Goal: Task Accomplishment & Management: Use online tool/utility

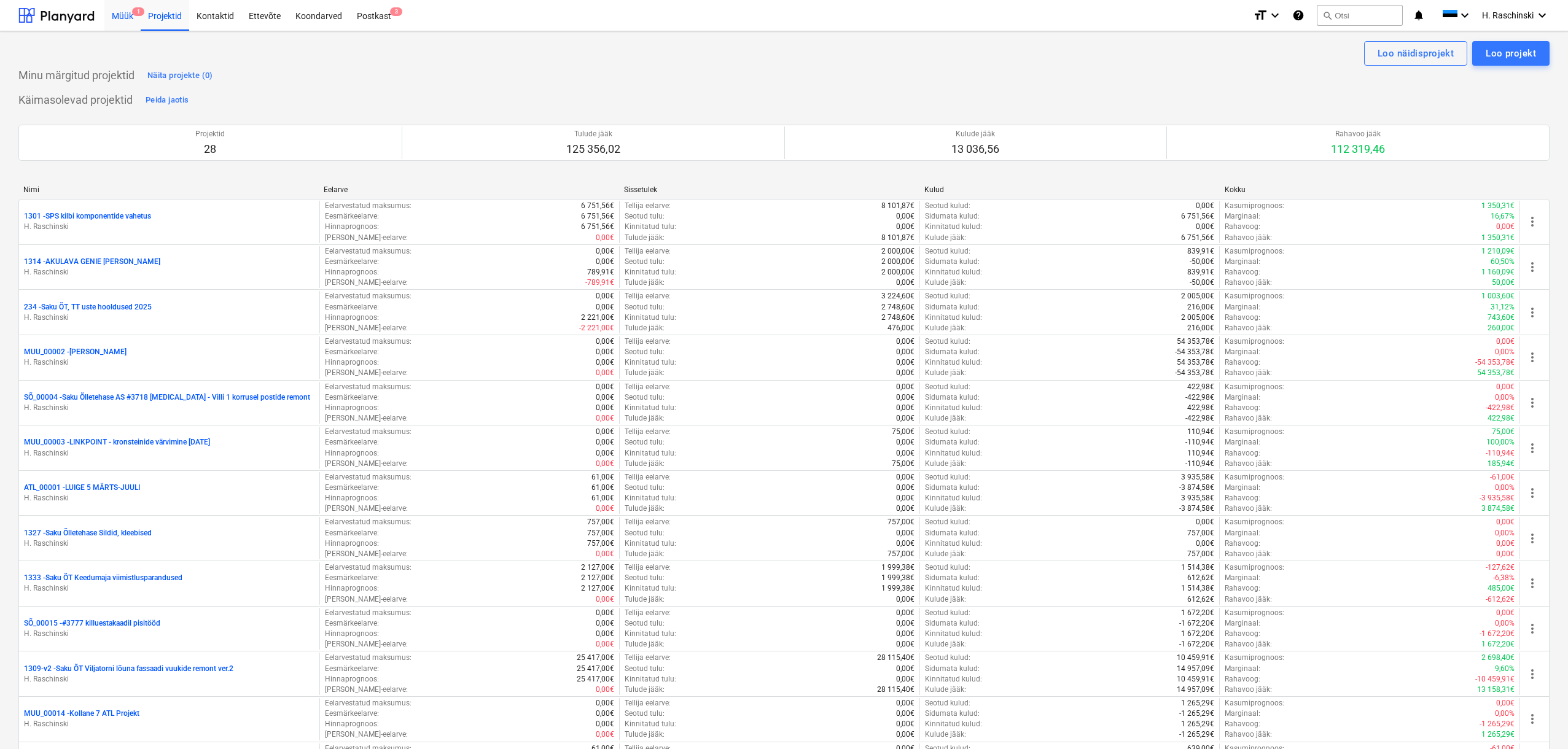
click at [124, 19] on div "Müük 1" at bounding box center [122, 14] width 36 height 31
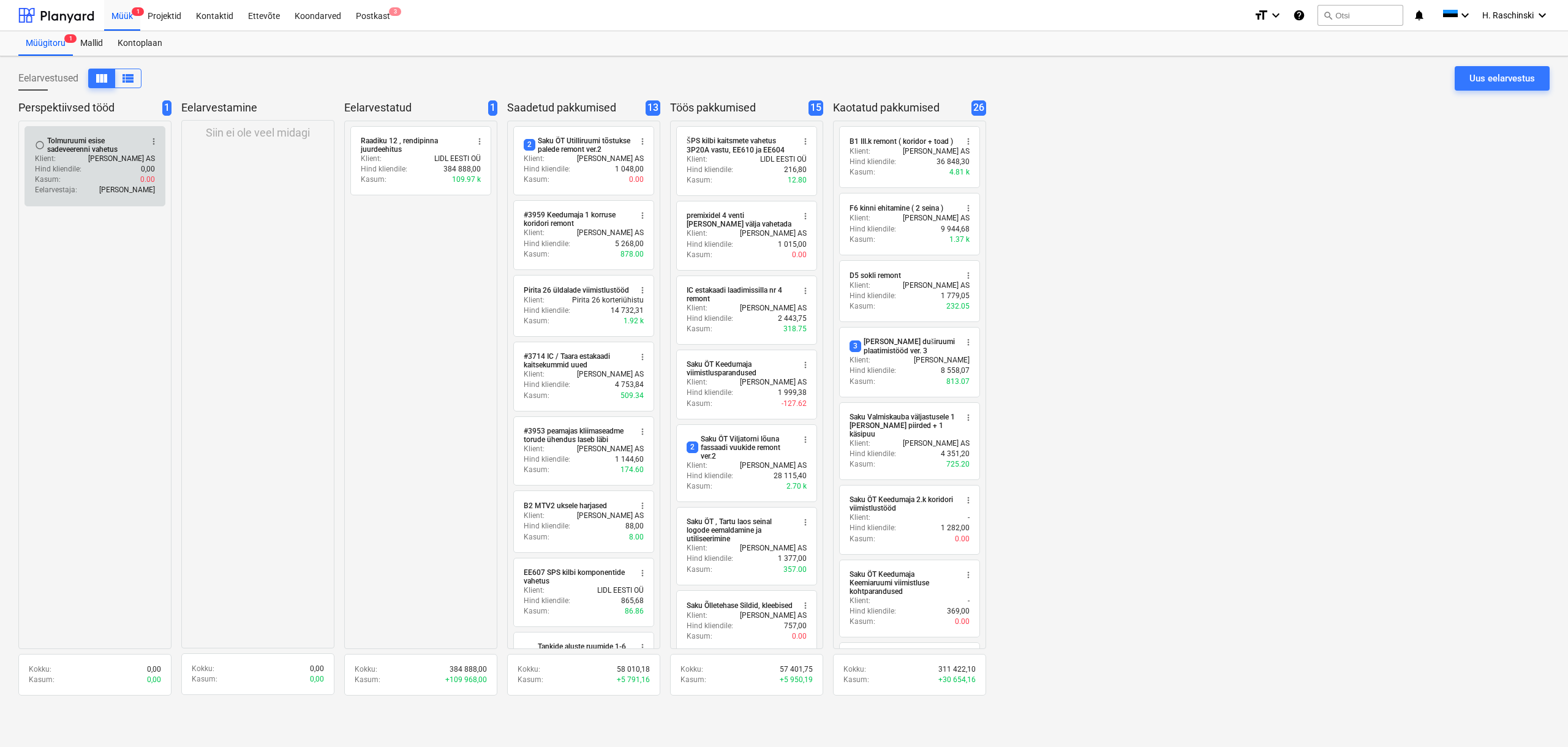
click at [116, 133] on div "radio_button_unchecked Tolmuruumi esise sadeveerenni vahetus more_vert Klient :…" at bounding box center [95, 166] width 141 height 80
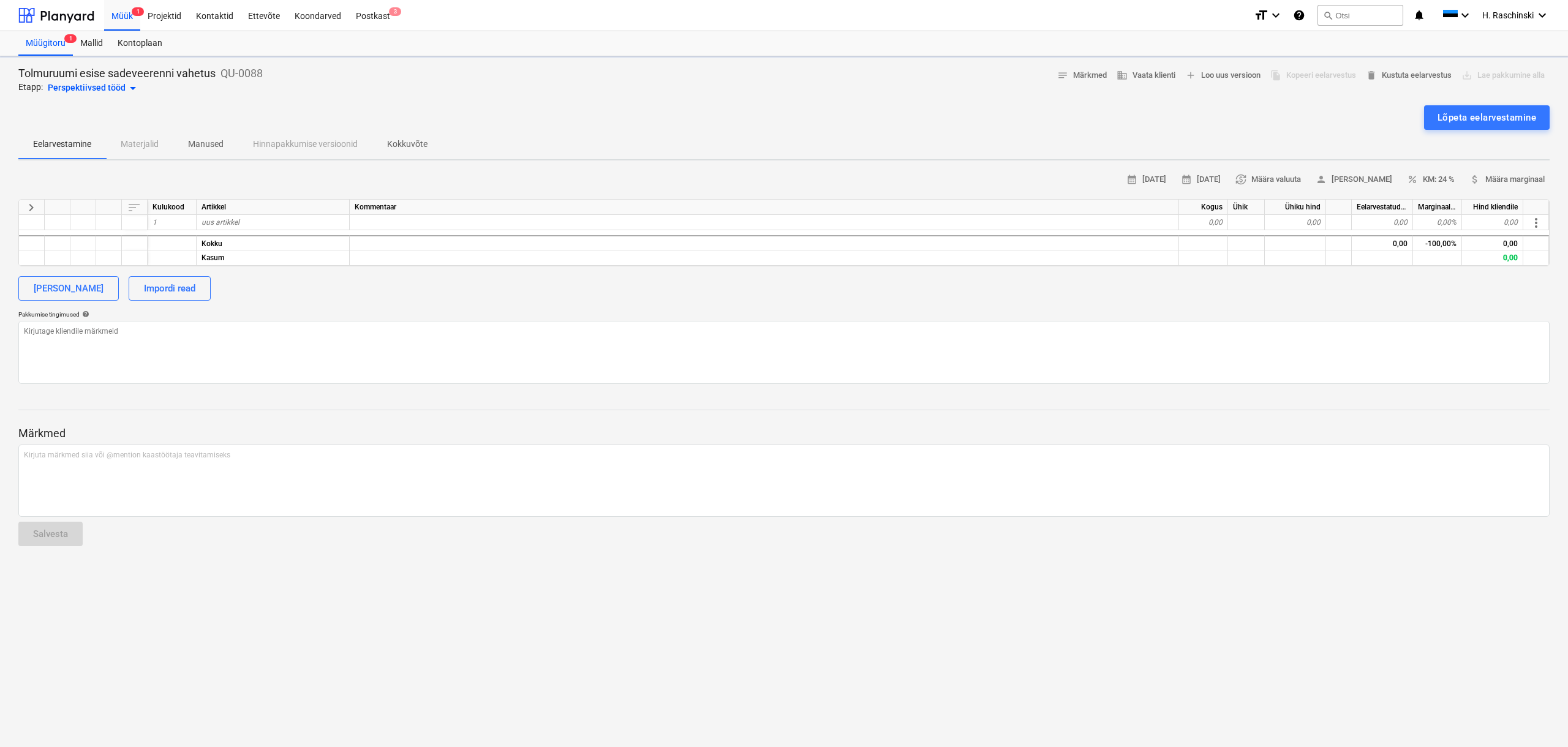
type textarea "x"
click at [250, 222] on div "uus artikkel" at bounding box center [273, 222] width 153 height 15
type input "[PERSON_NAME] Meagard G 100mm"
click at [1201, 221] on div "0,00" at bounding box center [1203, 222] width 49 height 15
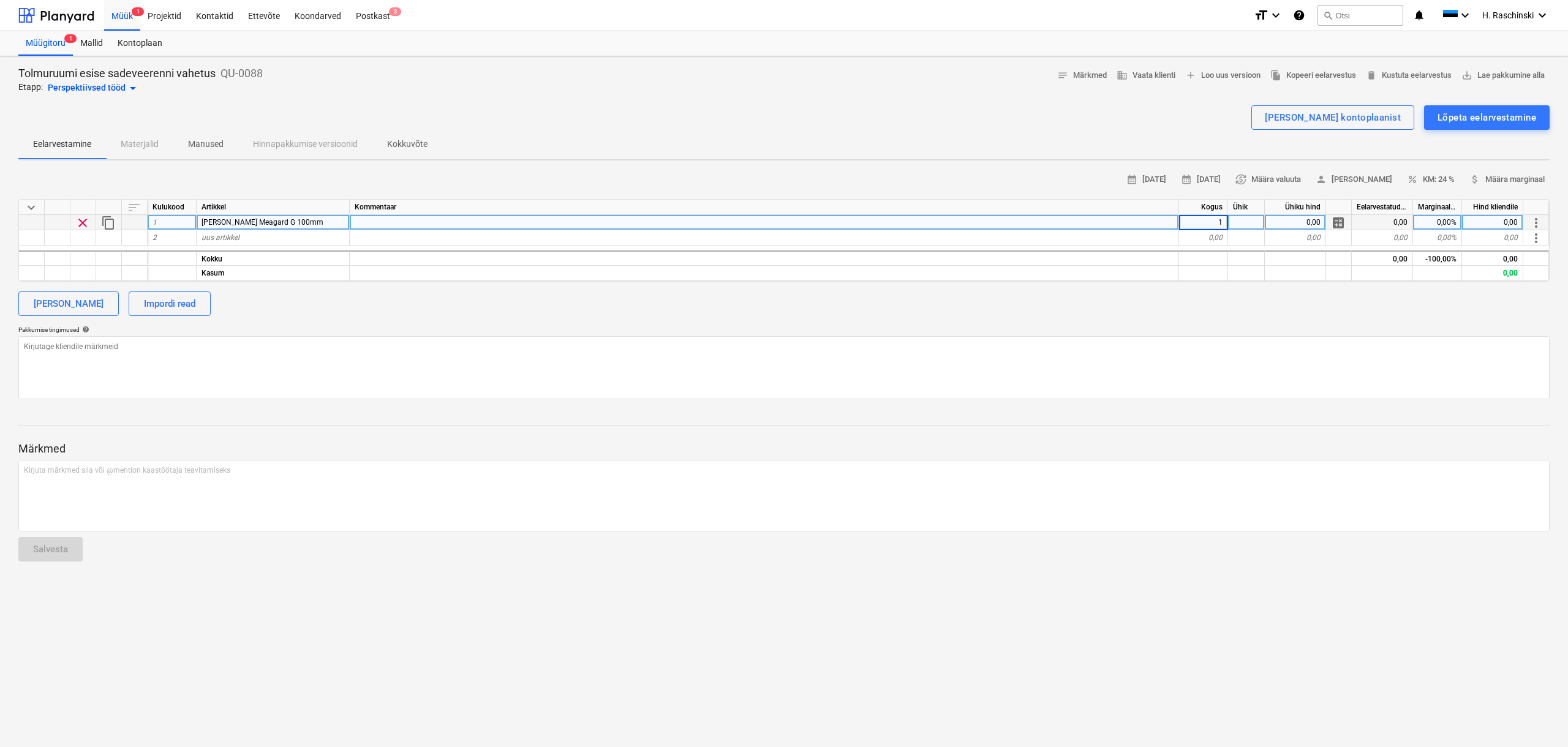
type textarea "x"
click at [1238, 221] on div at bounding box center [1246, 222] width 37 height 15
type input "kmp"
type textarea "x"
type input "300"
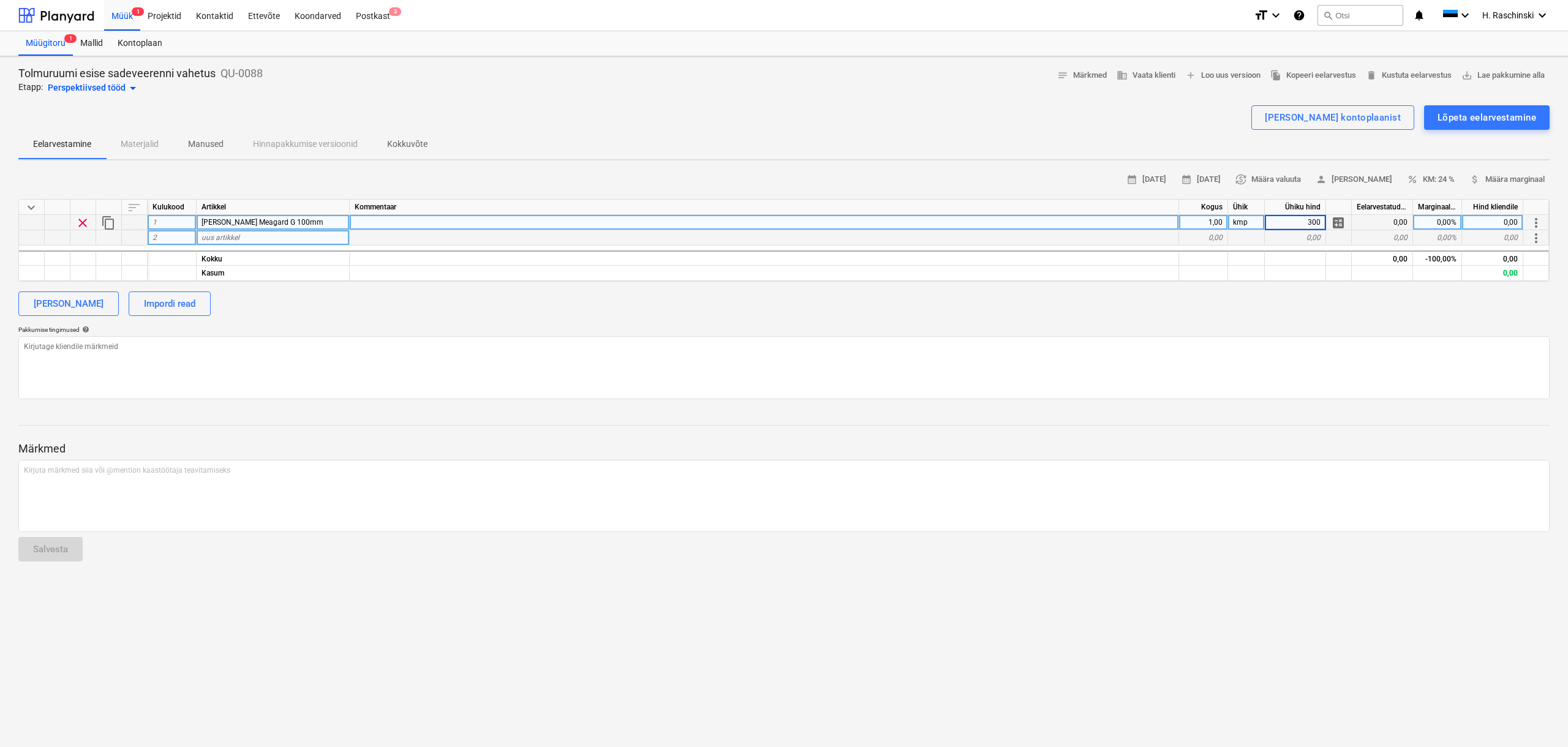
type textarea "x"
click at [286, 239] on div "uus artikkel" at bounding box center [273, 238] width 153 height 15
type input "Ol.oleva betooni [PERSON_NAME] lammutus"
click at [249, 302] on div "[PERSON_NAME] Impordi read" at bounding box center [784, 303] width 1531 height 24
type textarea "x"
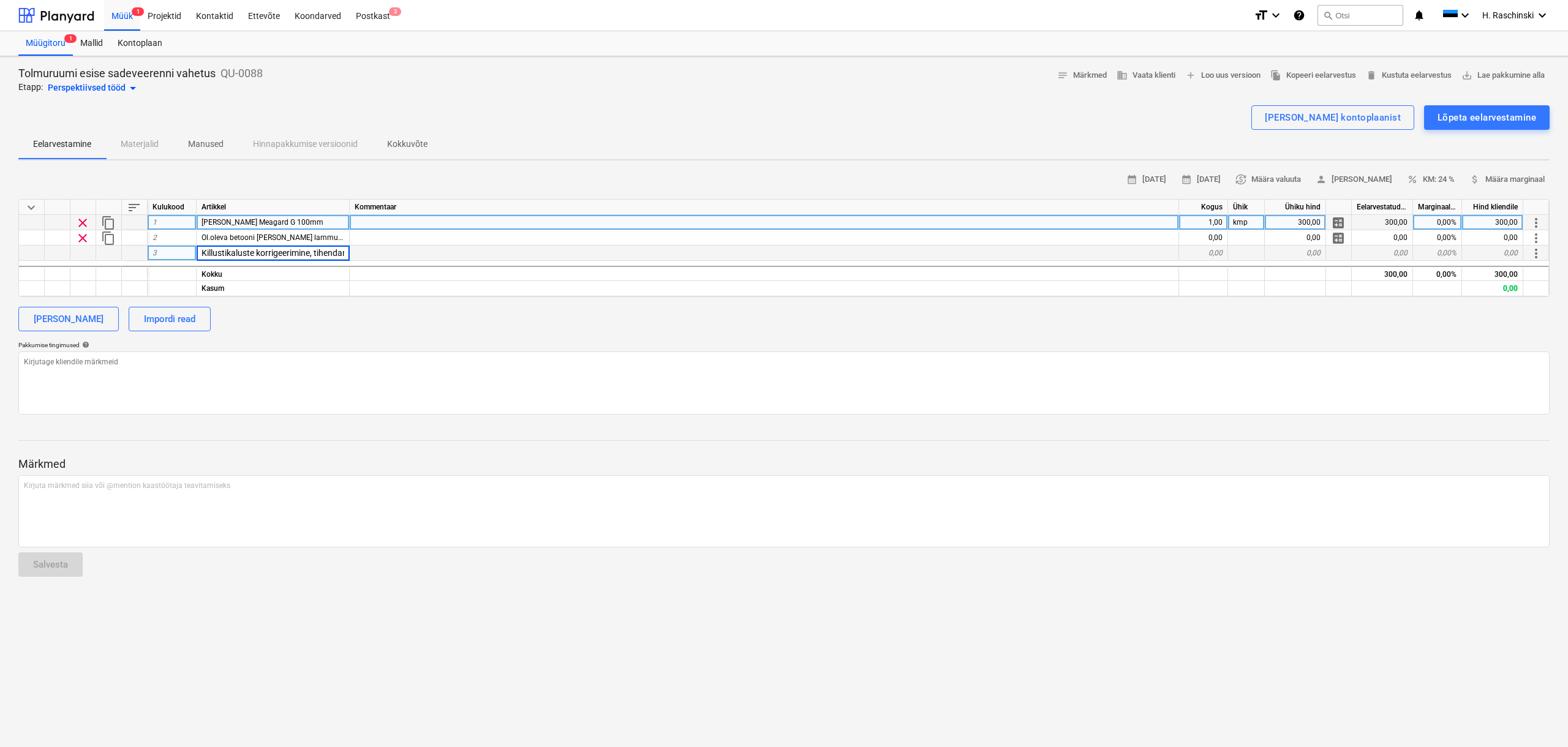
scroll to position [0, 19]
type input "Killustikaluste korrigeerimine, tihendamine"
click at [264, 322] on div "[PERSON_NAME] Impordi read" at bounding box center [784, 318] width 1531 height 24
type textarea "x"
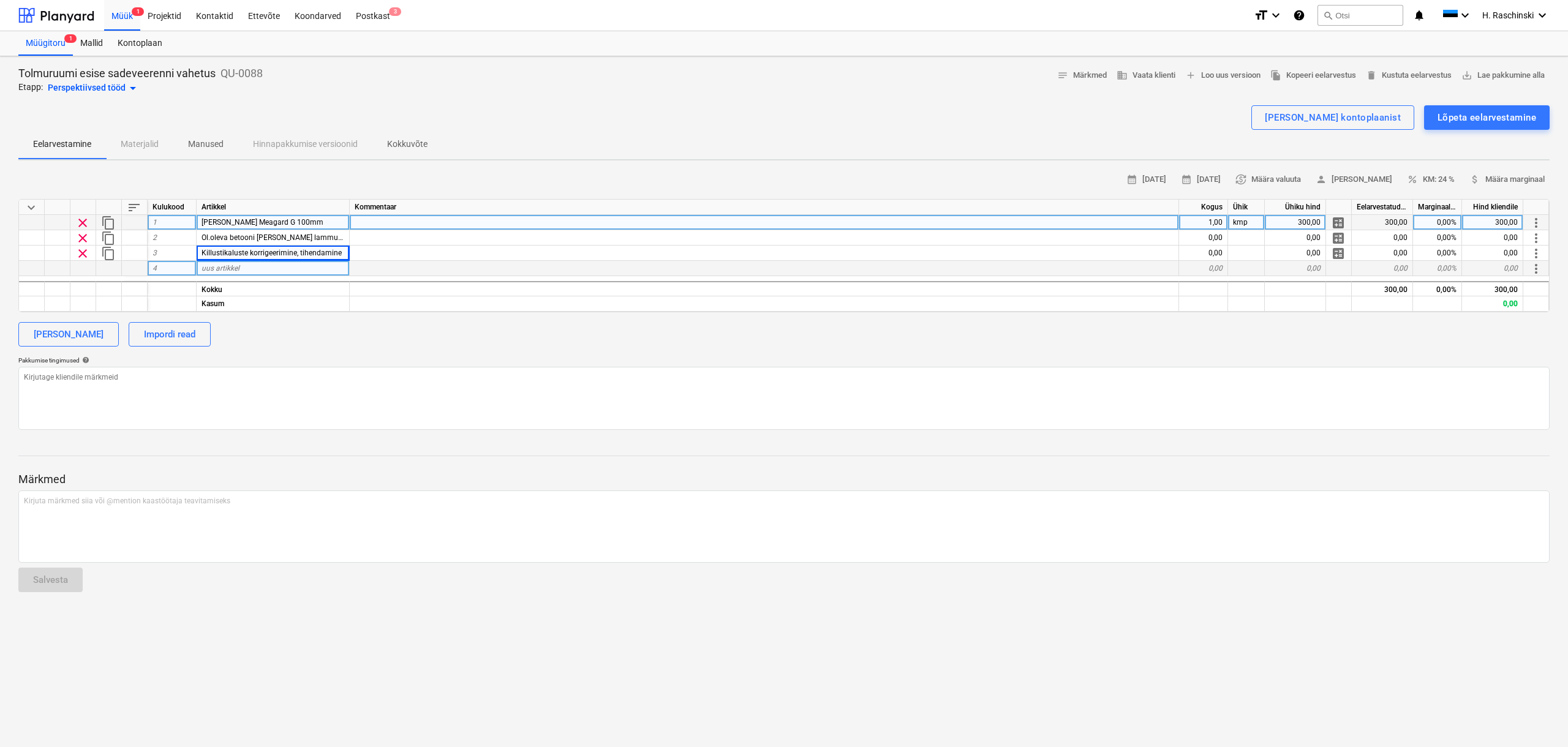
click at [222, 270] on span "uus artikkel" at bounding box center [220, 268] width 38 height 9
type input "Renni paigaldus, alus betooni valu"
click at [275, 348] on div "calendar_month [DATE] calendar_month [DATE] currency_exchange Määra valuuta per…" at bounding box center [784, 299] width 1531 height 260
type textarea "x"
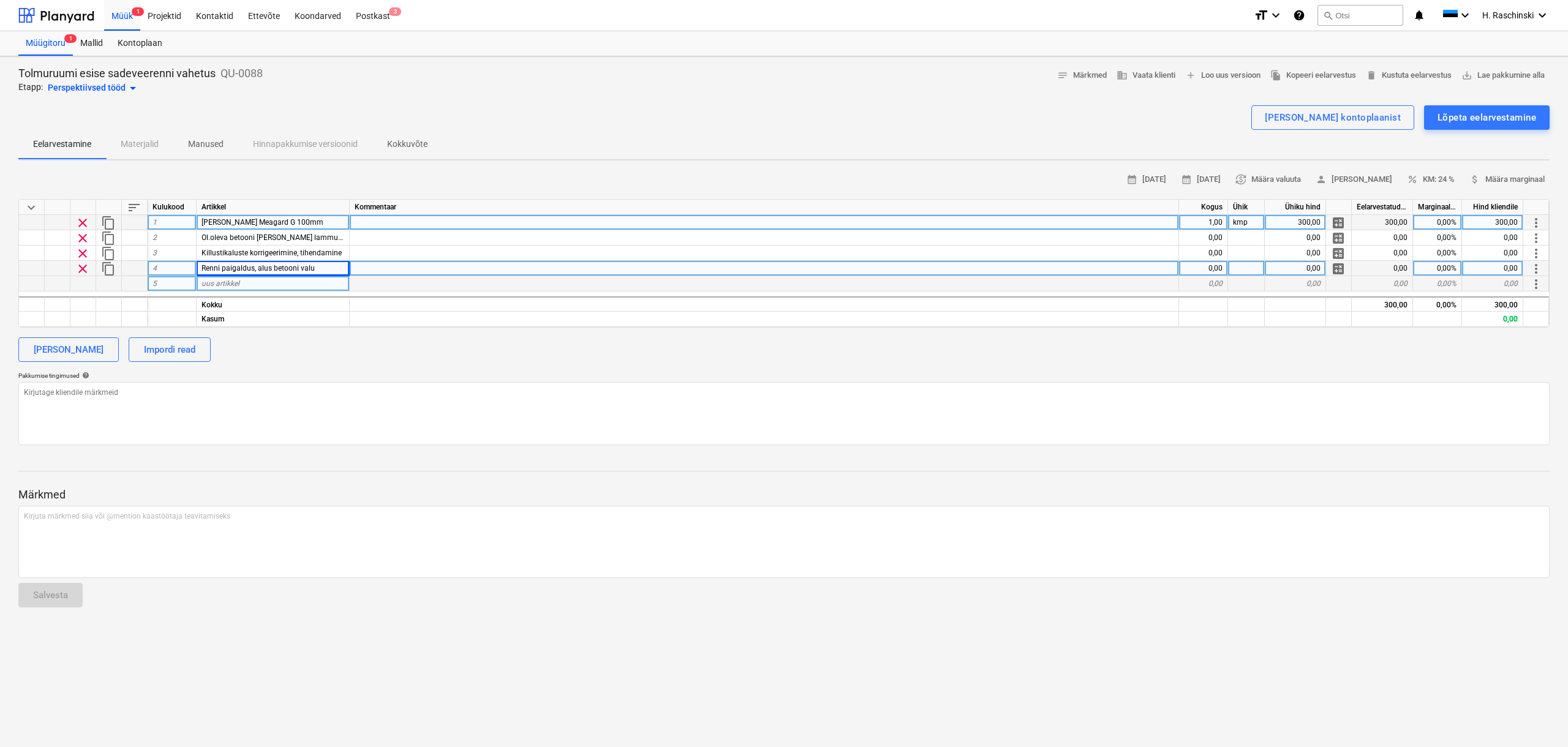
click at [215, 287] on span "uus artikkel" at bounding box center [220, 283] width 38 height 9
type input "B"
type input "ä"
type input "Betoonrööbaste betoneerimine"
click at [149, 394] on textarea at bounding box center [784, 414] width 1531 height 63
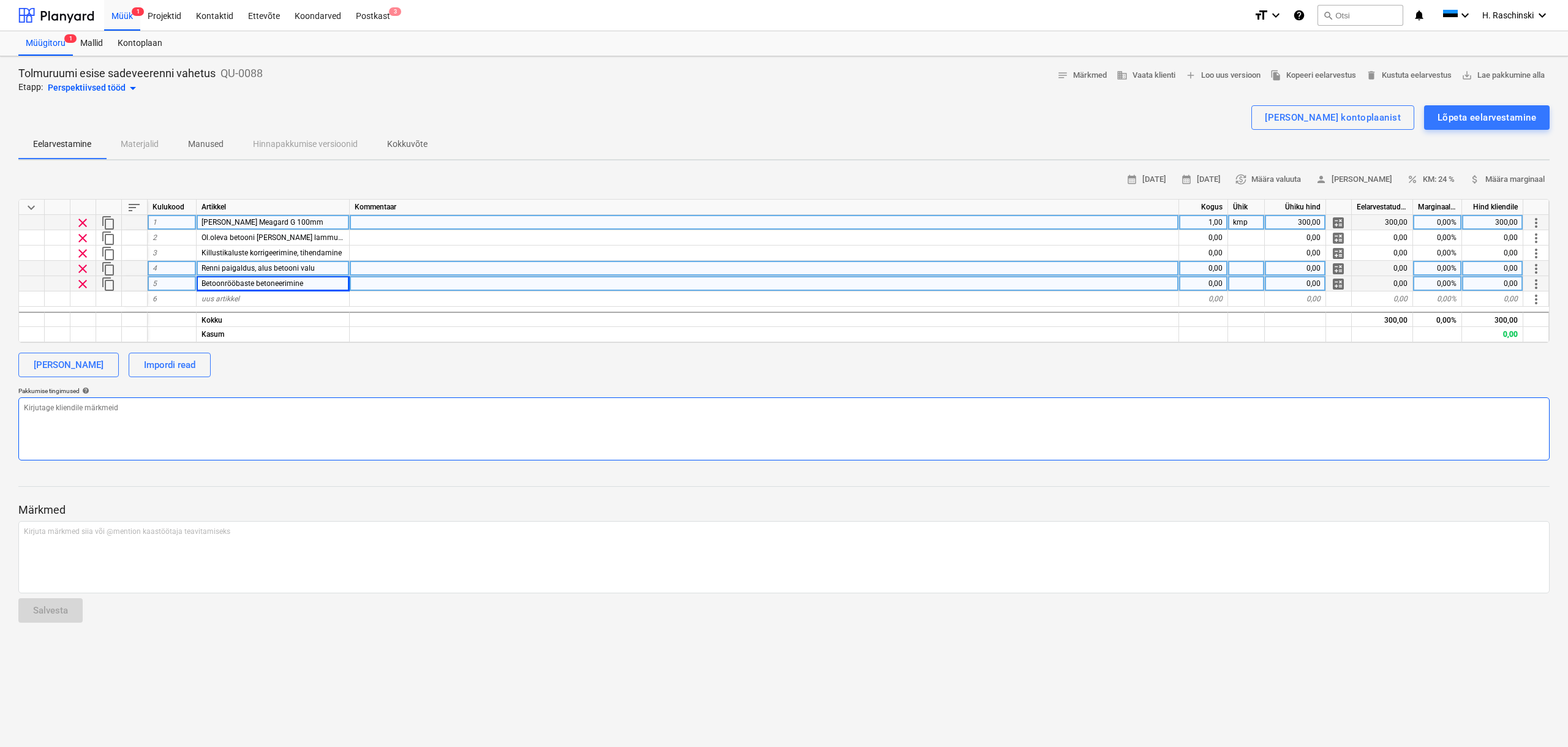
click at [73, 414] on textarea at bounding box center [784, 429] width 1531 height 63
type textarea "x"
type textarea "B"
type textarea "x"
type textarea "Be"
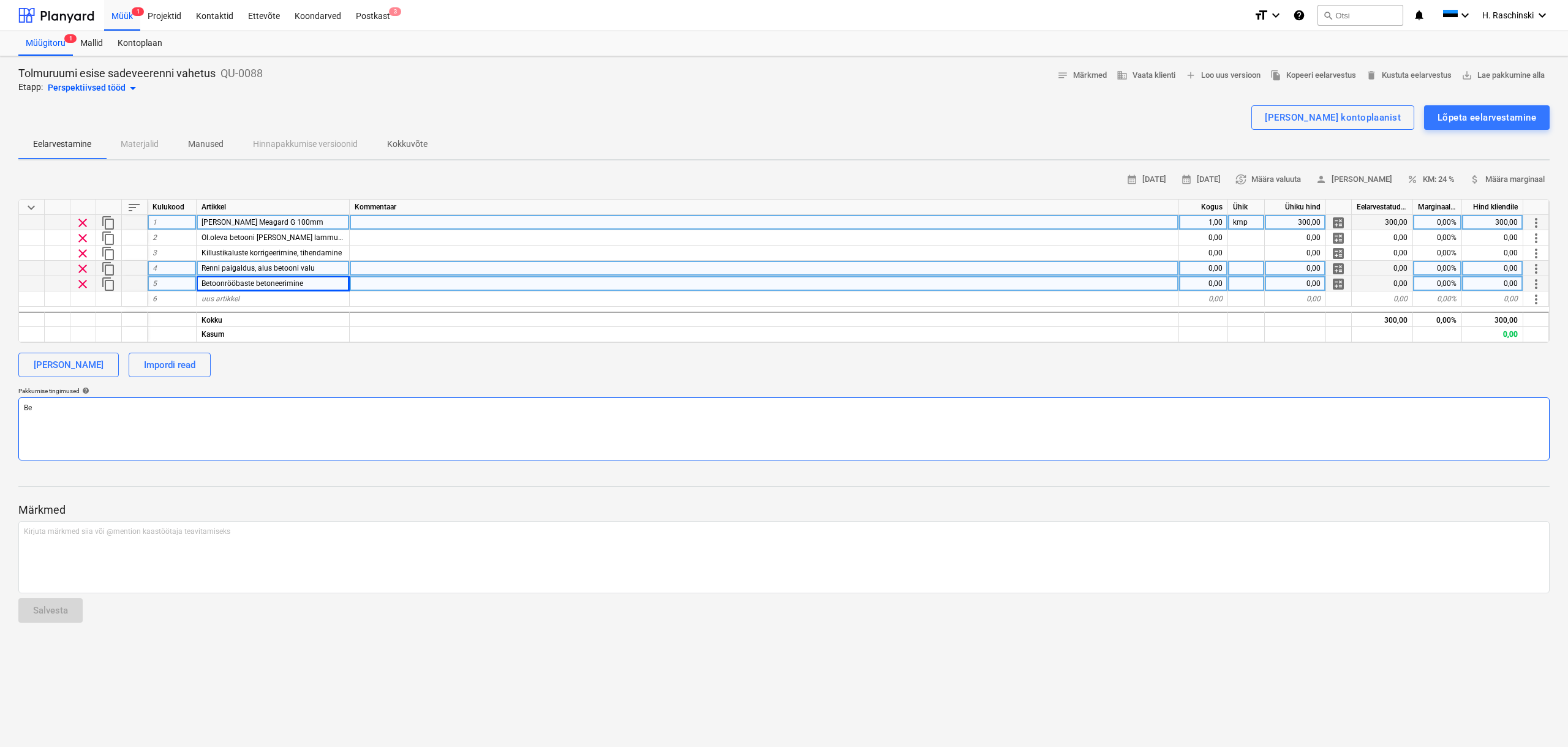
type textarea "x"
type textarea "Bet"
type textarea "x"
type textarea "Beto"
type textarea "x"
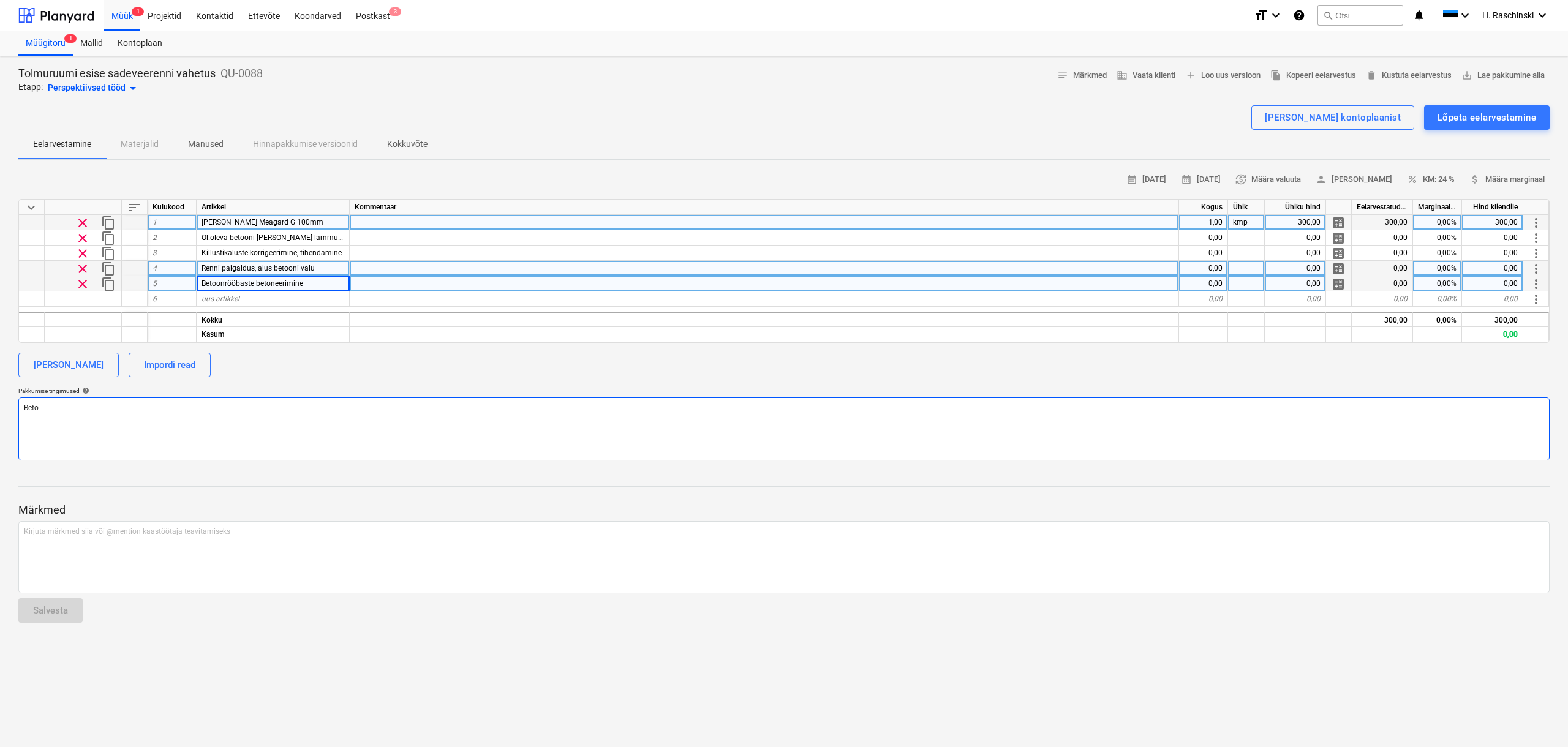
type textarea "Betoo"
type textarea "x"
type textarea "Betoon"
type textarea "x"
type textarea "Betoonr"
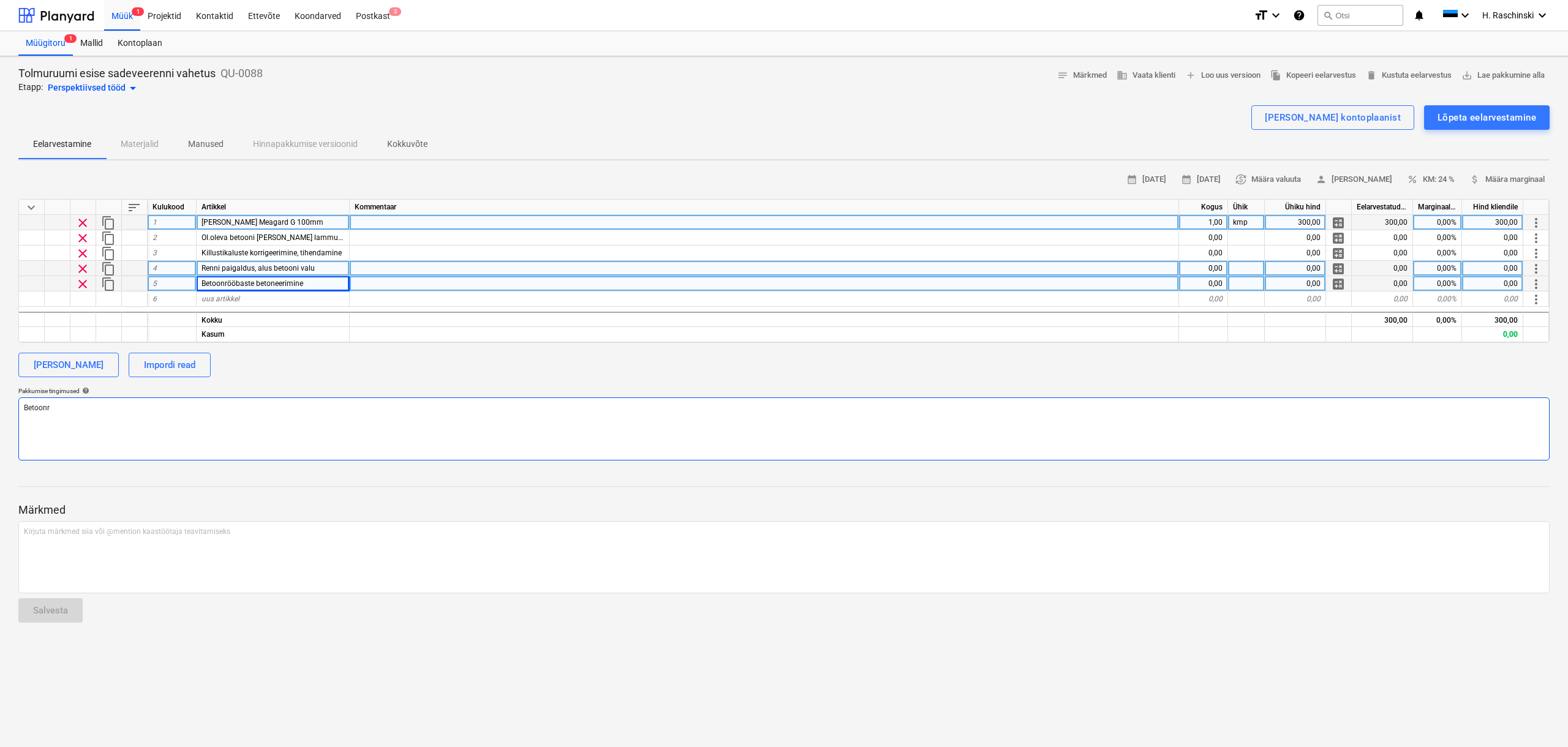
type textarea "x"
type textarea "Betoonrö"
type textarea "x"
type textarea "Betoonröö"
type textarea "x"
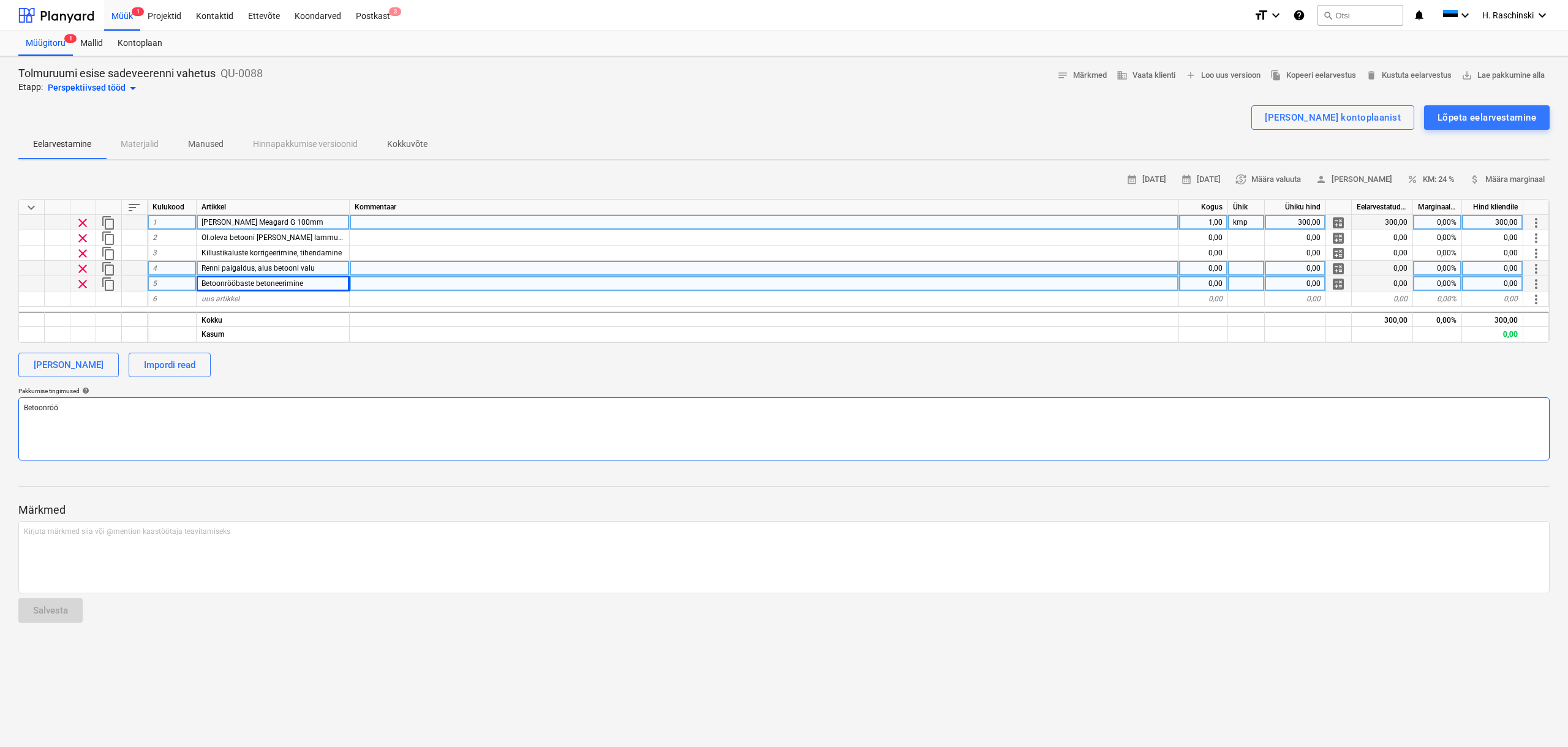
type textarea "Betoonrööp"
type textarea "x"
type textarea "Betoonrööpa"
type textarea "x"
type textarea "Betoonrööpad"
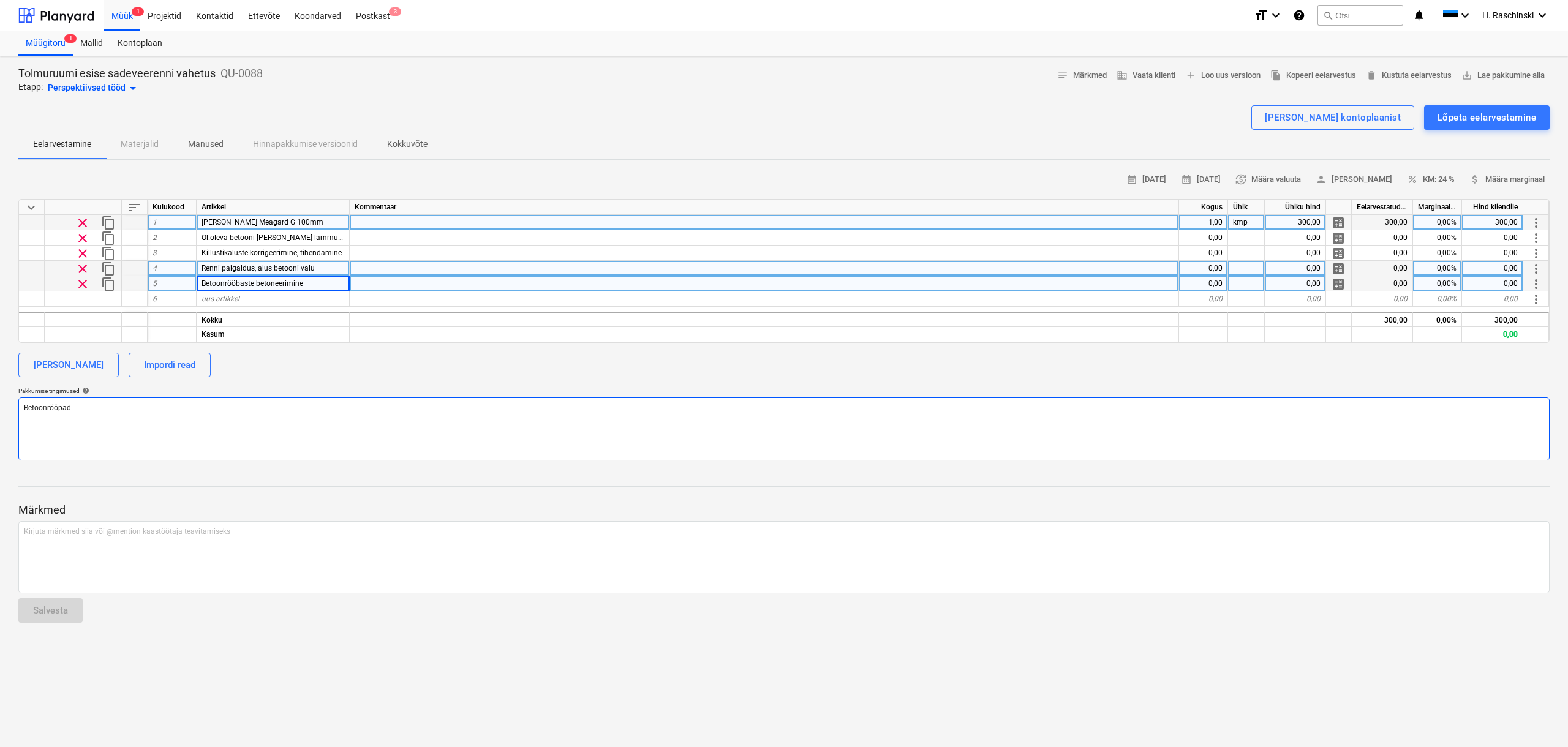
type textarea "x"
type textarea "Betoonrööpad a"
type textarea "x"
type textarea "Betoonrööpad ar"
type textarea "x"
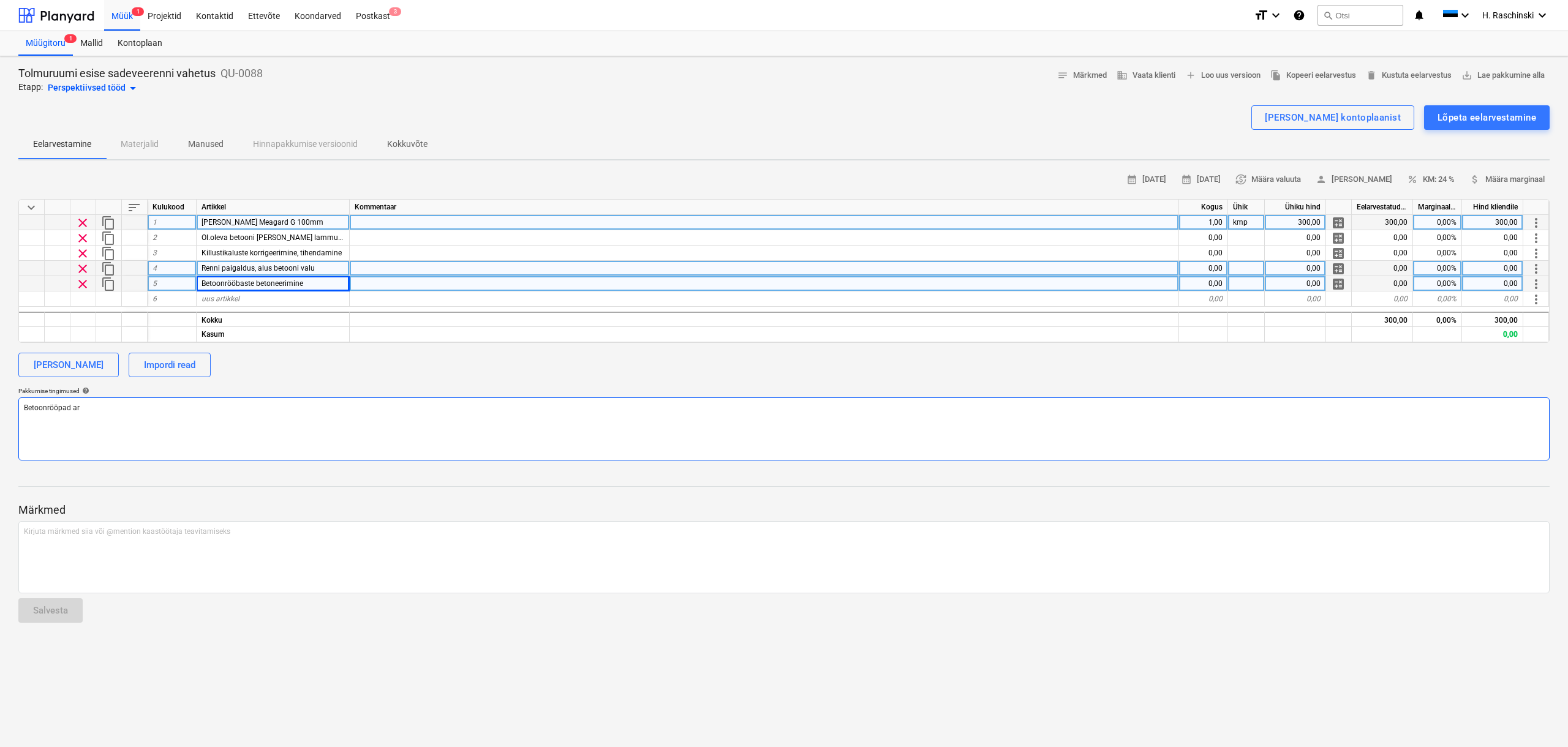
type textarea "Betoonrööpad arv"
type textarea "x"
type textarea "Betoonrööpad arve"
type textarea "x"
type textarea "Betoonrööpad arvest"
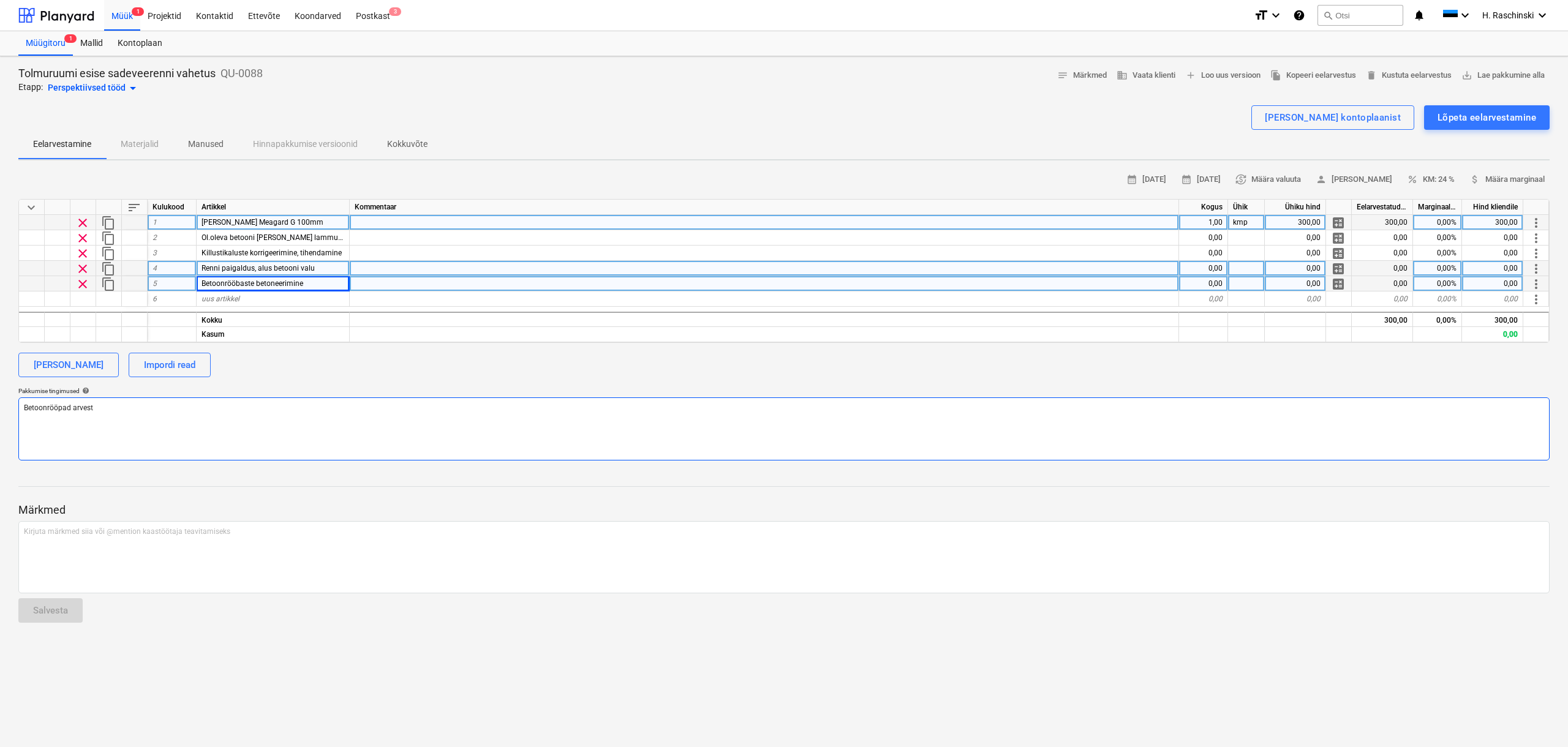
type textarea "x"
type textarea "Betoonrööpad arvesta"
type textarea "x"
type textarea "Betoonrööpad arvestat"
type textarea "x"
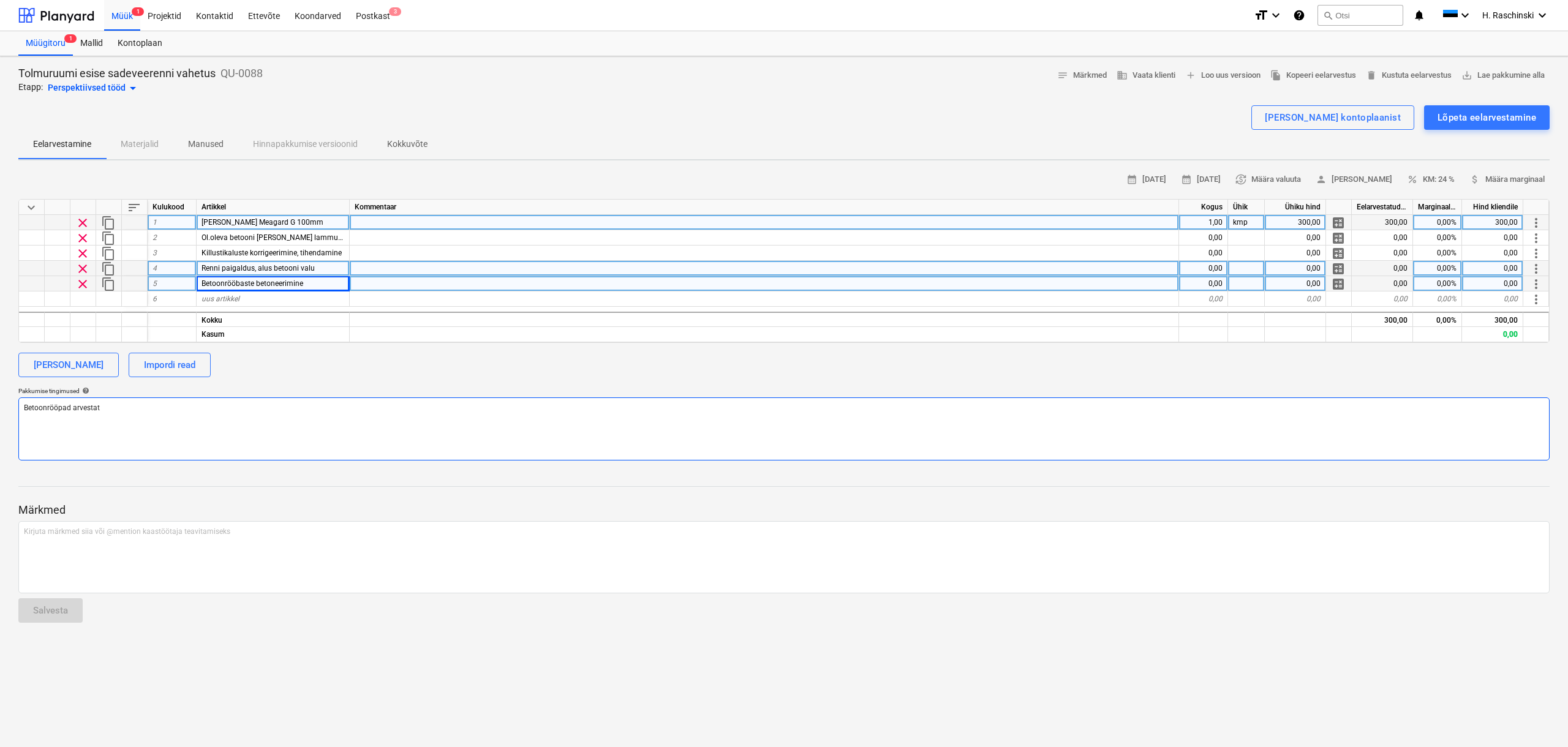
type textarea "Betoonrööpad arvestatu"
type textarea "x"
type textarea "Betoonrööpad arvestatud"
type textarea "x"
type textarea "Betoonrööpad arvestatud"
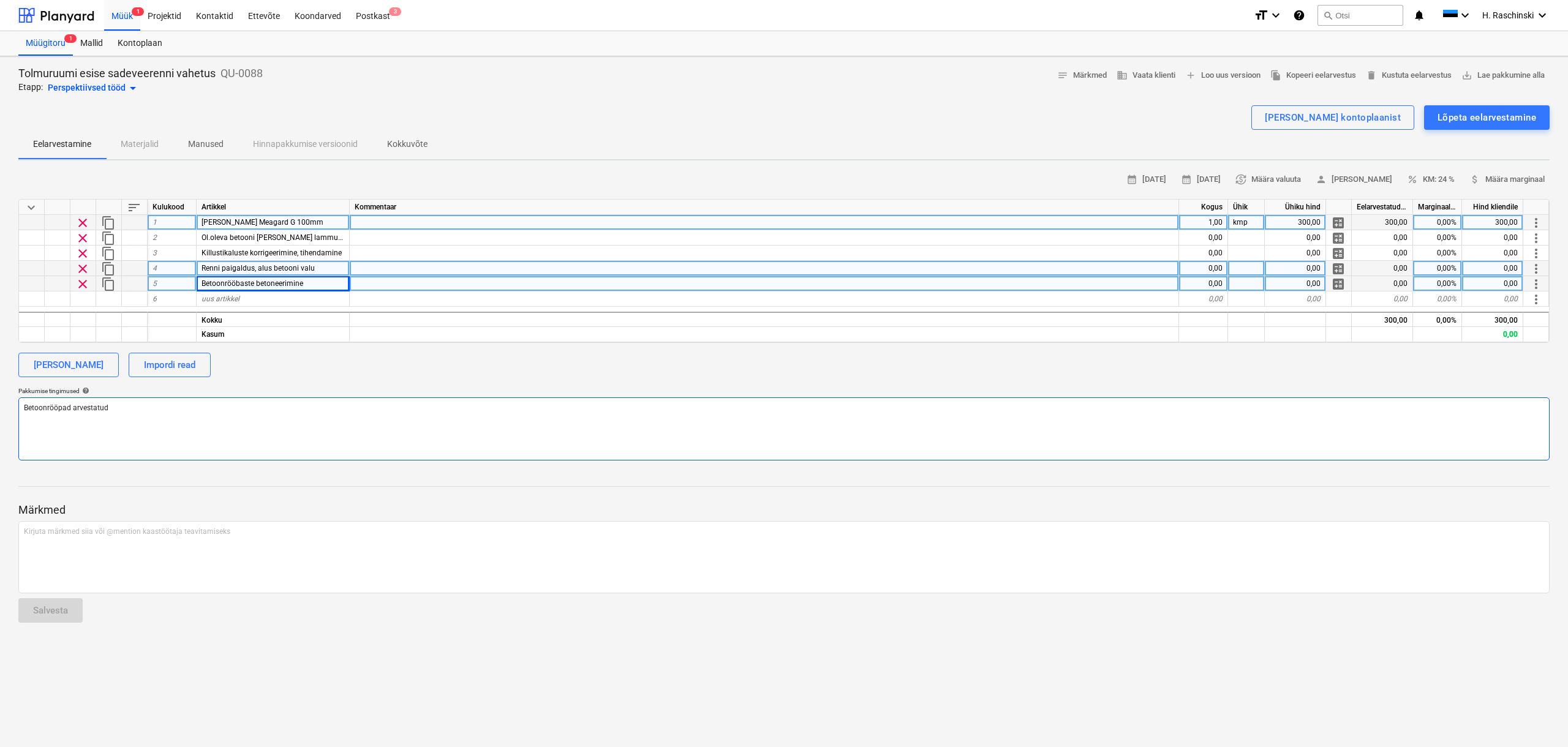
type textarea "x"
type textarea "Betoonrööpad arvestatud la"
type textarea "x"
type textarea "Betoonrööpad arvestatud [PERSON_NAME]"
type textarea "x"
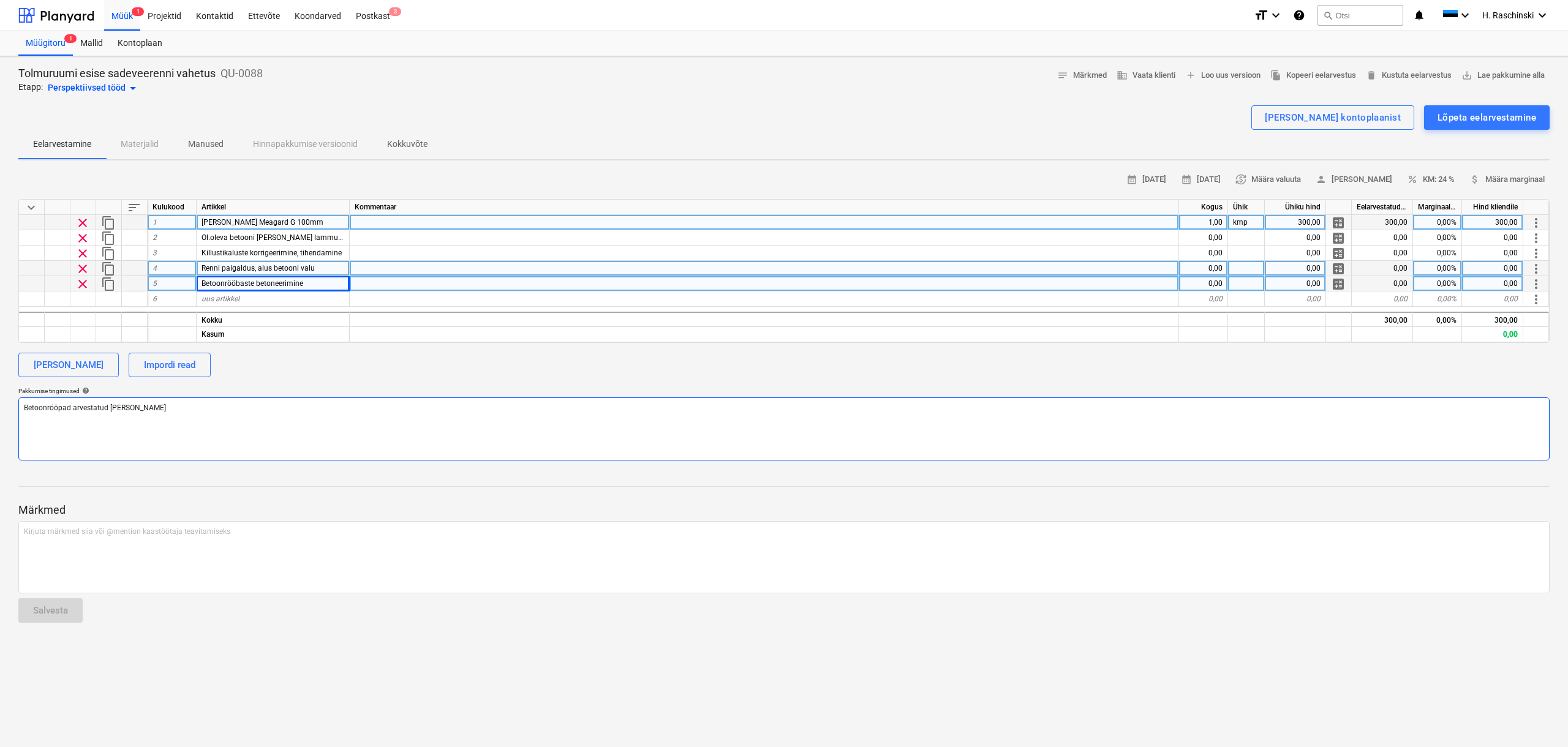
type textarea "Betoonrööpad arvestatud [PERSON_NAME]"
type textarea "x"
type textarea "Betoonrööpad arvestatud lammu"
type textarea "x"
type textarea "Betoonrööpad arvestatud lammut"
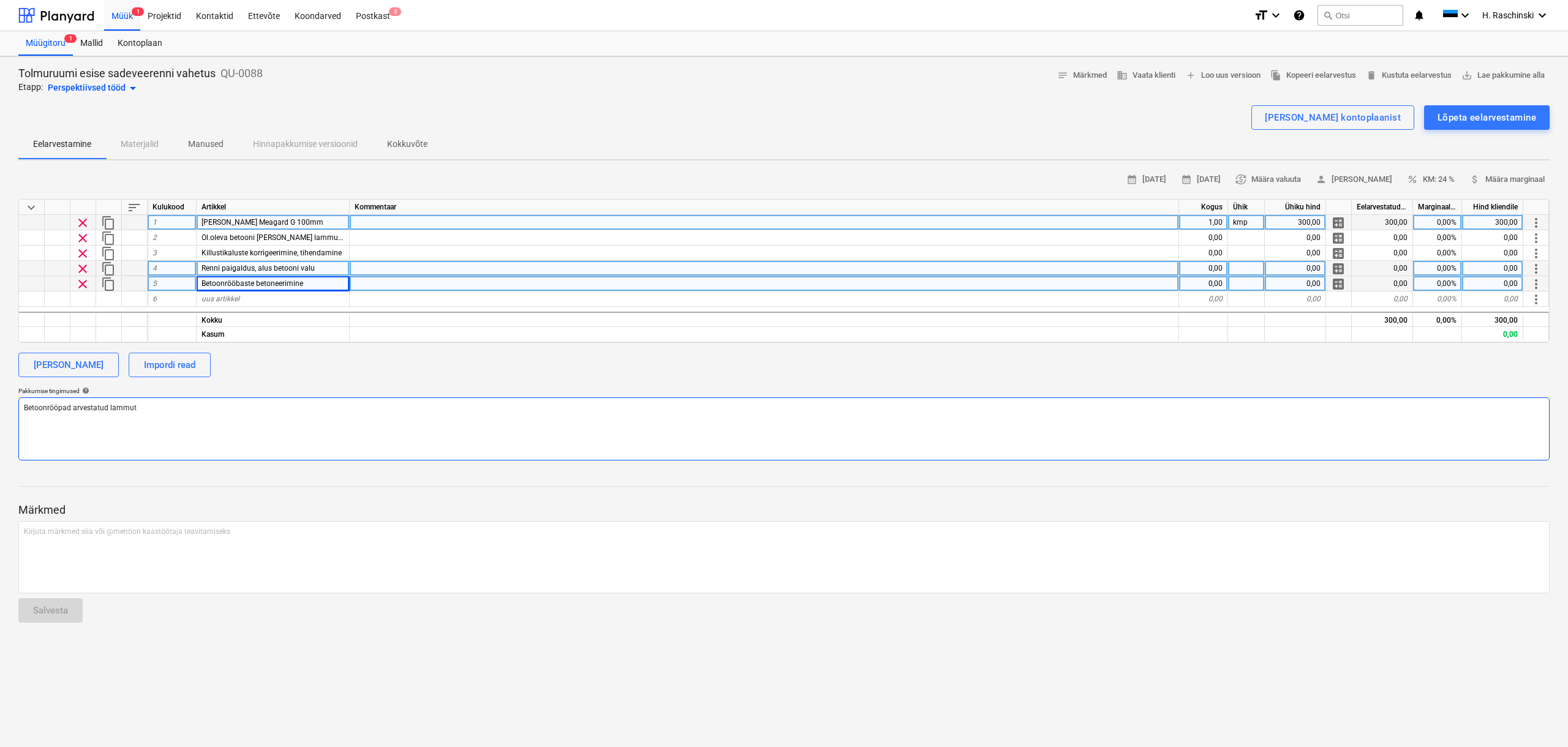
type textarea "x"
type textarea "Betoonrööpad arvestatud lammuta"
type textarea "x"
type textarea "Betoonrööpad arvestatud lammutad"
type textarea "x"
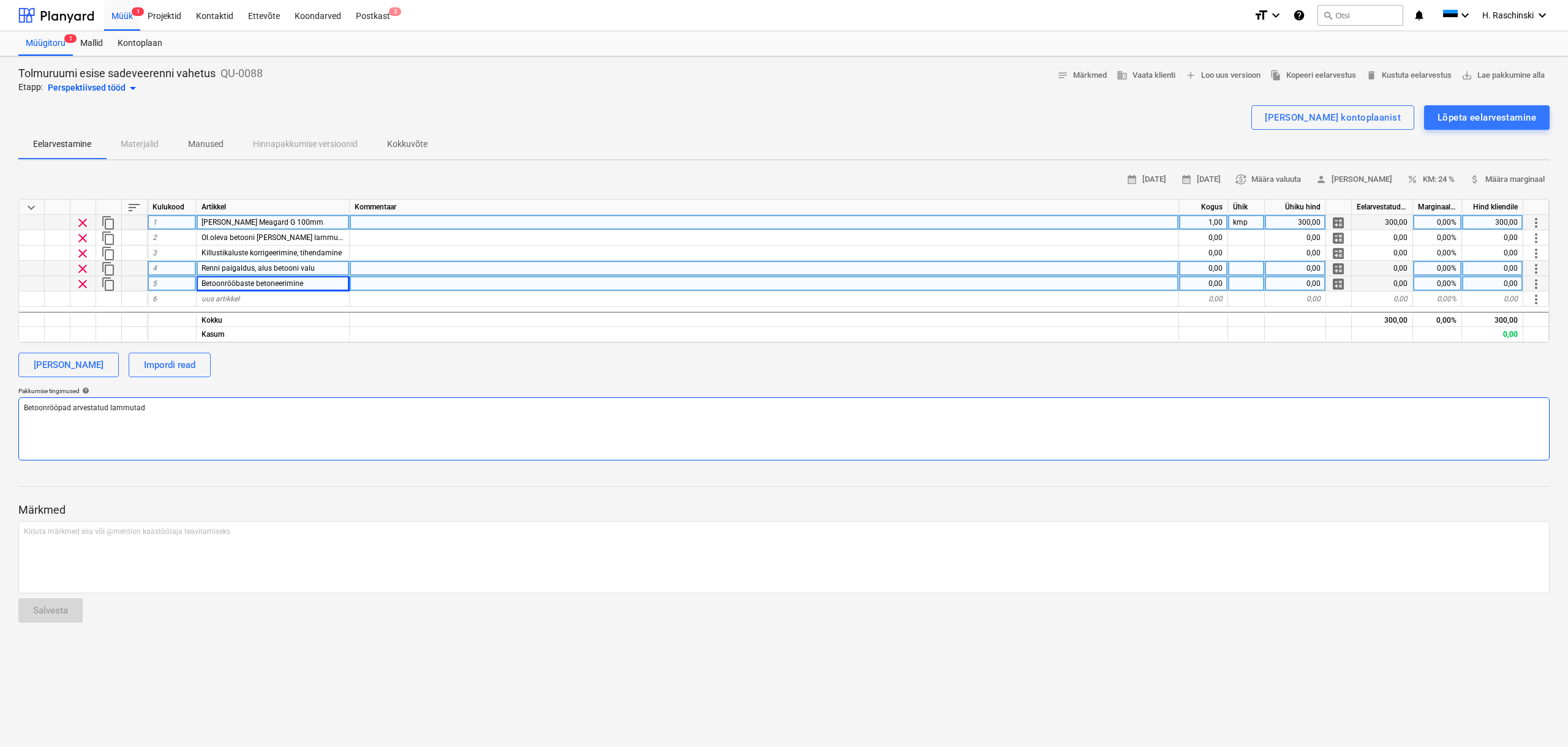
type textarea "Betoonrööpad arvestatud lammutada"
type textarea "x"
type textarea "Betoonrööpad arvestatud lammutada"
type textarea "x"
type textarea "Betoonrööpad arvestatud lammutada"
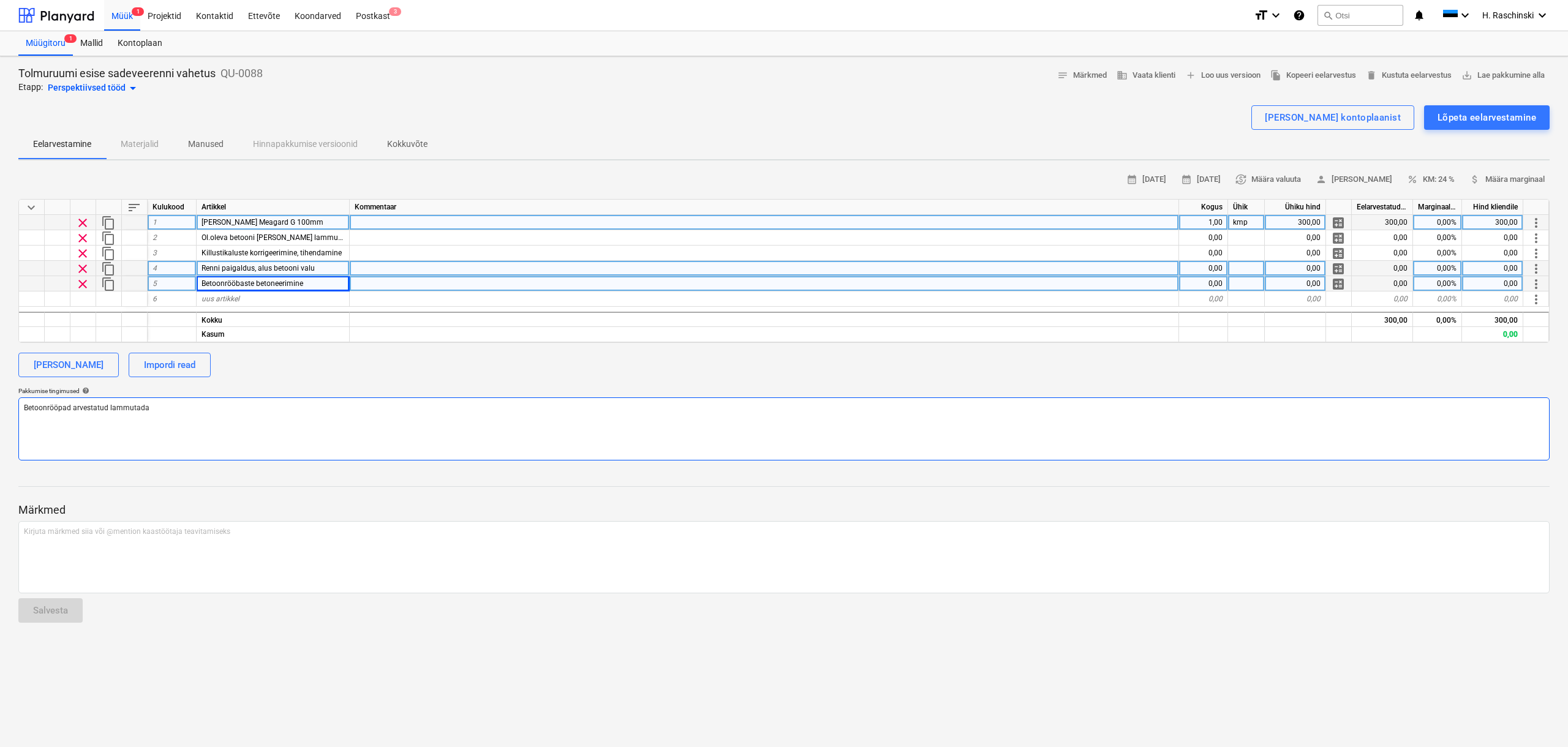
type textarea "x"
type textarea "Betoonrööpad arvestatud lammutada/"
type textarea "x"
type textarea "Betoonrööpad arvestatud lammutada/"
type textarea "x"
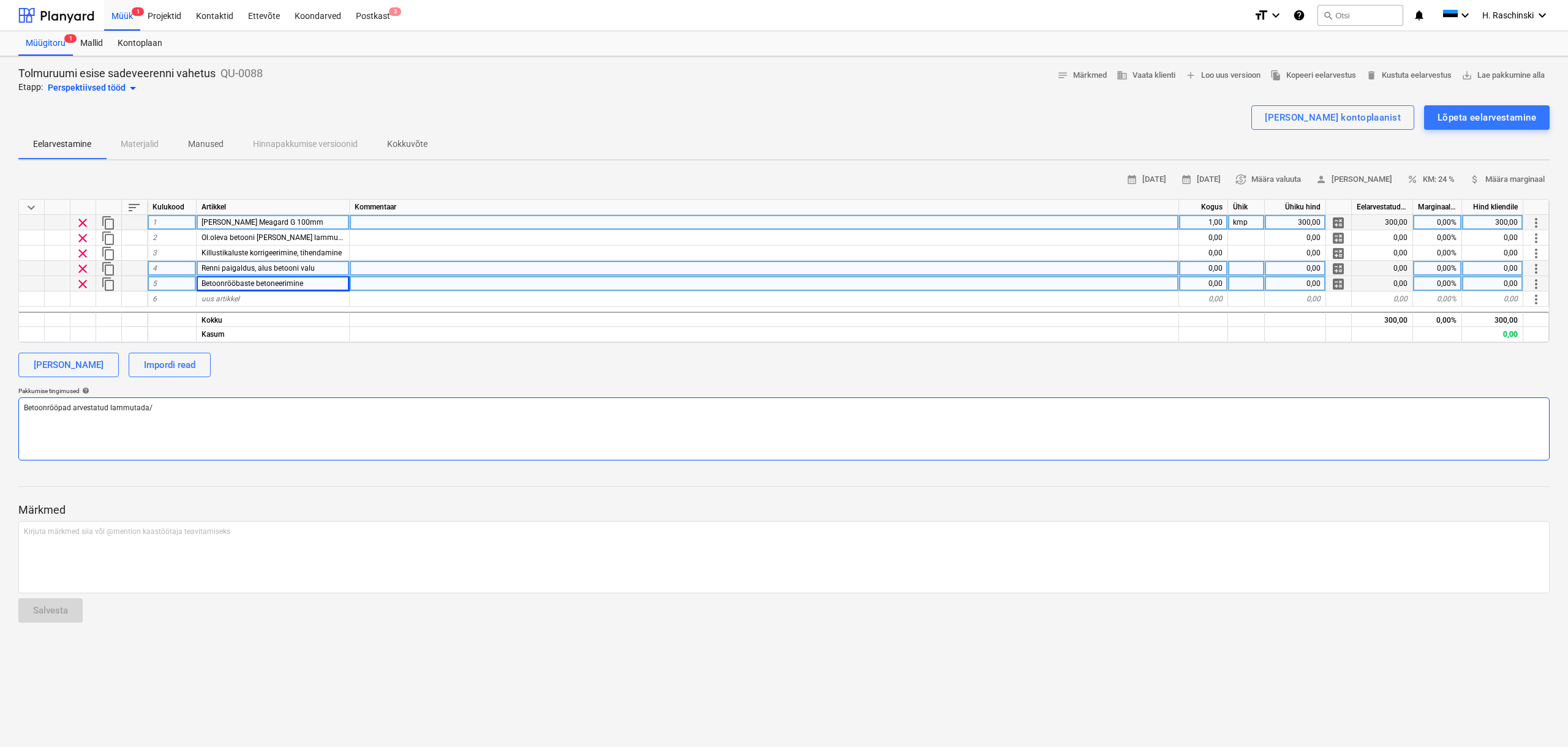
type textarea "Betoonrööpad arvestatud lammutada/ t"
type textarea "x"
type textarea "Betoonrööpad arvestatud lammutada/ ta"
type textarea "x"
type textarea "Betoonrööpad arvestatud lammutada/ taa"
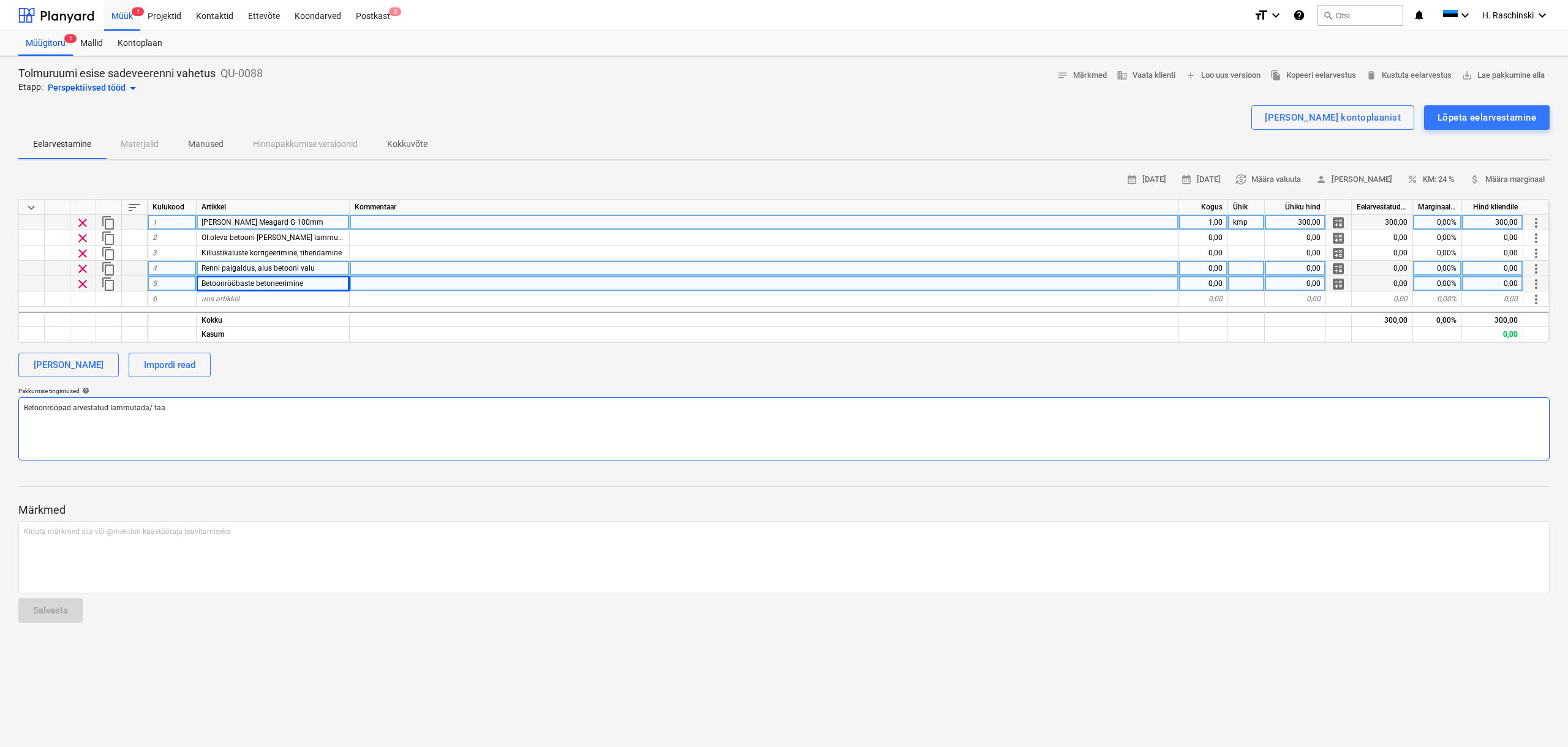
type textarea "x"
type textarea "Betoonrööpad arvestatud lammutada/ taas"
type textarea "x"
type textarea "Betoonrööpad arvestatud lammutada/ taast"
type textarea "x"
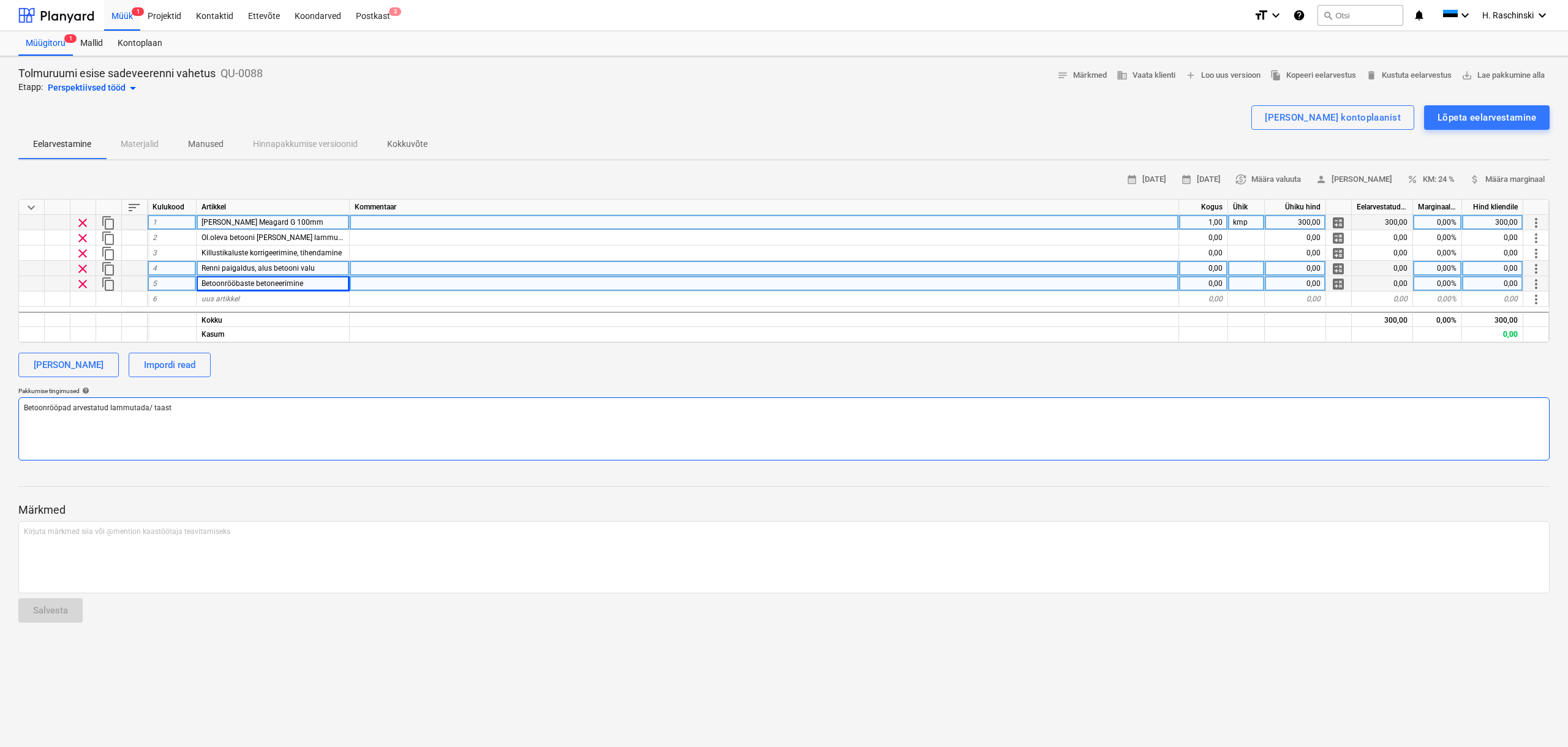
type textarea "Betoonrööpad arvestatud lammutada/ taasta"
type textarea "x"
type textarea "Betoonrööpad arvestatud lammutada/ taastad"
type textarea "x"
type textarea "Betoonrööpad arvestatud lammutada/ taastada"
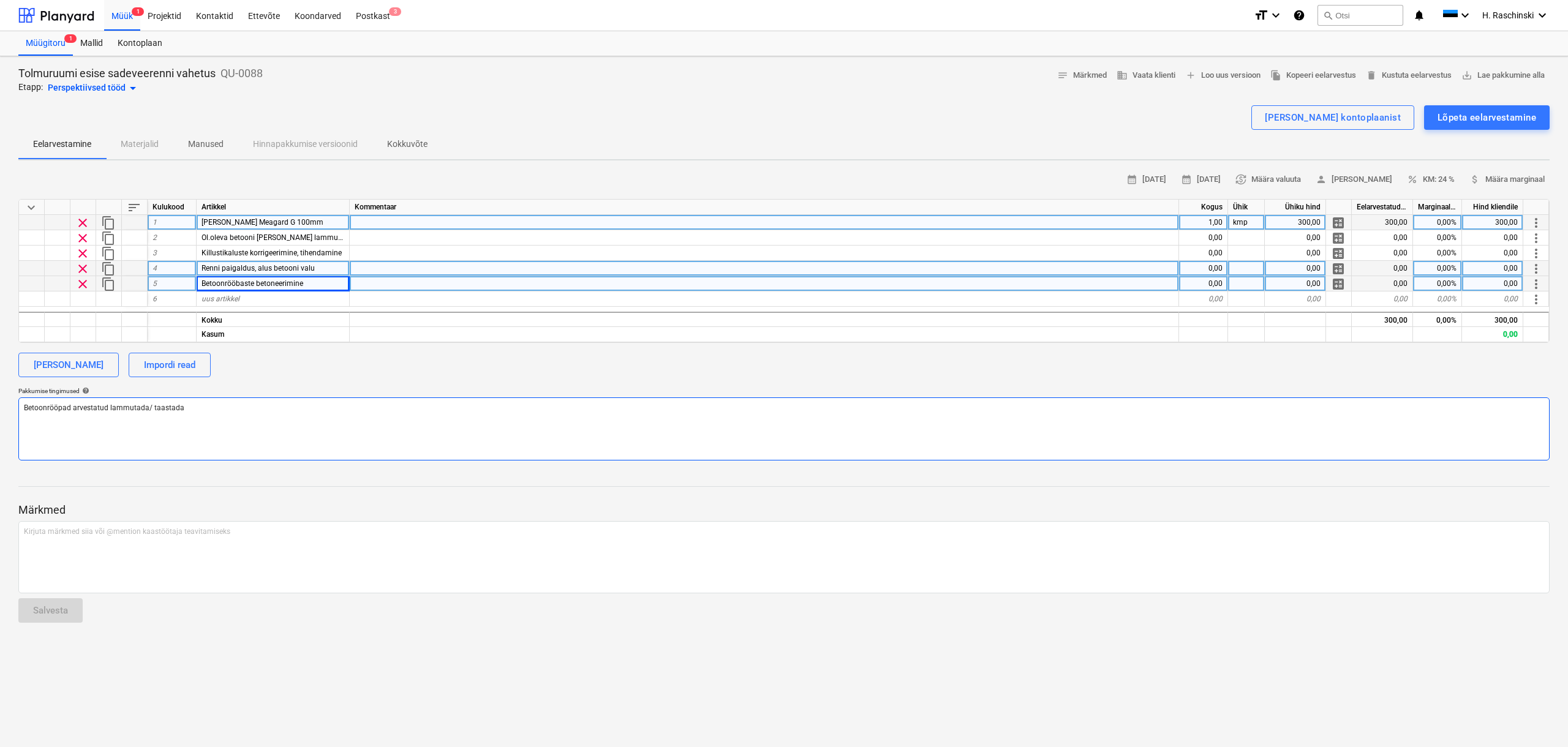
type textarea "x"
type textarea "Betoonrööpad arvestatud lammutada/ taastada a"
type textarea "x"
type textarea "Betoonrööpad arvestatud lammutada/ taastada ai"
type textarea "x"
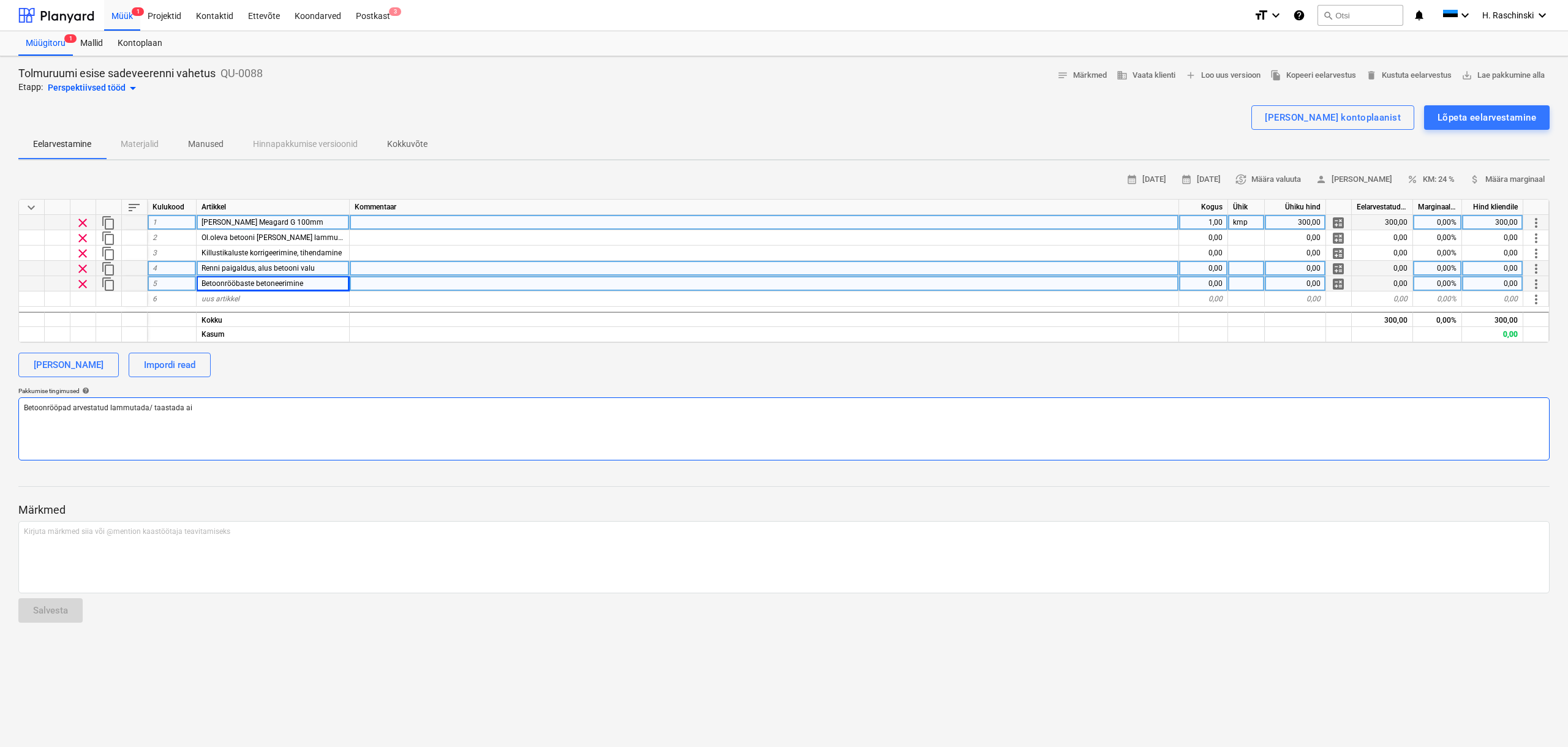
type textarea "Betoonrööpad arvestatud lammutada/ taastada ain"
type textarea "x"
type textarea "Betoonrööpad arvestatud lammutada/ taastada ainu"
type textarea "x"
type textarea "Betoonrööpad arvestatud lammutada/ taastada ainul"
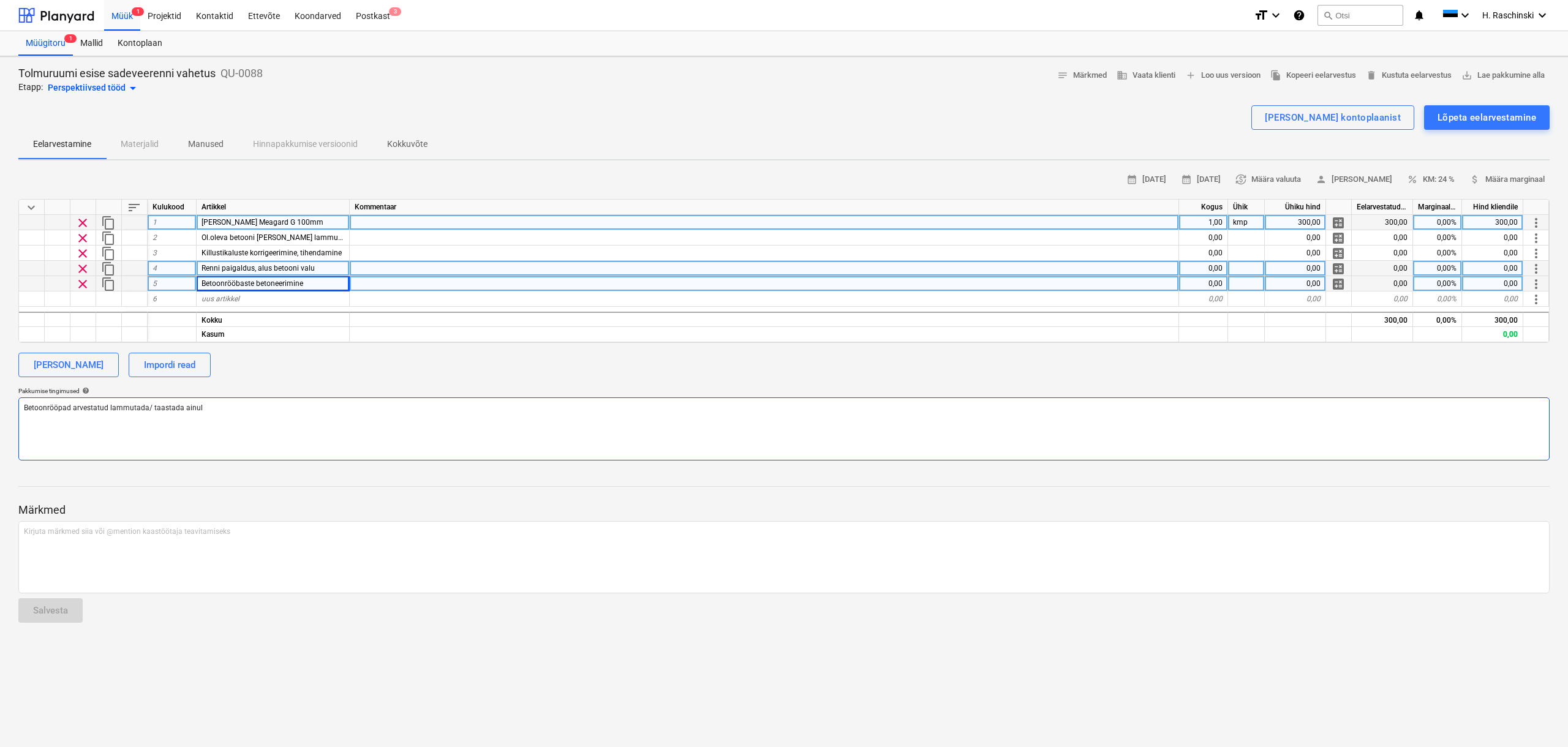
type textarea "x"
type textarea "Betoonrööpad arvestatud lammutada/ taastada ainult"
type textarea "x"
type textarea "Betoonrööpad arvestatud lammutada/ taastada ainult ä"
type textarea "x"
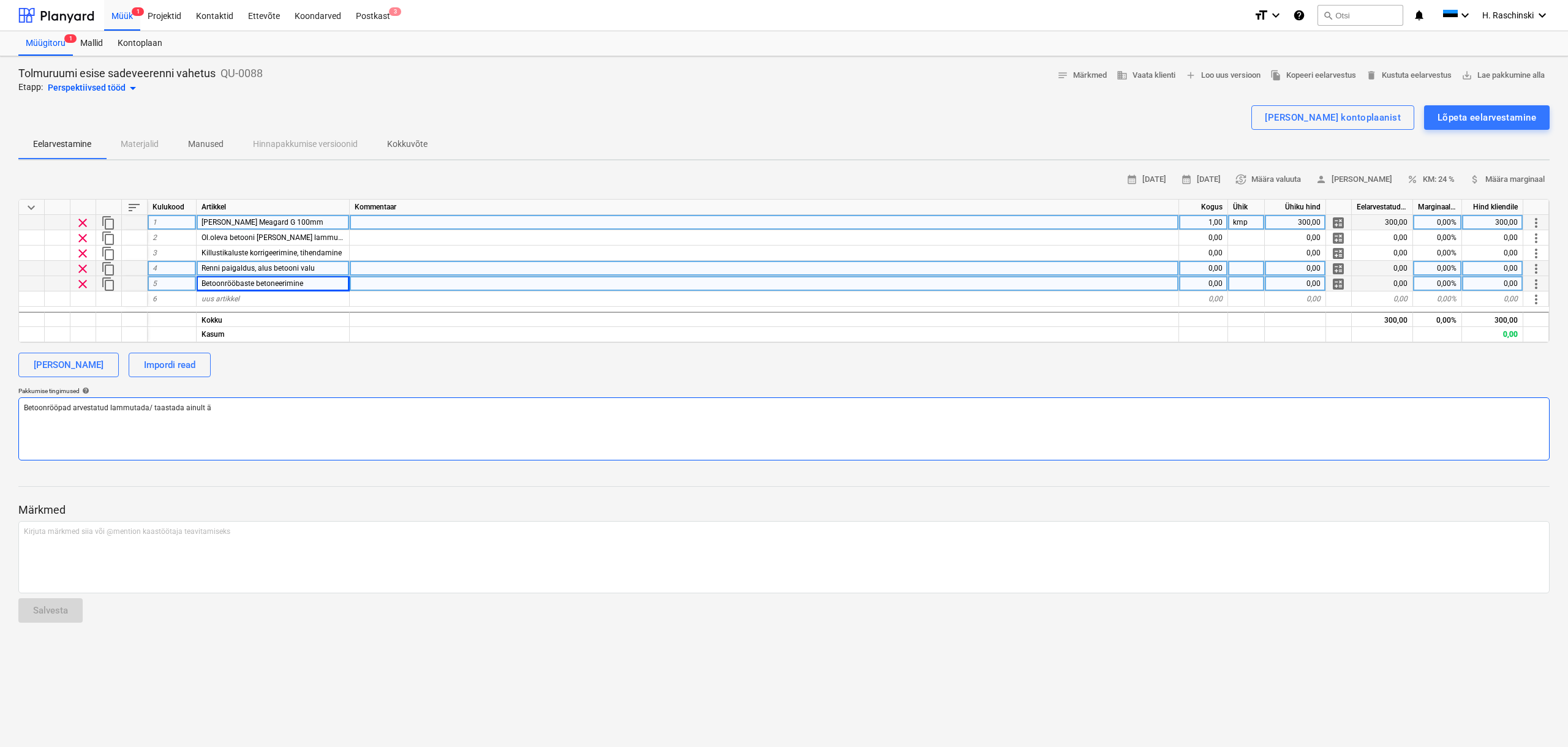
type textarea "Betoonrööpad arvestatud lammutada/ taastada ainult är"
type textarea "x"
type textarea "Betoonrööpad arvestatud lammutada/ taastada ainult ära"
type textarea "x"
type textarea "Betoonrööpad arvestatud lammutada/ taastada ainult ärav"
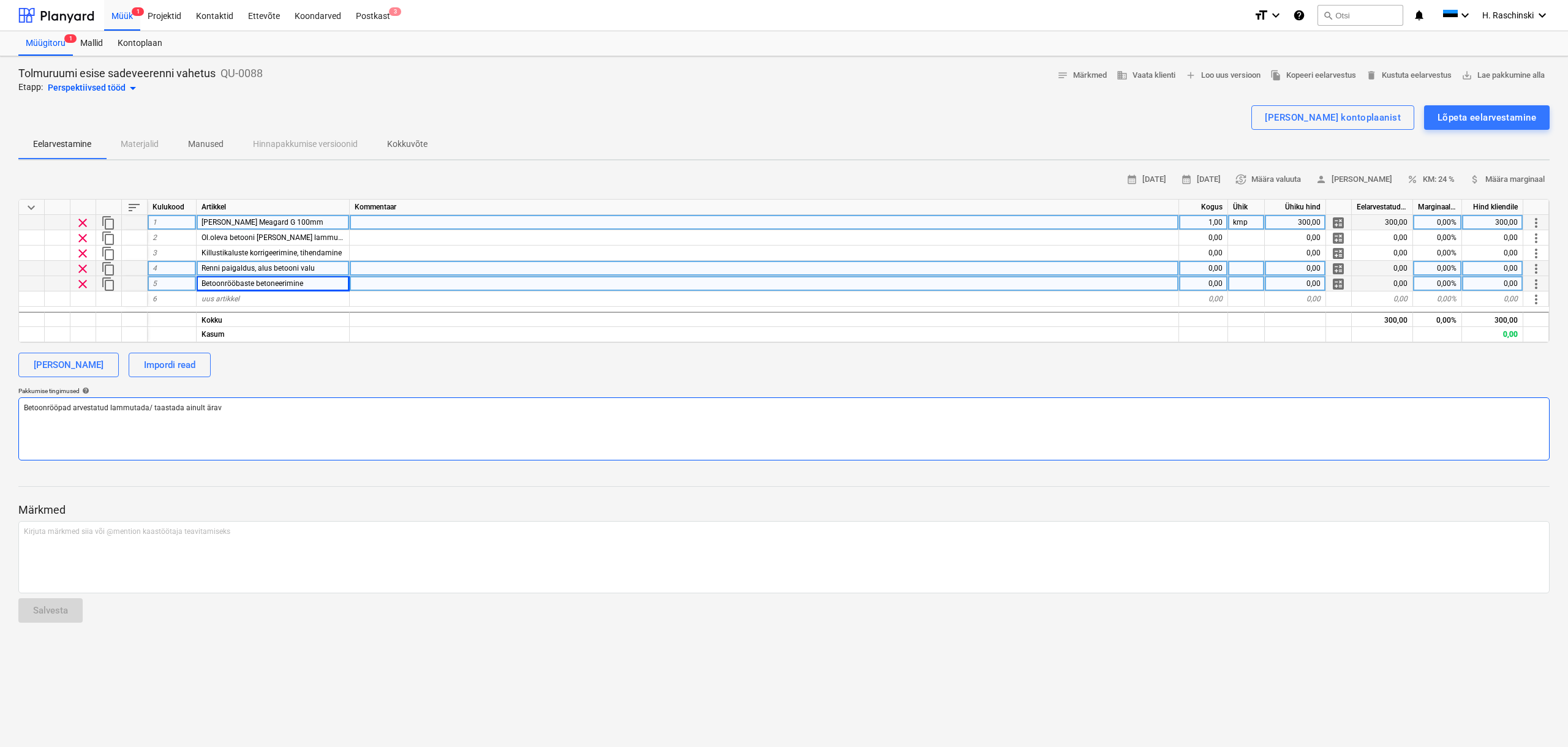
type textarea "x"
type textarea "Betoonrööpad arvestatud lammutada/ taastada ainult ärava"
type textarea "x"
type textarea "Betoonrööpad arvestatud lammutada/ taastada ainult äravaj"
type textarea "x"
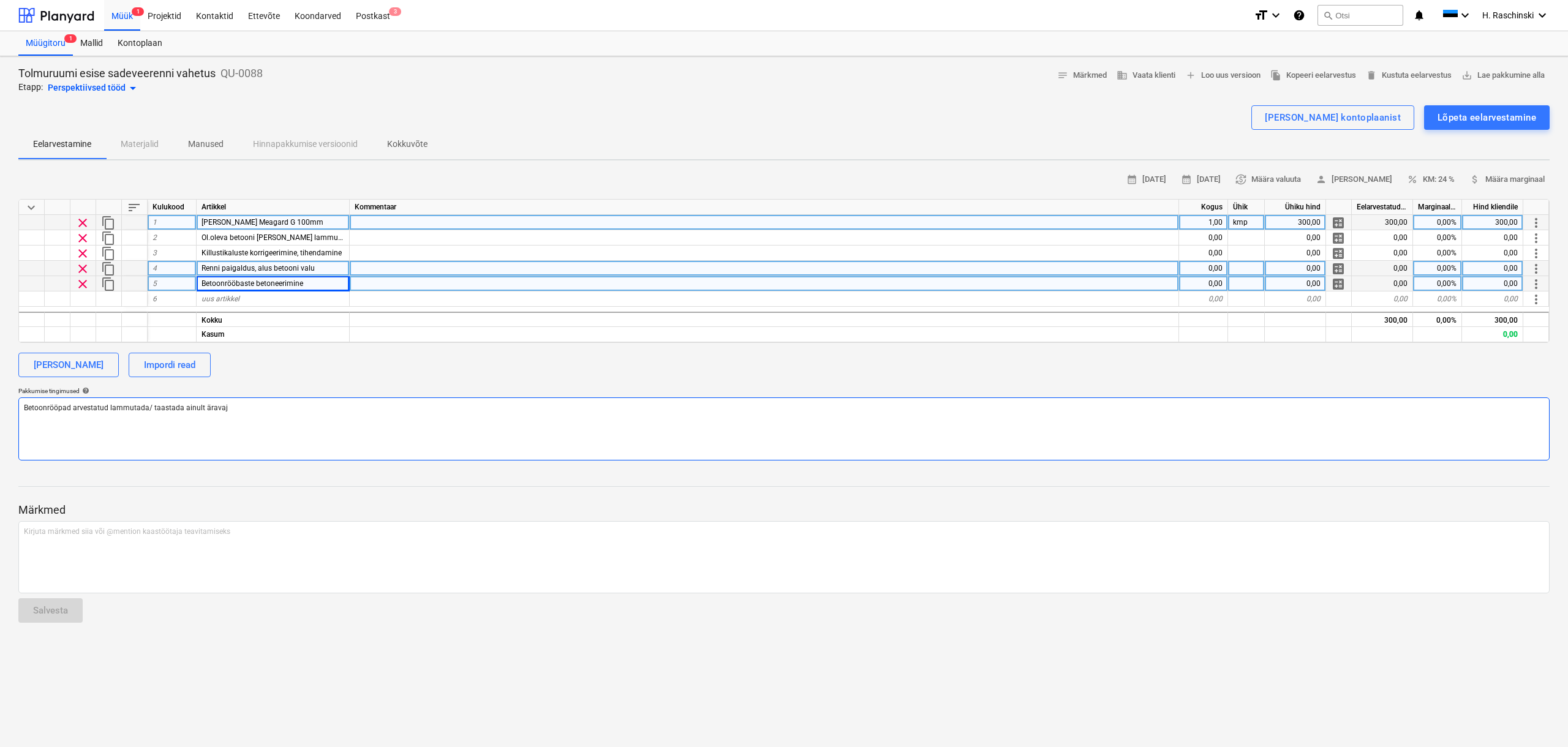
type textarea "Betoonrööpad arvestatud lammutada/ taastada ainult äravaju"
type textarea "x"
type textarea "Betoonrööpad arvestatud lammutada/ taastada ainult äravajun"
type textarea "x"
type textarea "Betoonrööpad arvestatud lammutada/ taastada ainult äravajunu"
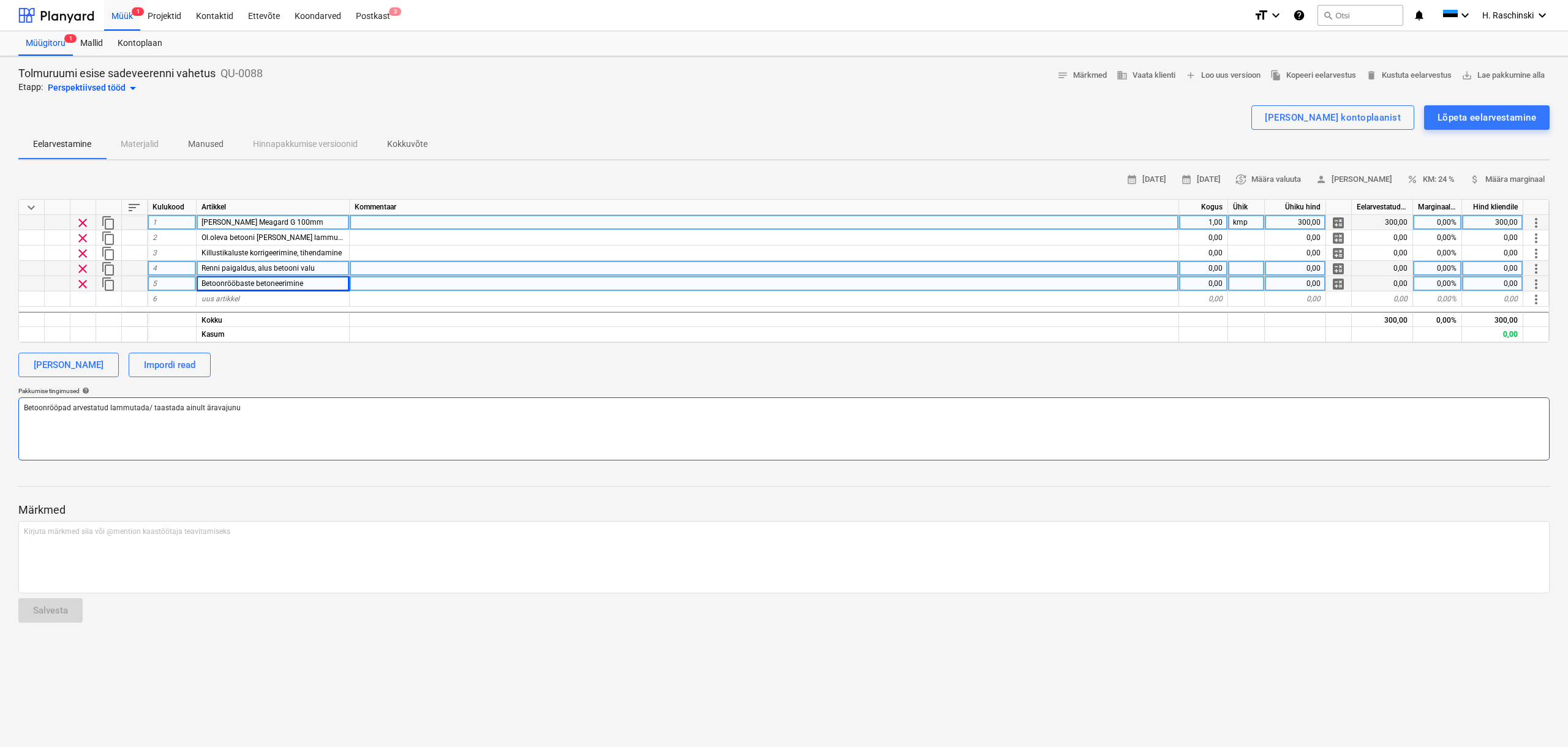
type textarea "x"
type textarea "Betoonrööpad arvestatud lammutada/ taastada ainult äravajunud"
type textarea "x"
type textarea "Betoonrööpad arvestatud lammutada/ taastada ainult äravajunud"
type textarea "x"
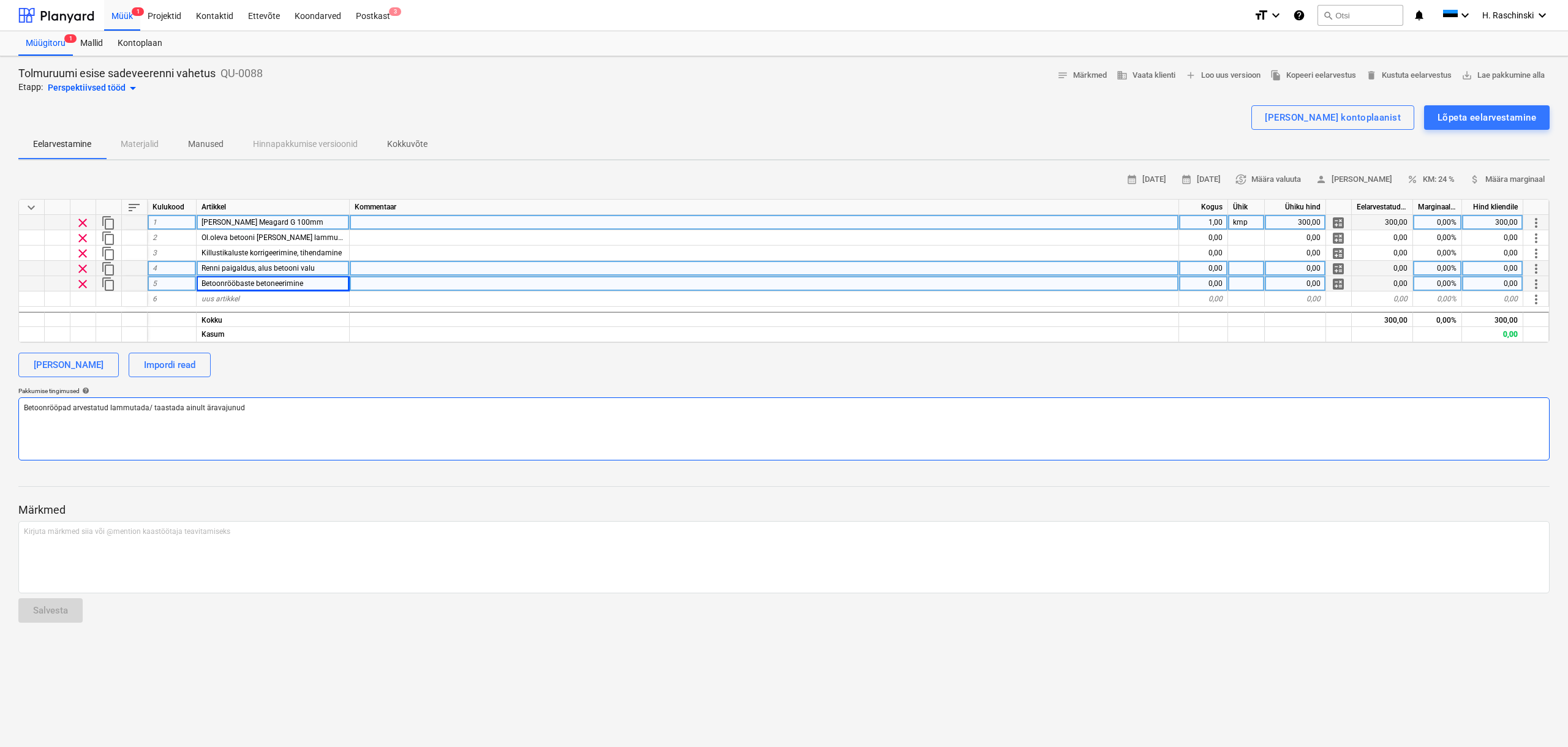
type textarea "Betoonrööpad arvestatud lammutada/ taastada ainult äravajunud o"
type textarea "x"
type textarea "Betoonrööpad arvestatud lammutada/ taastada ainult äravajunud os"
type textarea "x"
type textarea "Betoonrööpad arvestatud lammutada/ taastada ainult äravajunud osa"
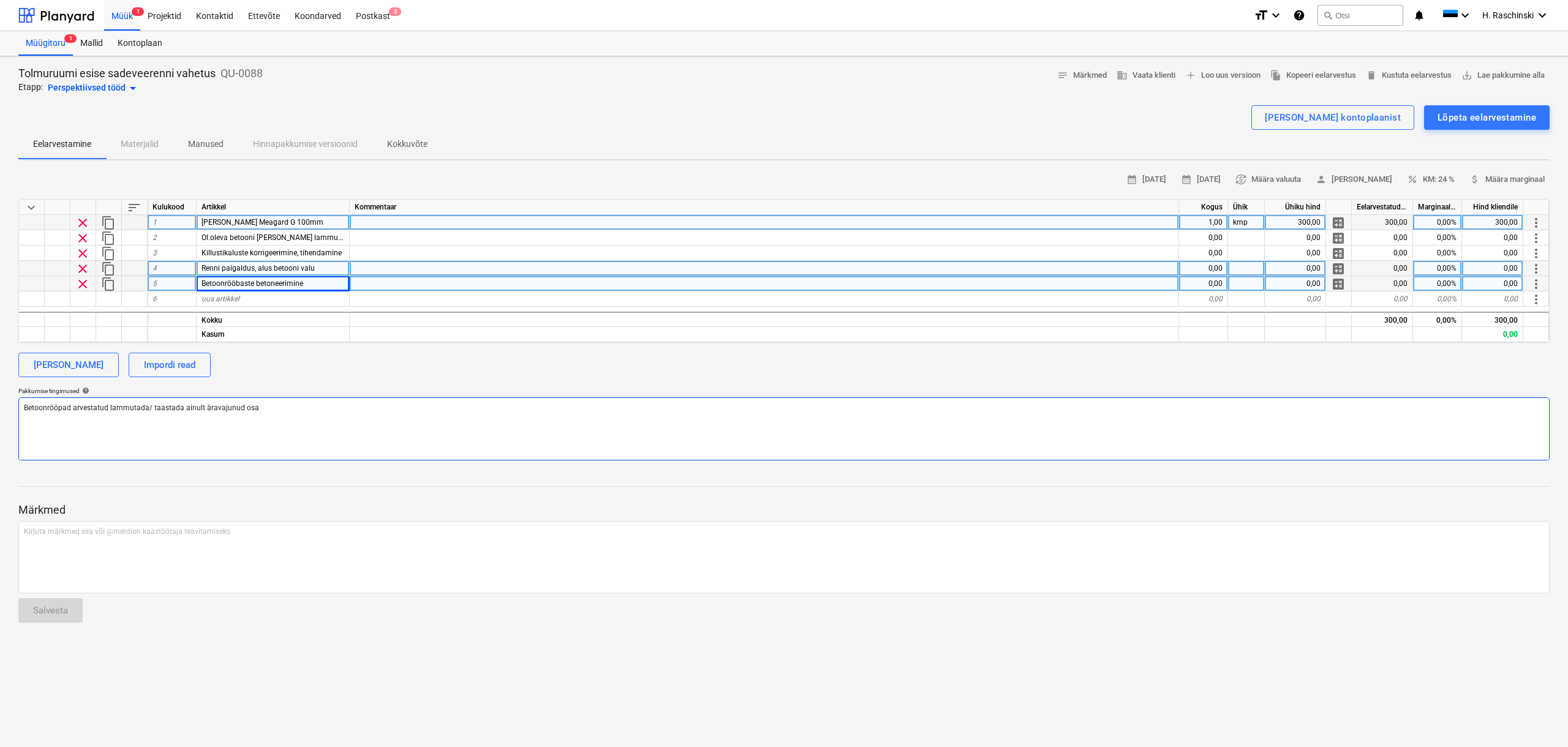
type textarea "x"
type textarea "Betoonrööpad arvestatud lammutada/ taastada ainult äravajunud osas"
type textarea "x"
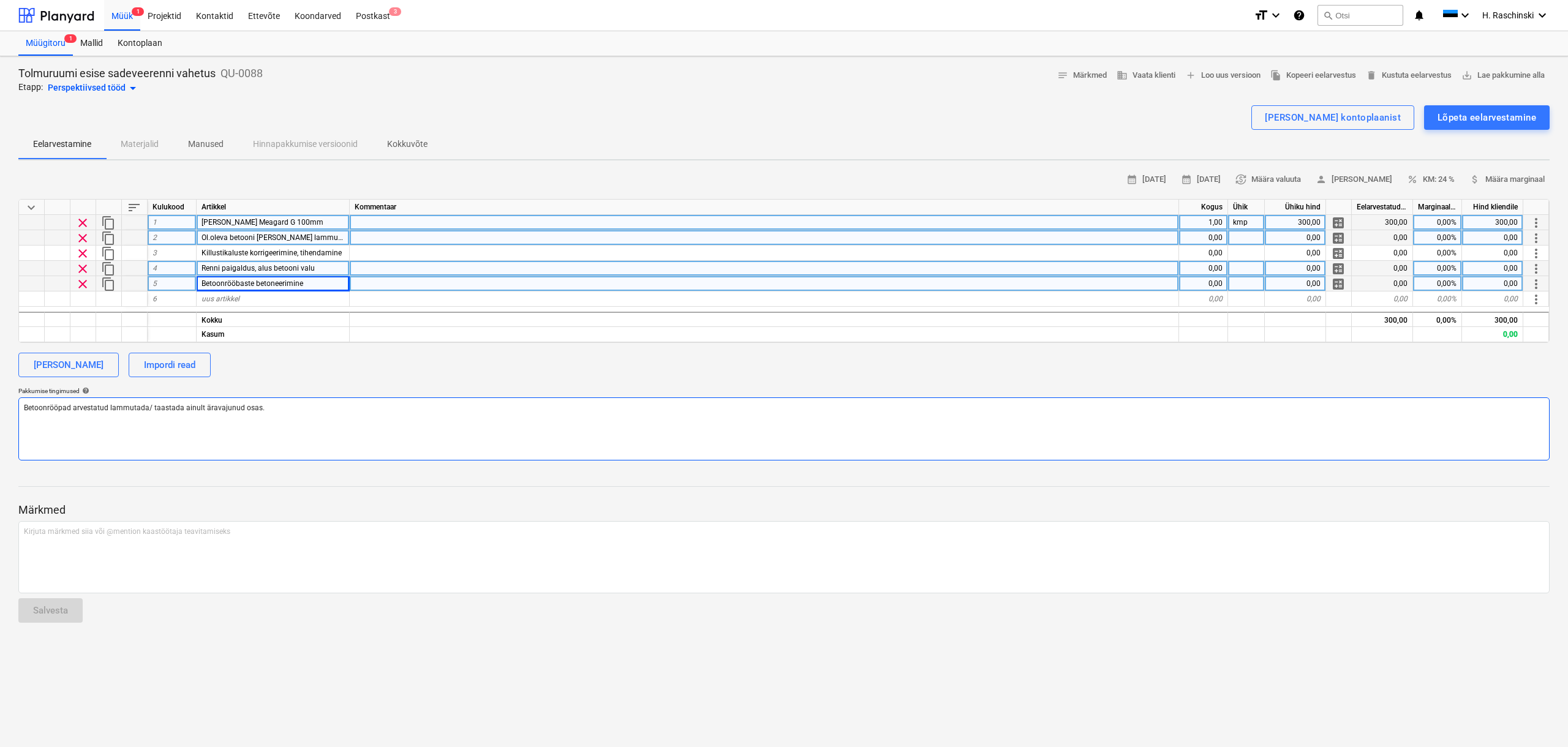
type textarea "Betoonrööpad arvestatud lammutada/ taastada ainult äravajunud osas."
click at [1214, 237] on div "0,00" at bounding box center [1203, 238] width 49 height 15
type textarea "x"
type input "1"
type textarea "x"
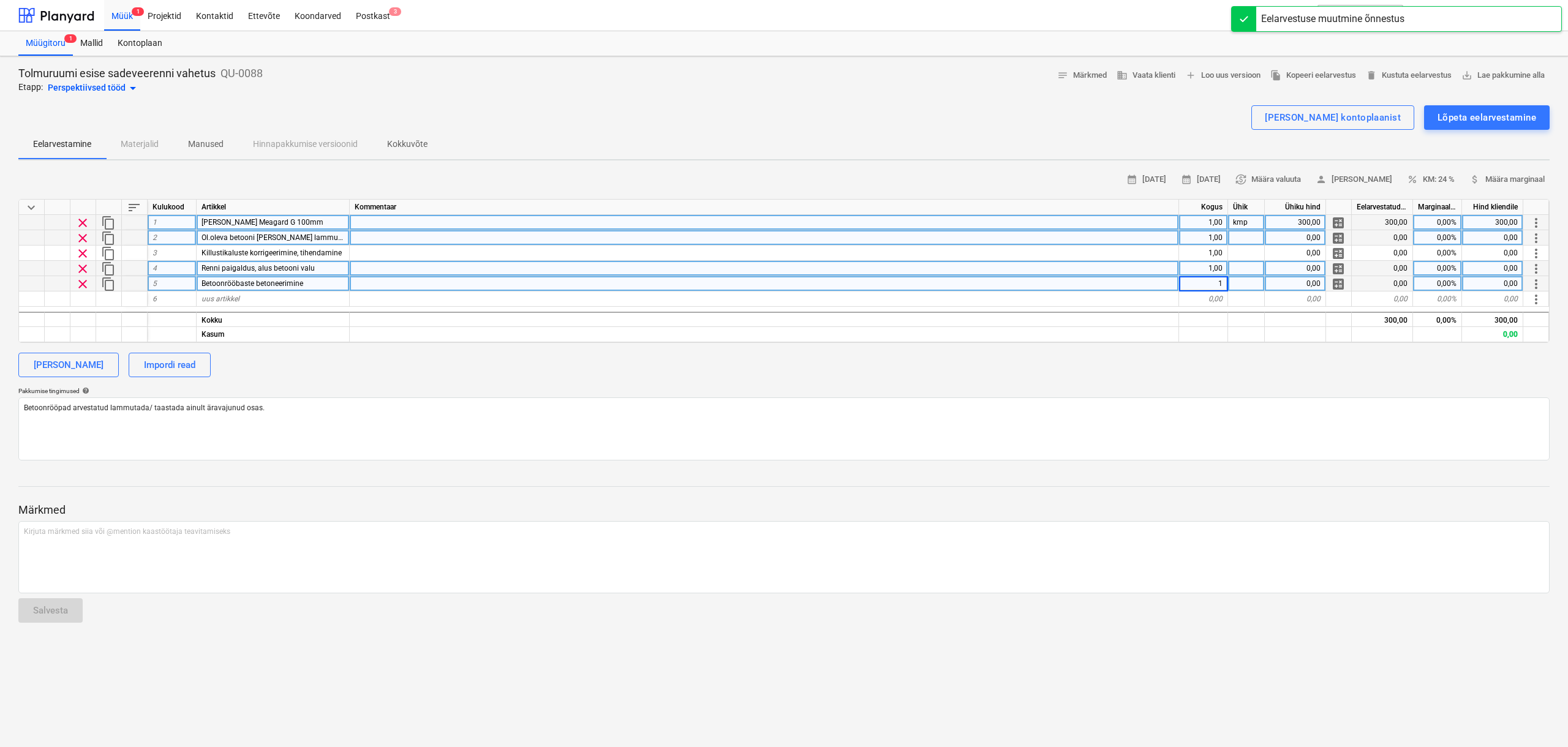
click at [1260, 239] on div at bounding box center [1246, 238] width 37 height 15
type input "kmp"
type textarea "x"
type input "kmp"
type textarea "x"
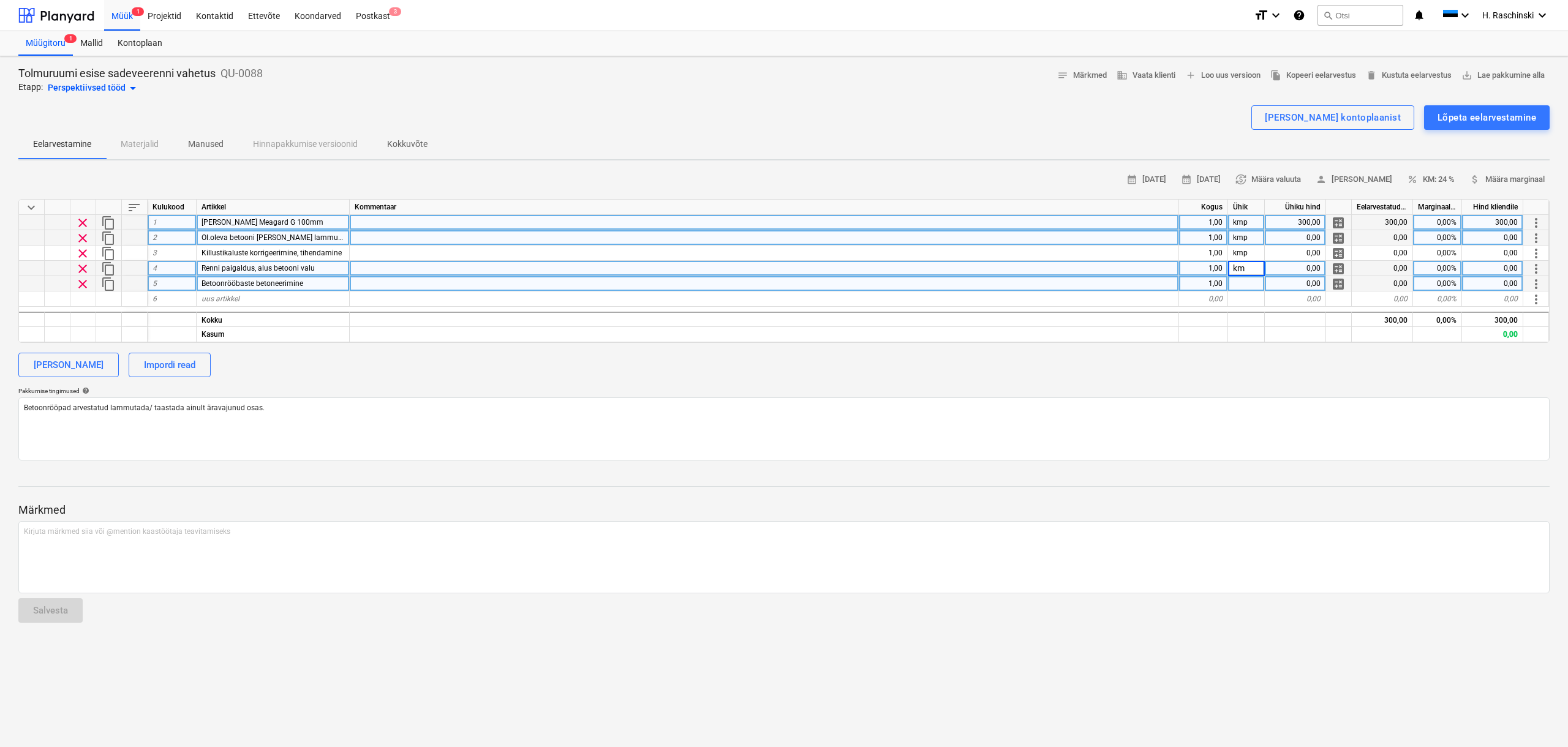
type input "kmp"
type textarea "x"
type input "kmp"
type textarea "x"
click at [320, 242] on div "Ol.oleva betooni [PERSON_NAME] lammutus" at bounding box center [273, 238] width 153 height 15
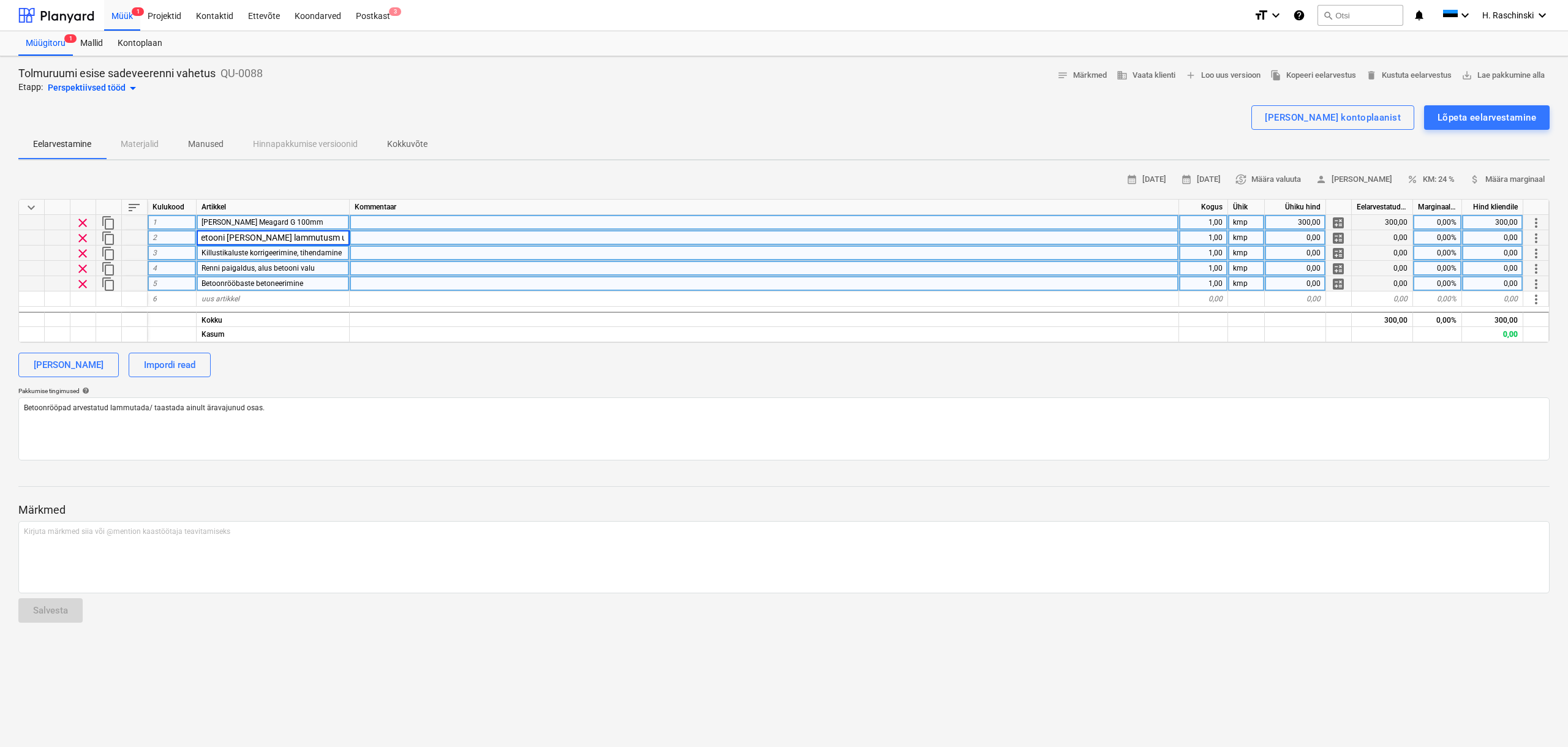
type input "Ol.oleva betooni [PERSON_NAME] lammutusm utiliseerimine"
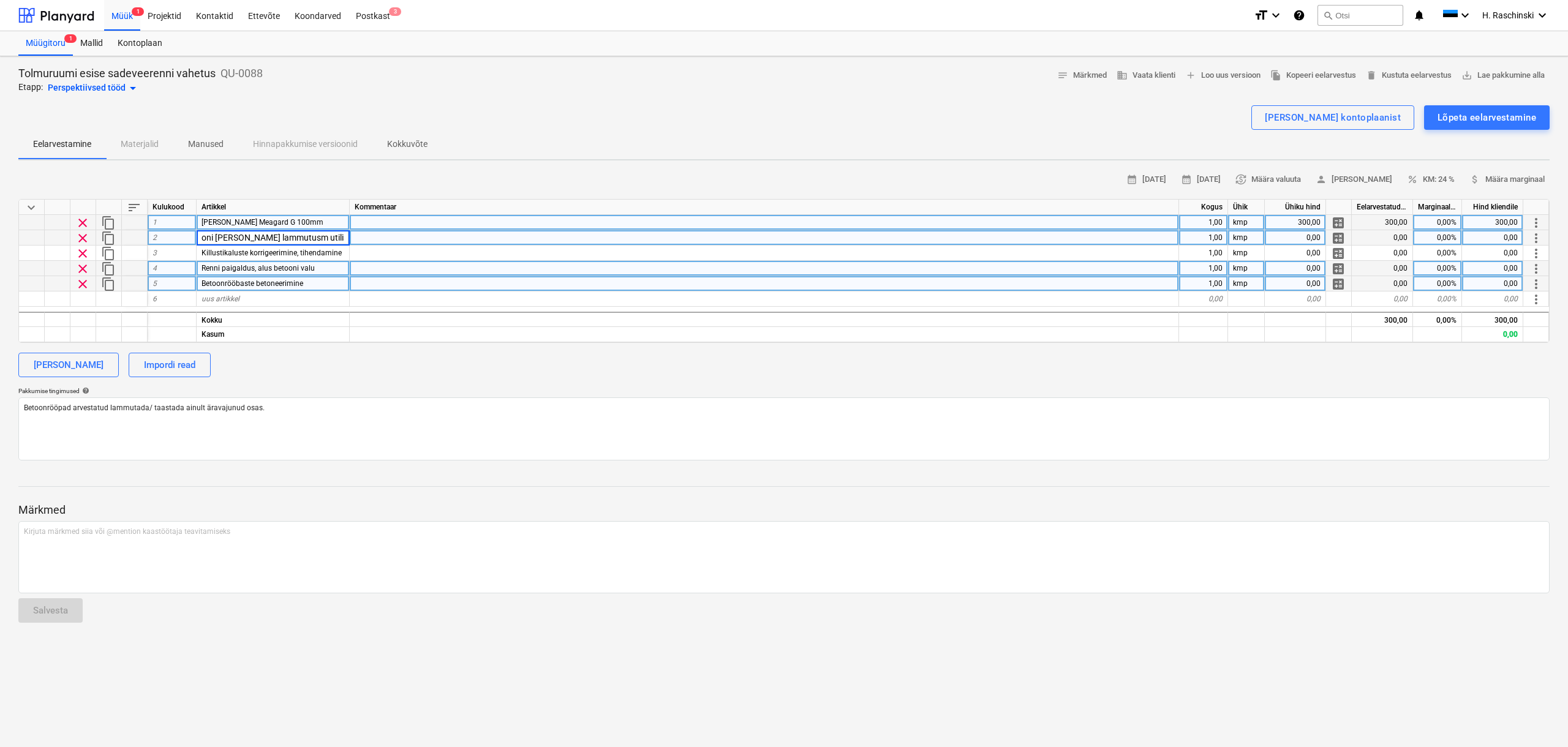
type textarea "x"
click at [593, 374] on div "[PERSON_NAME] Impordi read" at bounding box center [784, 365] width 1531 height 24
click at [1302, 239] on div "0,00" at bounding box center [1295, 238] width 62 height 15
type input "400"
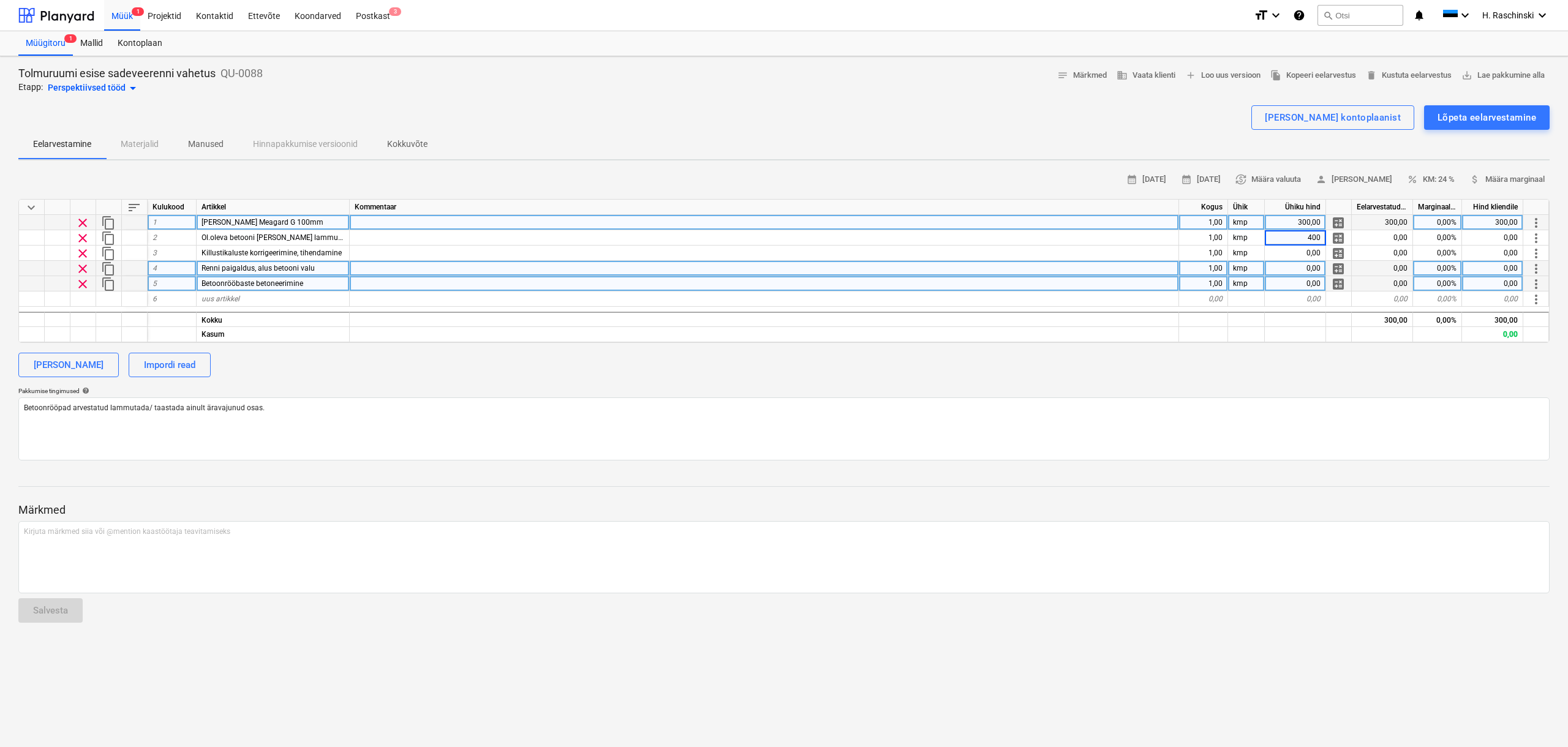
type textarea "x"
click at [1193, 383] on div "calendar_month [DATE] calendar_month [DATE] currency_exchange Määra valuuta per…" at bounding box center [784, 315] width 1531 height 290
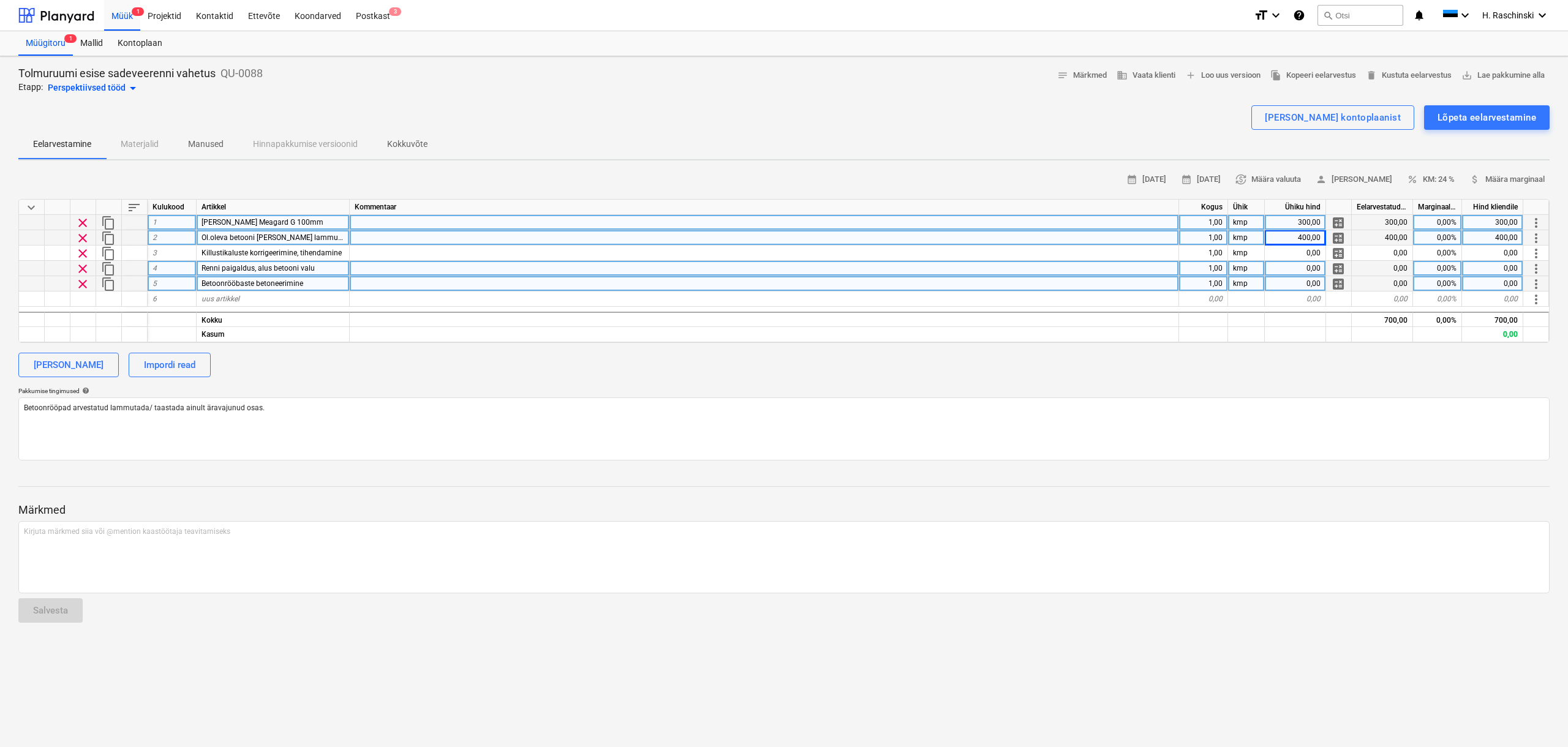
click at [1296, 236] on div "400,00" at bounding box center [1295, 238] width 62 height 15
type input "500"
type textarea "x"
click at [1114, 368] on div "[PERSON_NAME] Impordi read" at bounding box center [784, 365] width 1531 height 24
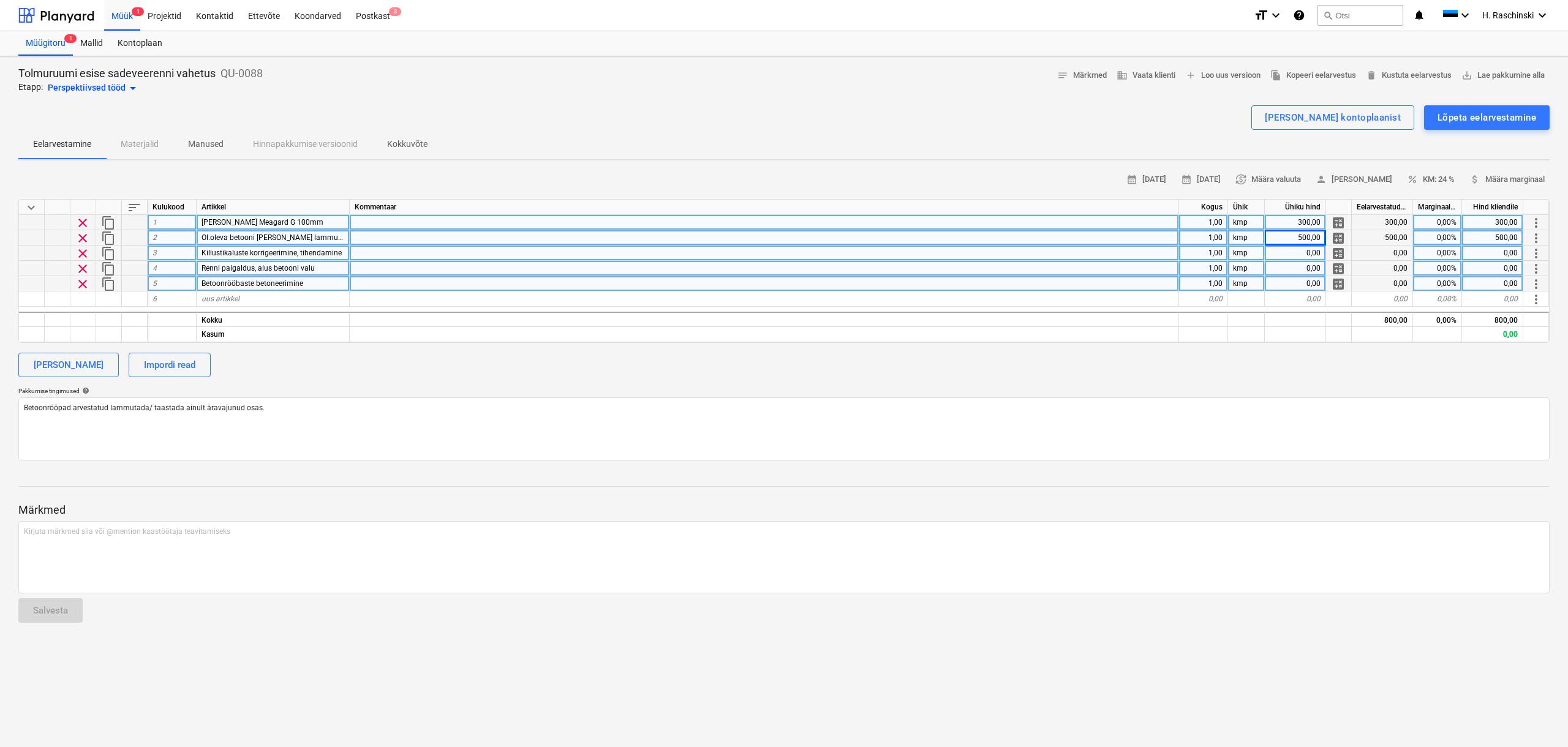
click at [1281, 252] on div "0,00" at bounding box center [1295, 253] width 62 height 15
type input "360"
type textarea "x"
click at [1182, 384] on div "calendar_month [DATE] calendar_month [DATE] currency_exchange Määra valuuta per…" at bounding box center [784, 315] width 1531 height 290
click at [1307, 273] on div "0,00" at bounding box center [1295, 268] width 62 height 15
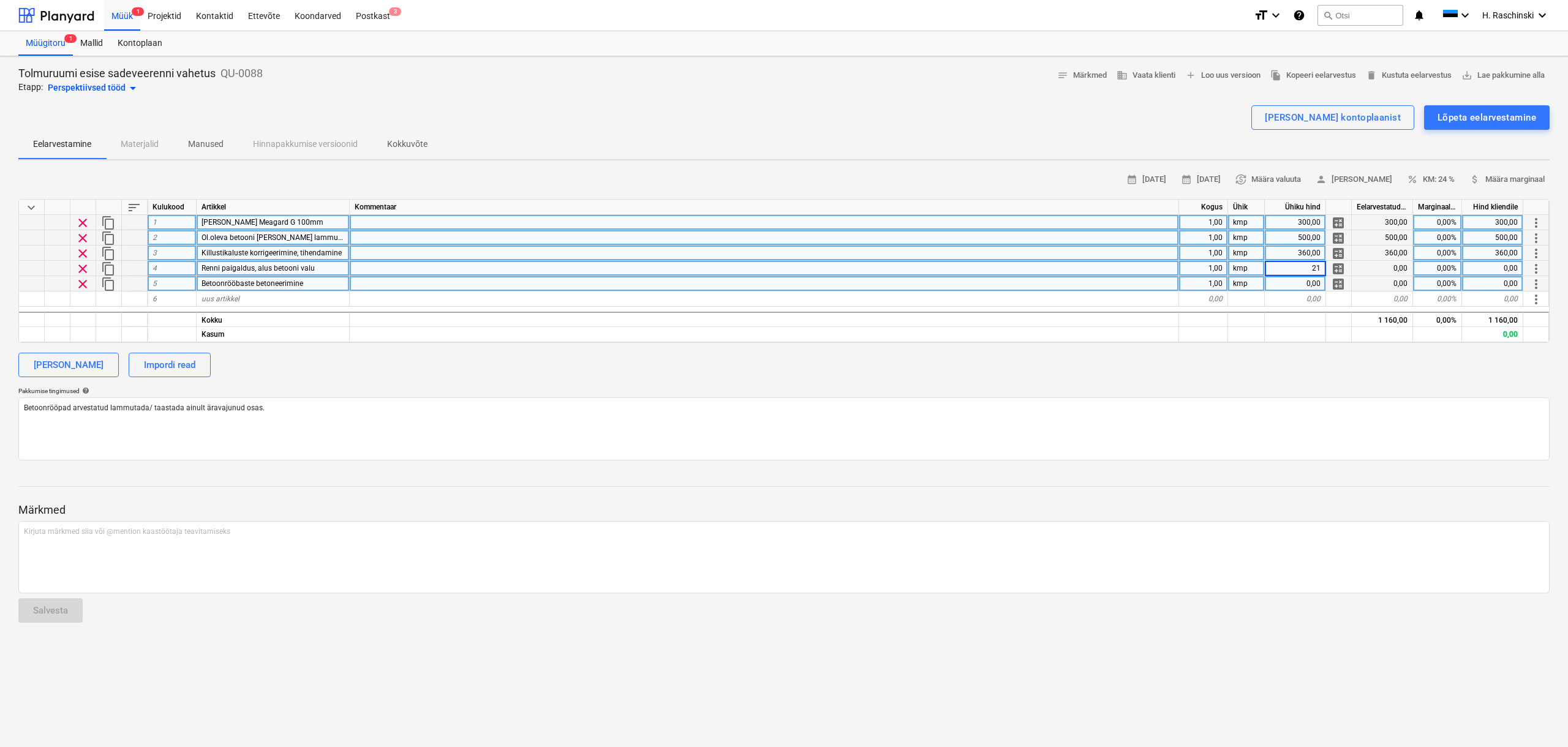
type input "215"
type textarea "x"
click at [309, 288] on div "Betoonrööbaste betoneerimine" at bounding box center [273, 283] width 153 height 15
type input "Betoonrööbaste betoneerimine, kohapeal tehtud betoonisga"
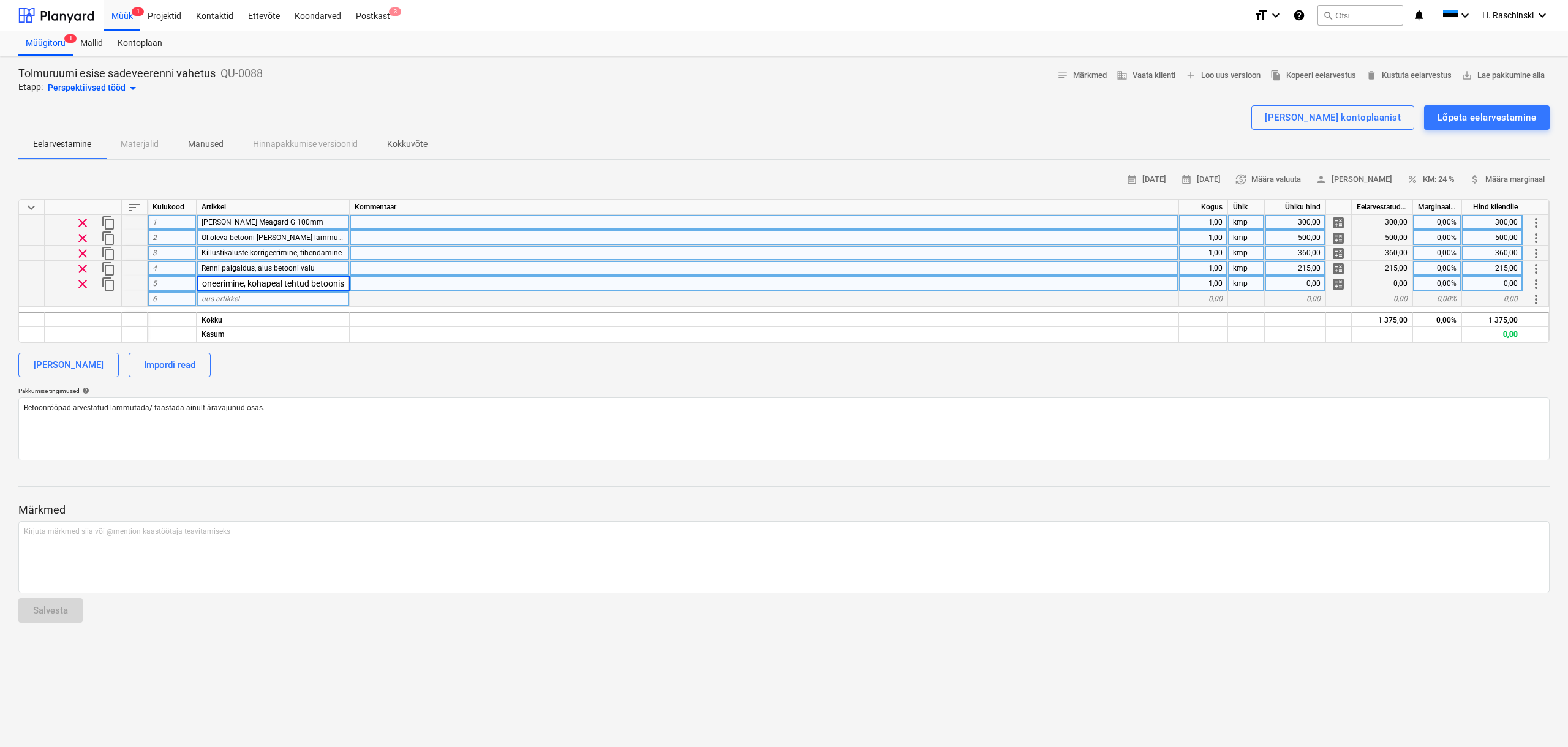
scroll to position [0, 85]
type textarea "x"
click at [817, 363] on div "[PERSON_NAME] Impordi read" at bounding box center [784, 365] width 1531 height 24
click at [1286, 285] on div "0,00" at bounding box center [1295, 283] width 62 height 15
type input "320"
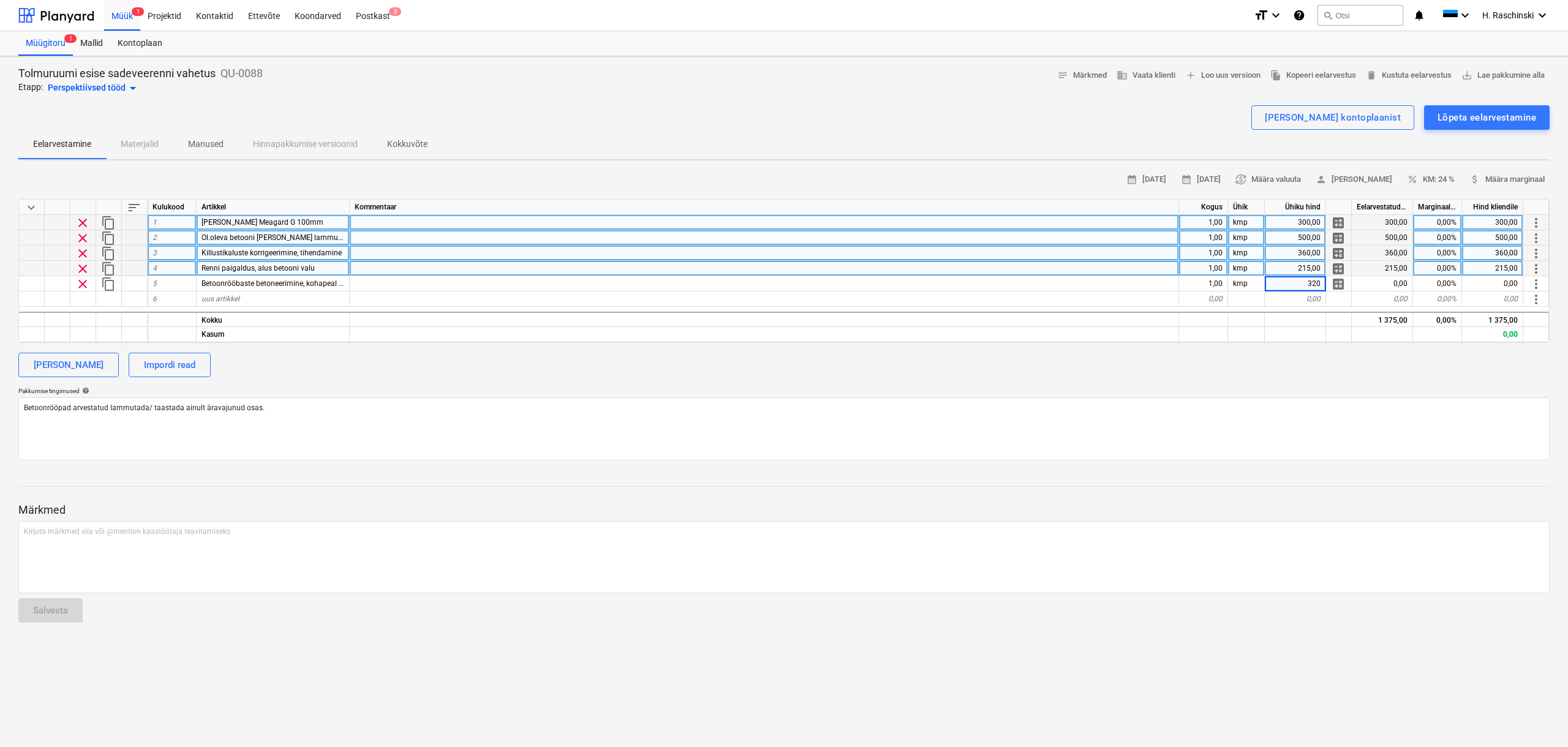
type textarea "x"
click at [1354, 381] on div "calendar_month [DATE] calendar_month [DATE] currency_exchange Määra valuuta per…" at bounding box center [784, 315] width 1531 height 290
click at [1497, 177] on span "attach_money Määra marginaal" at bounding box center [1507, 180] width 75 height 14
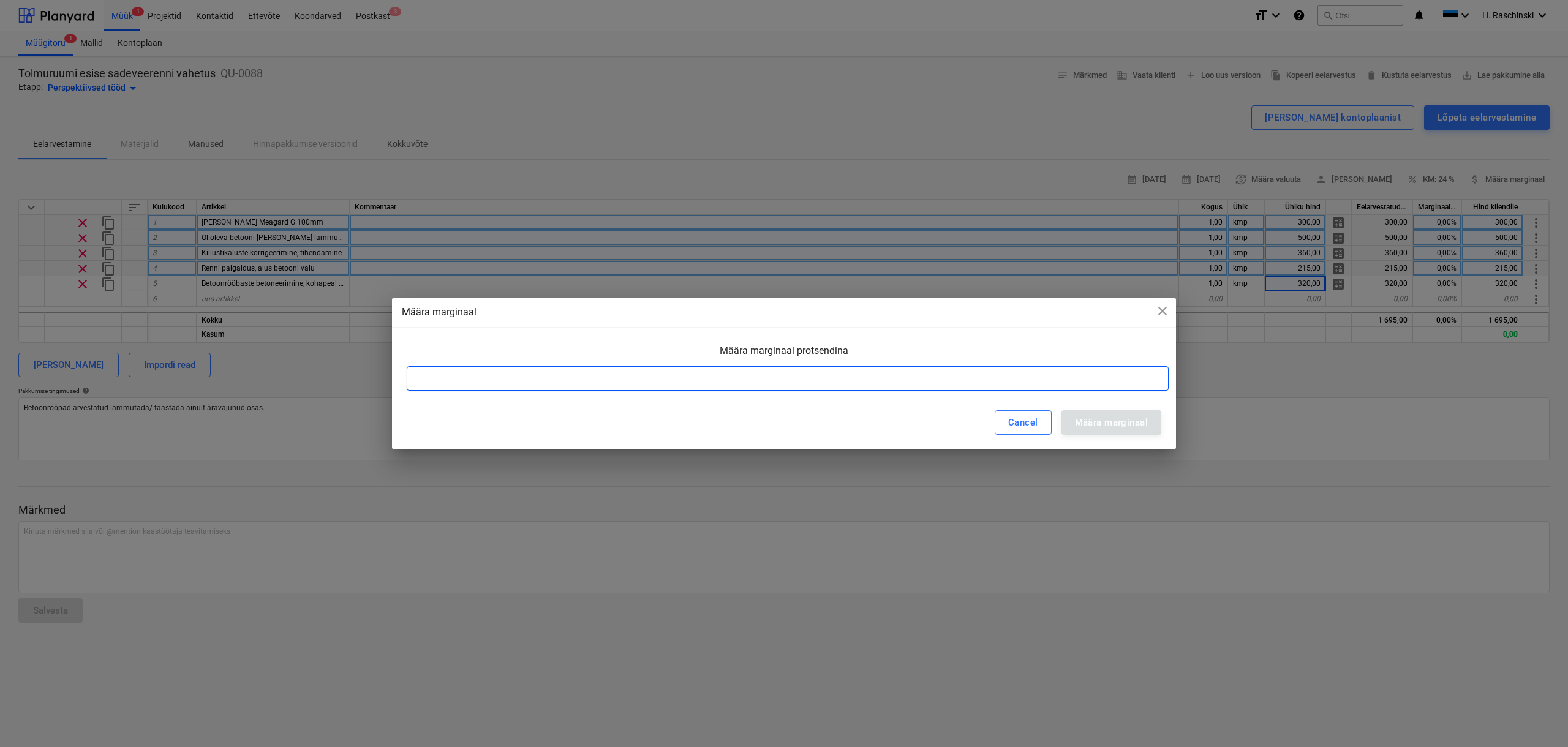
click at [967, 382] on input at bounding box center [788, 378] width 762 height 24
type input "15"
click at [1150, 425] on button "Määra marginaal" at bounding box center [1111, 422] width 100 height 24
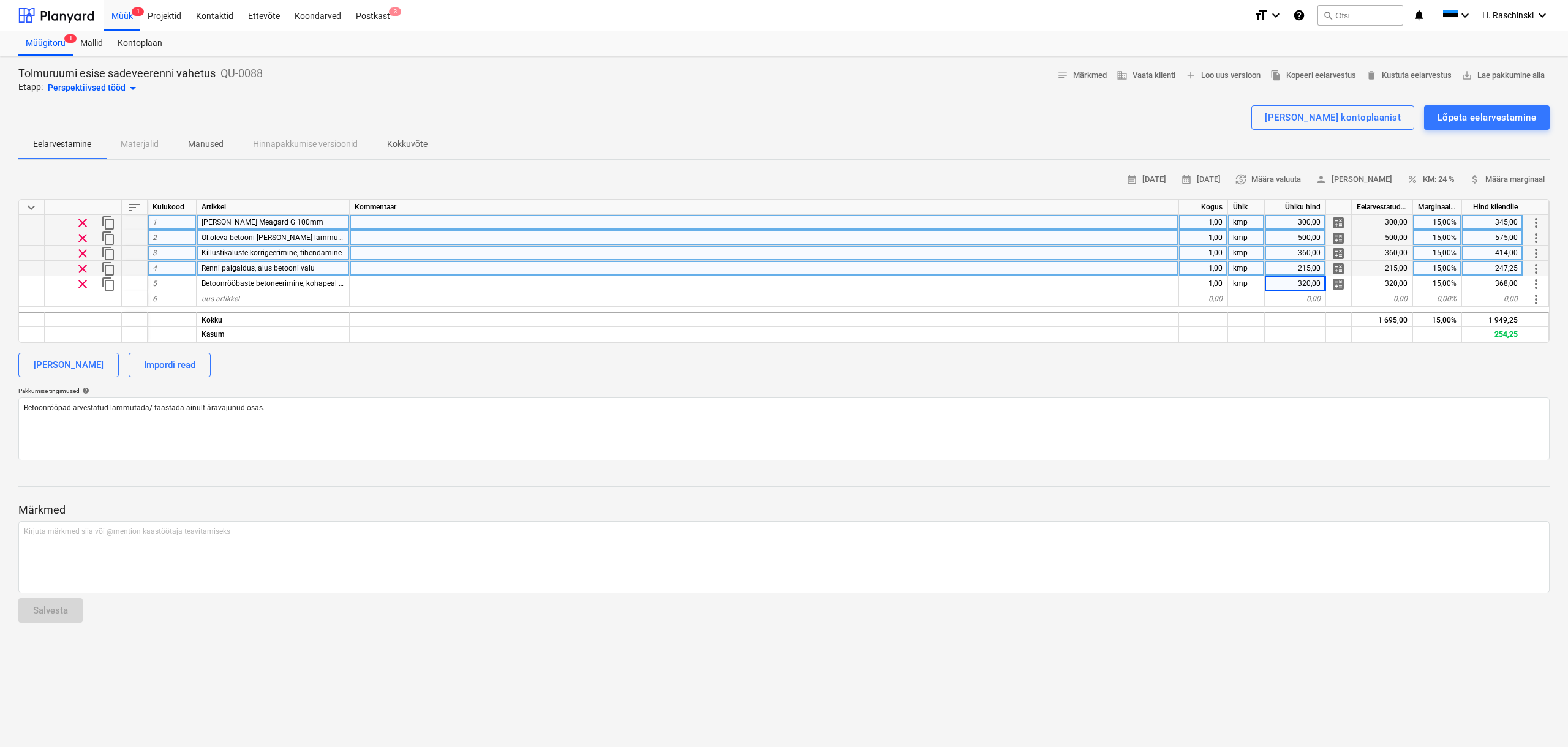
click at [1353, 387] on div "Pakkumise tingimused help" at bounding box center [784, 390] width 1531 height 8
click at [1476, 118] on div "Lõpeta eelarvestamine" at bounding box center [1487, 118] width 98 height 16
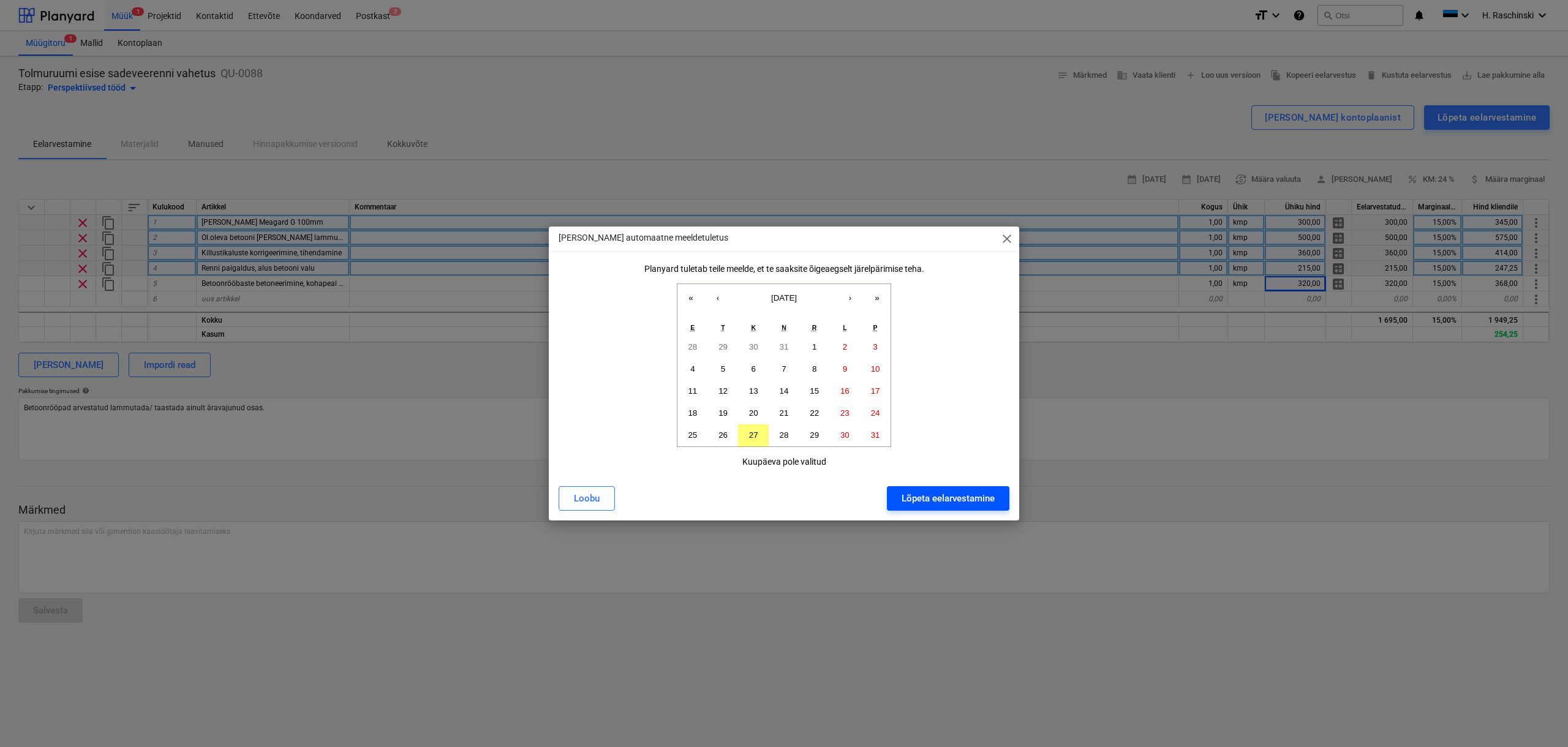
click at [991, 502] on div "Lõpeta eelarvestamine" at bounding box center [948, 499] width 93 height 16
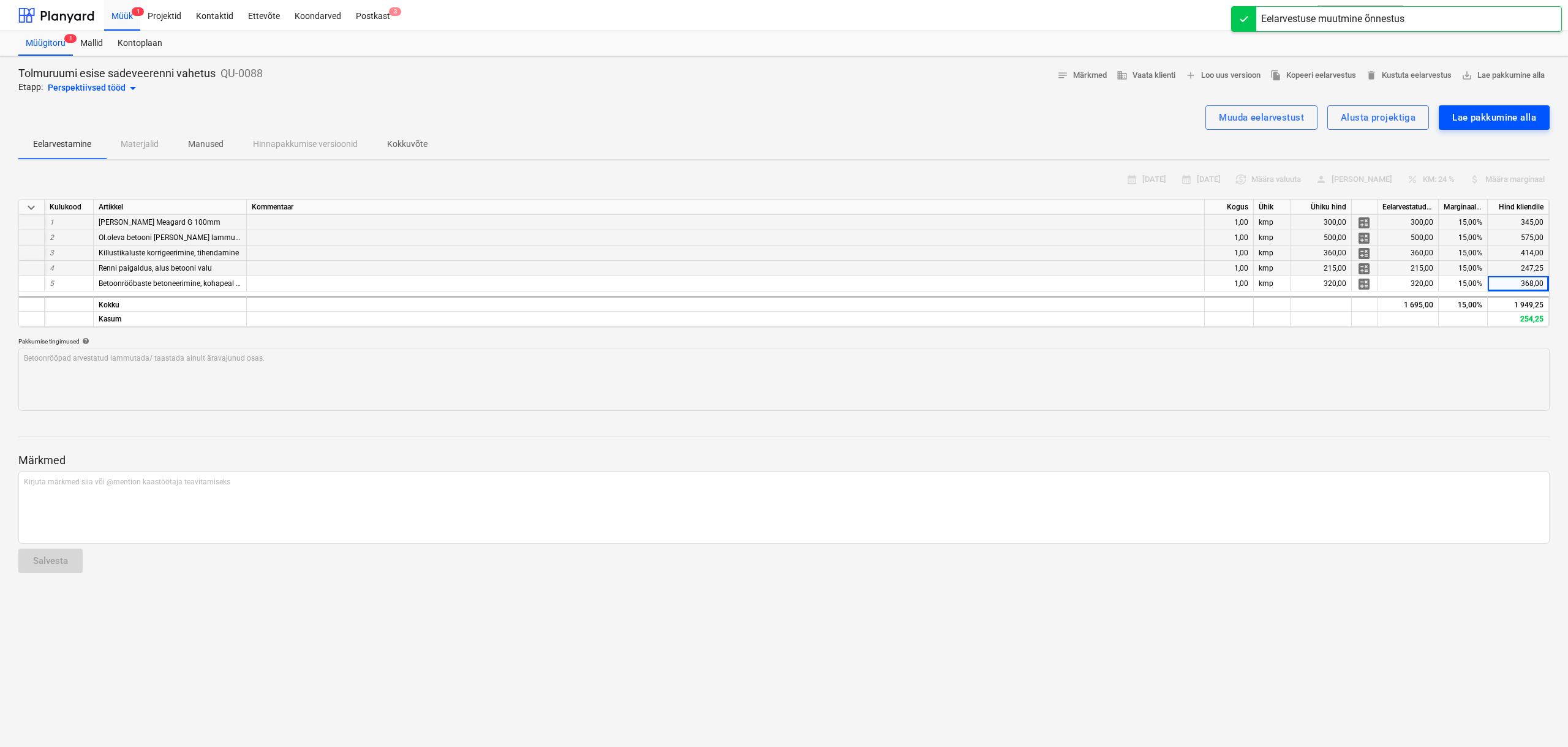
click at [1468, 118] on div "Lae pakkumine alla" at bounding box center [1495, 118] width 84 height 16
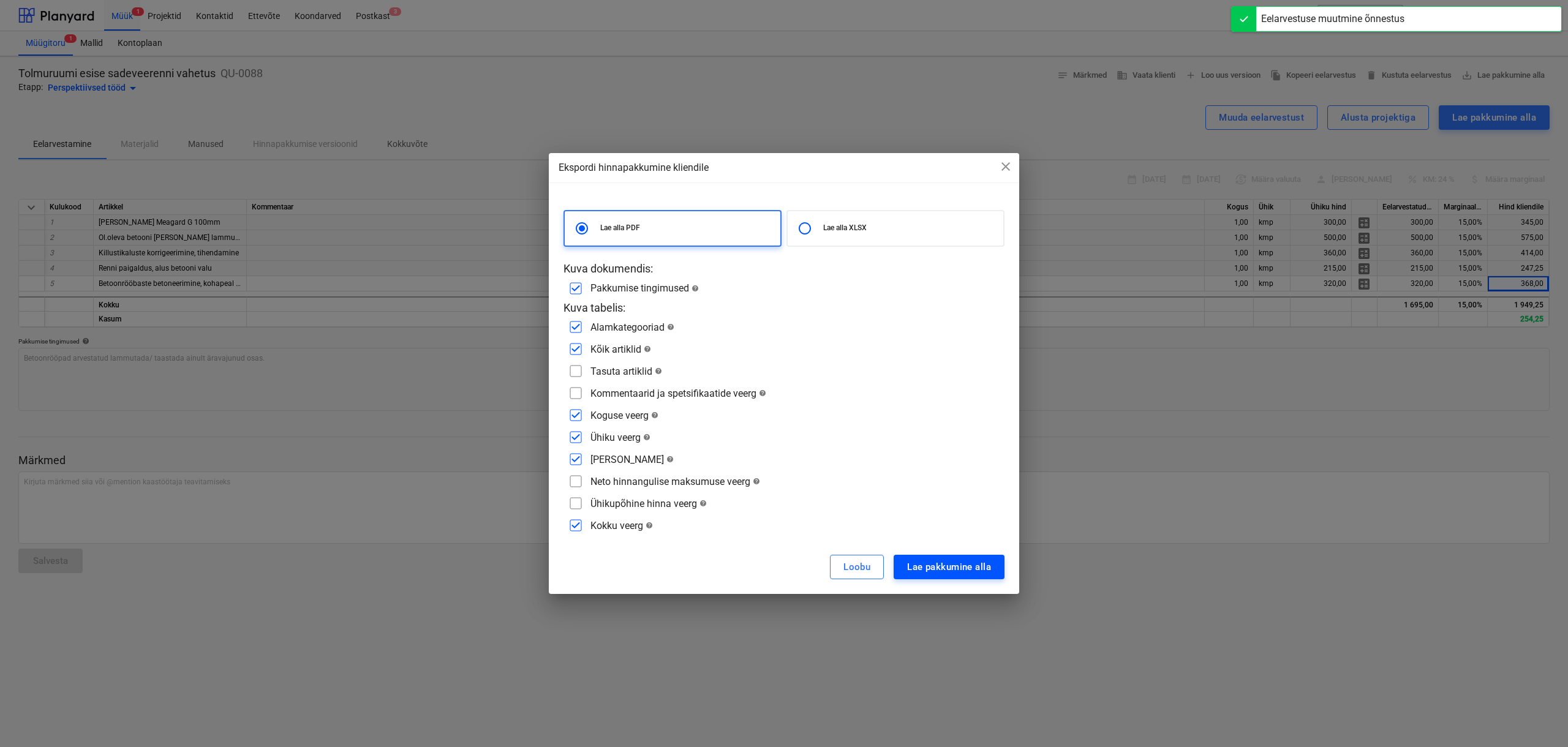
click at [933, 574] on div "Lae pakkumine alla" at bounding box center [949, 567] width 84 height 16
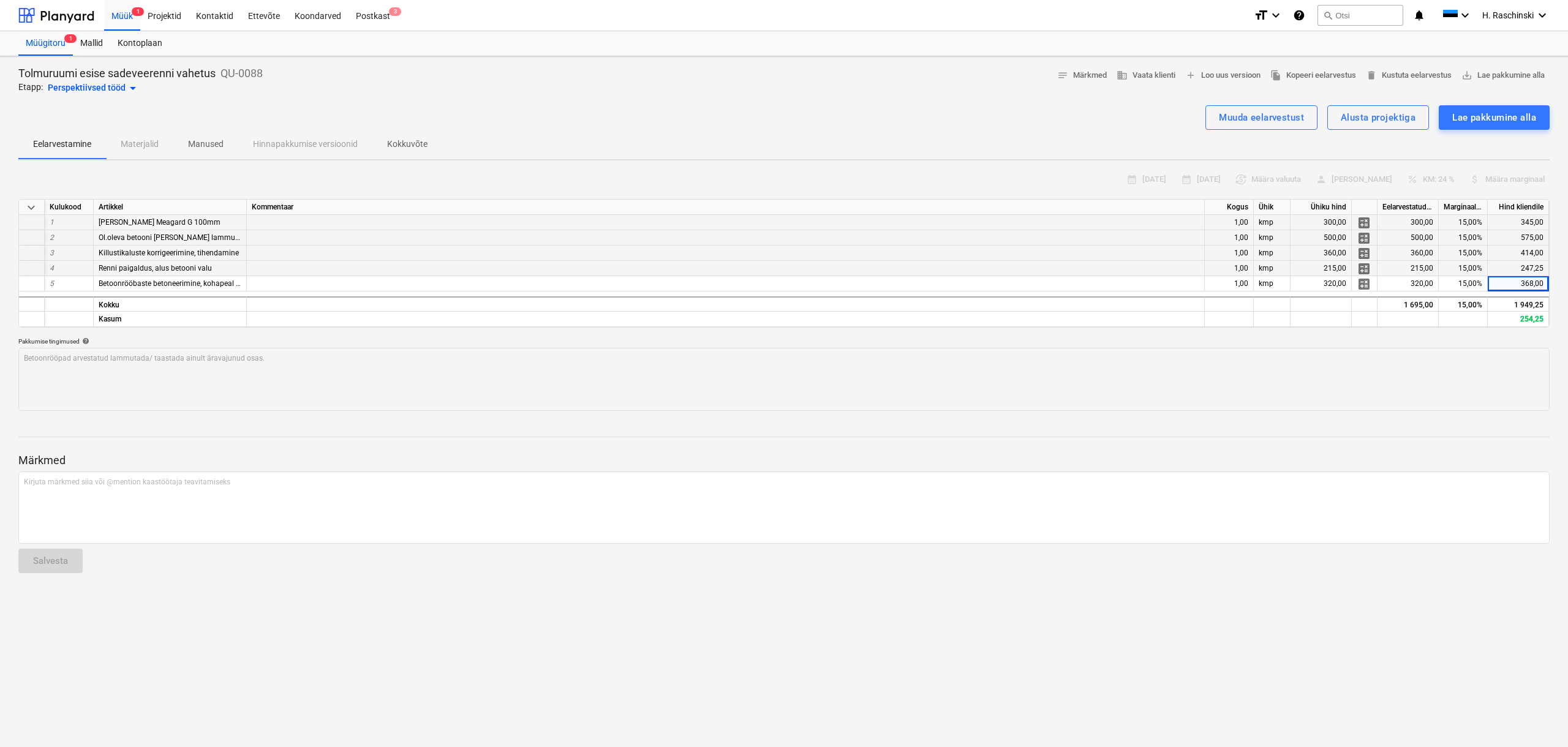
click at [406, 149] on p "Kokkuvõte" at bounding box center [407, 144] width 40 height 13
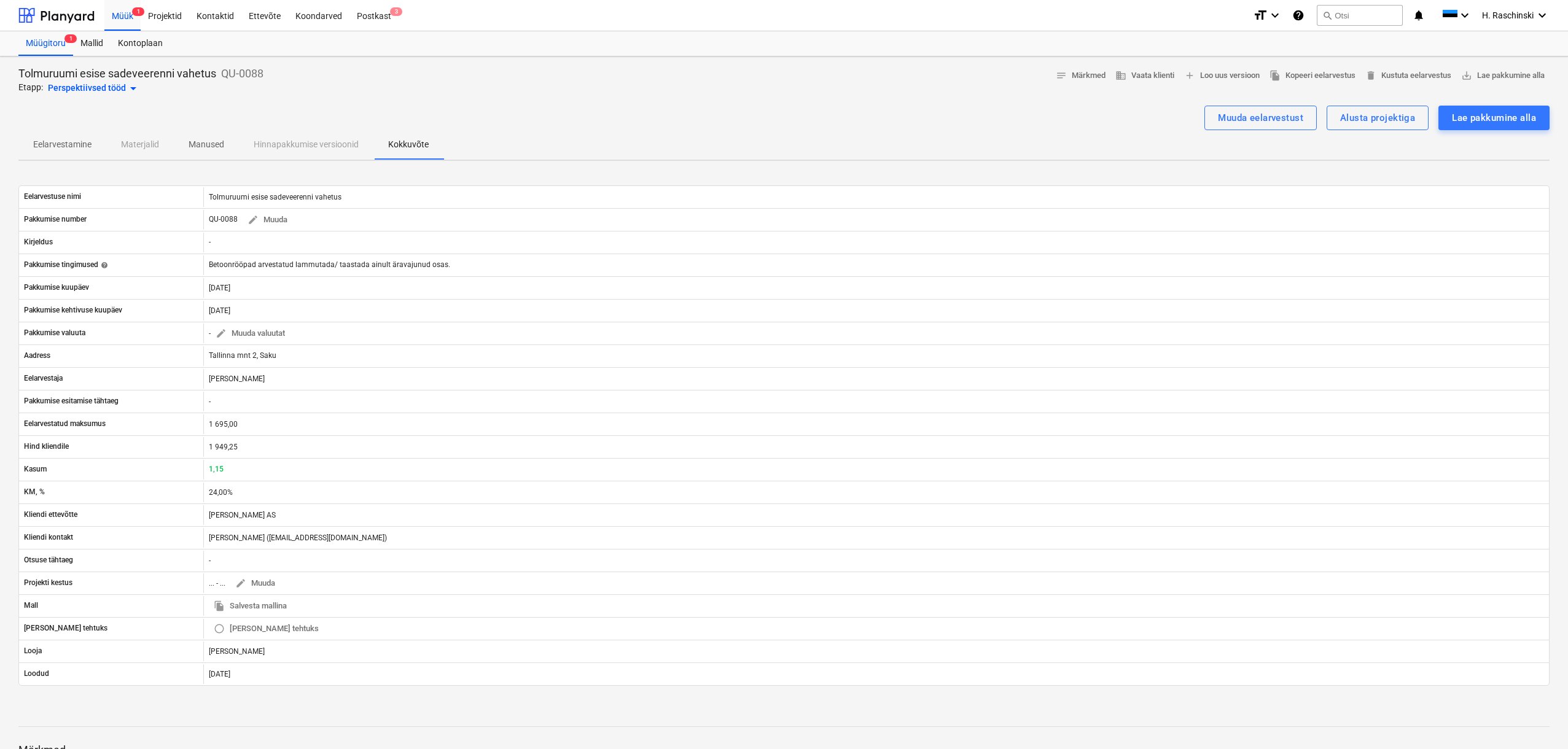
click at [62, 147] on p "Eelarvestamine" at bounding box center [62, 144] width 58 height 13
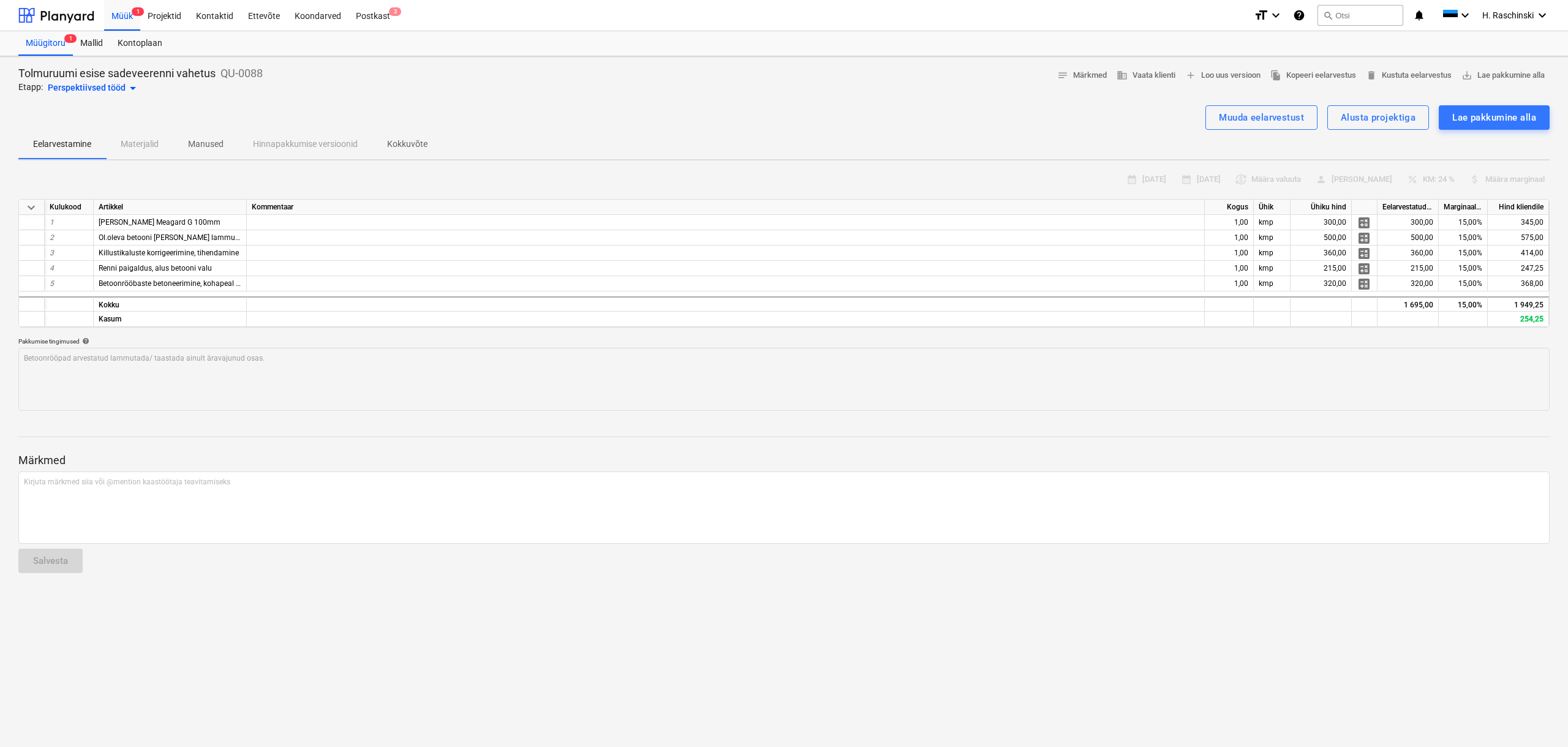
click at [102, 89] on div "Perspektiivsed tööd arrow_drop_down" at bounding box center [93, 88] width 92 height 14
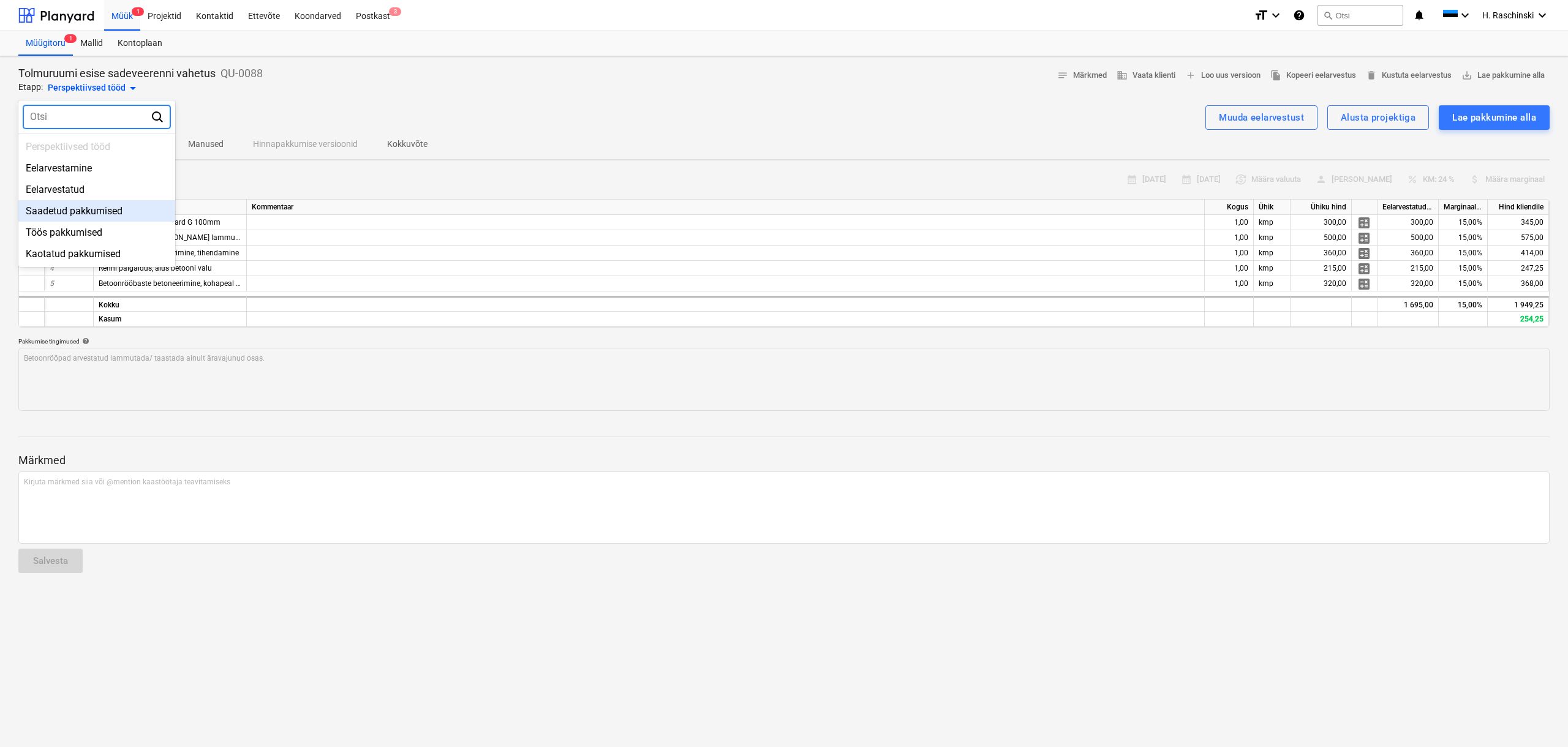
click at [85, 207] on div "Saadetud pakkumised" at bounding box center [97, 211] width 156 height 21
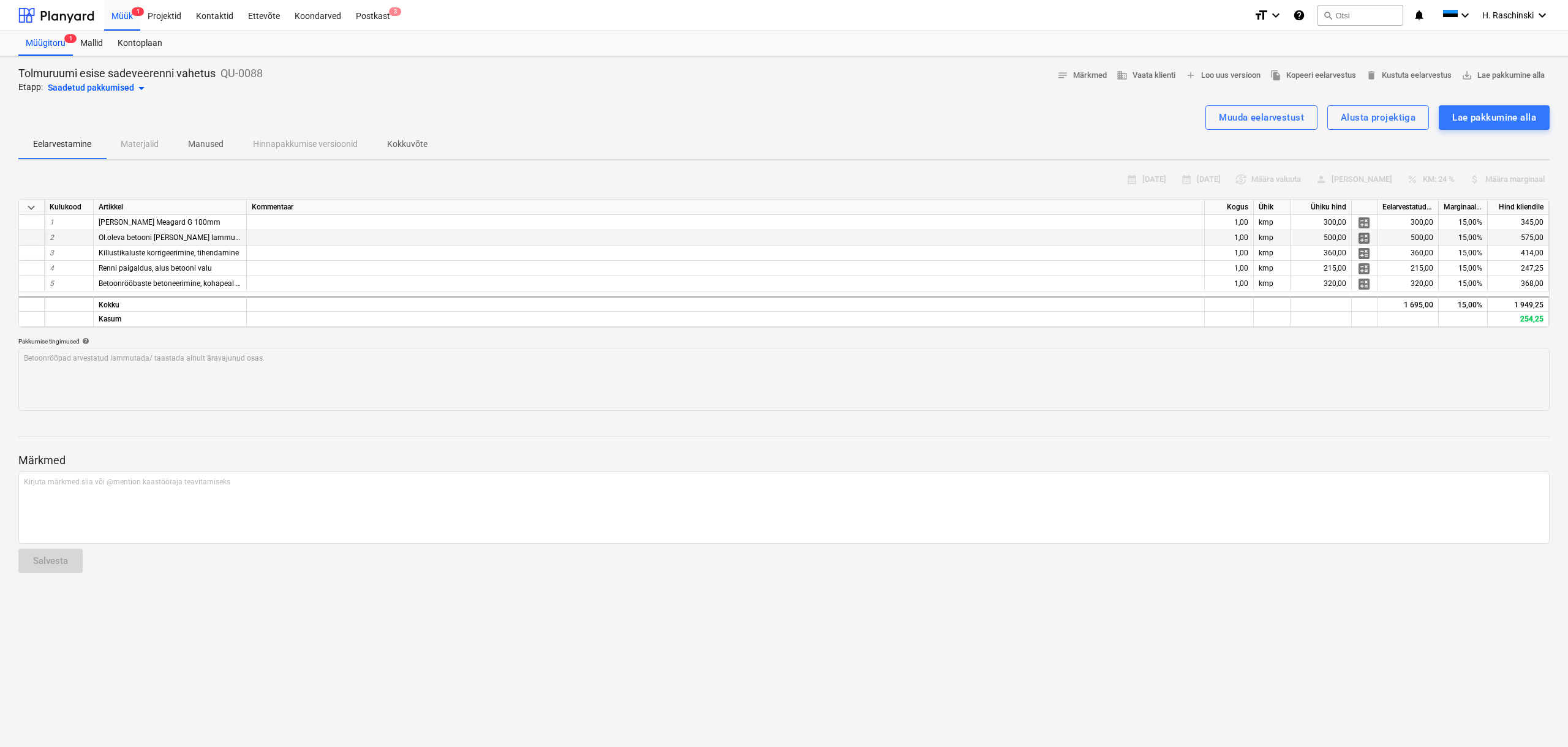
click at [166, 239] on span "Ol.oleva betooni [PERSON_NAME] lammutusm utiliseerimine" at bounding box center [198, 238] width 199 height 9
click at [215, 236] on span "Ol.oleva betooni [PERSON_NAME] lammutusm utiliseerimine" at bounding box center [198, 238] width 199 height 9
click at [215, 239] on span "Ol.oleva betooni [PERSON_NAME] lammutusm utiliseerimine" at bounding box center [198, 238] width 199 height 9
click at [1292, 121] on div "Muuda eelarvestust" at bounding box center [1261, 118] width 85 height 16
type textarea "x"
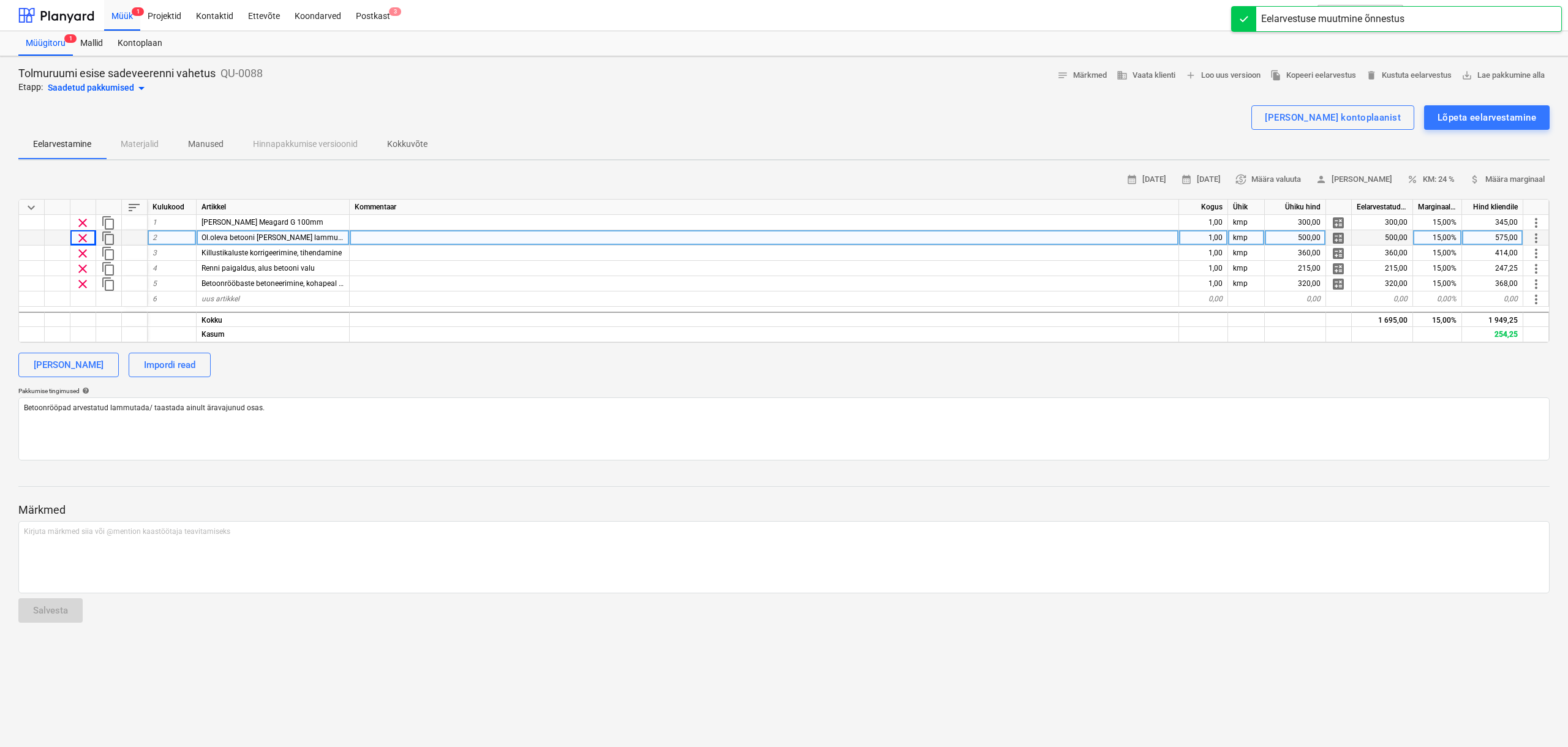
click at [277, 239] on span "Ol.oleva betooni [PERSON_NAME] lammutusm utiliseerimine" at bounding box center [300, 238] width 199 height 9
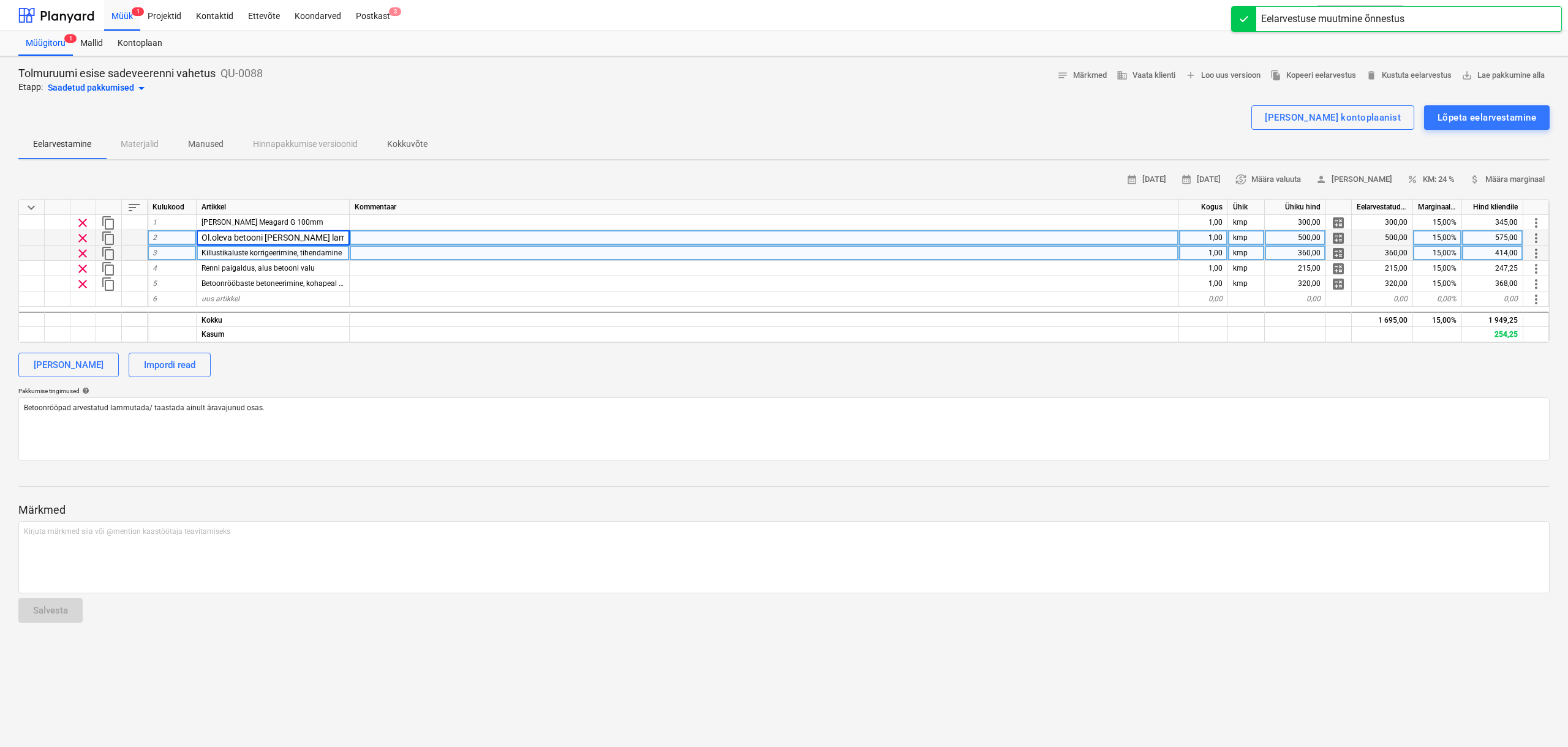
scroll to position [0, 50]
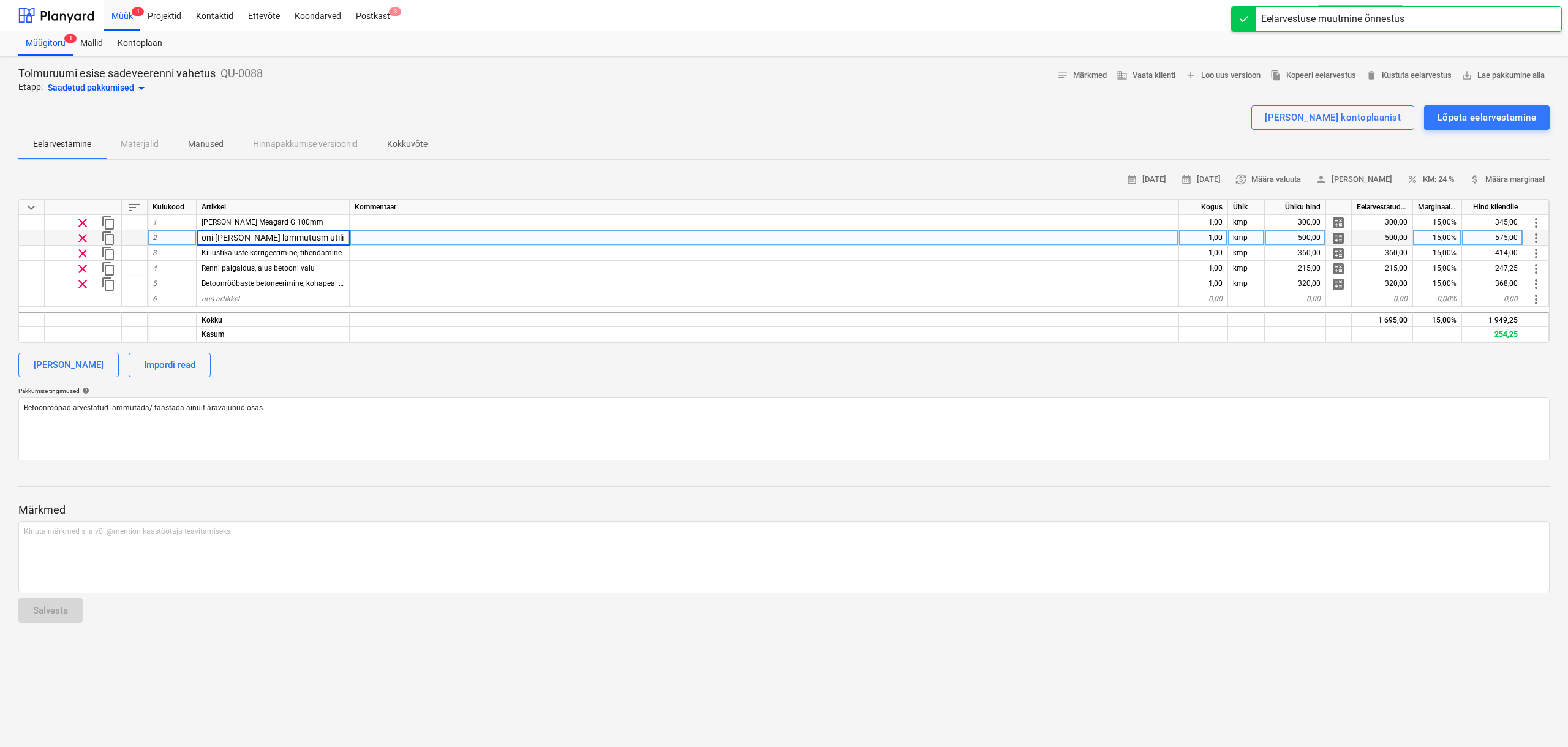
click at [302, 240] on input "Ol.oleva betooni [PERSON_NAME] lammutusm utiliseerimine" at bounding box center [273, 238] width 153 height 14
click at [292, 239] on input "Ol.oleva betooni [PERSON_NAME] lammutusm utiliseerimine" at bounding box center [273, 238] width 153 height 14
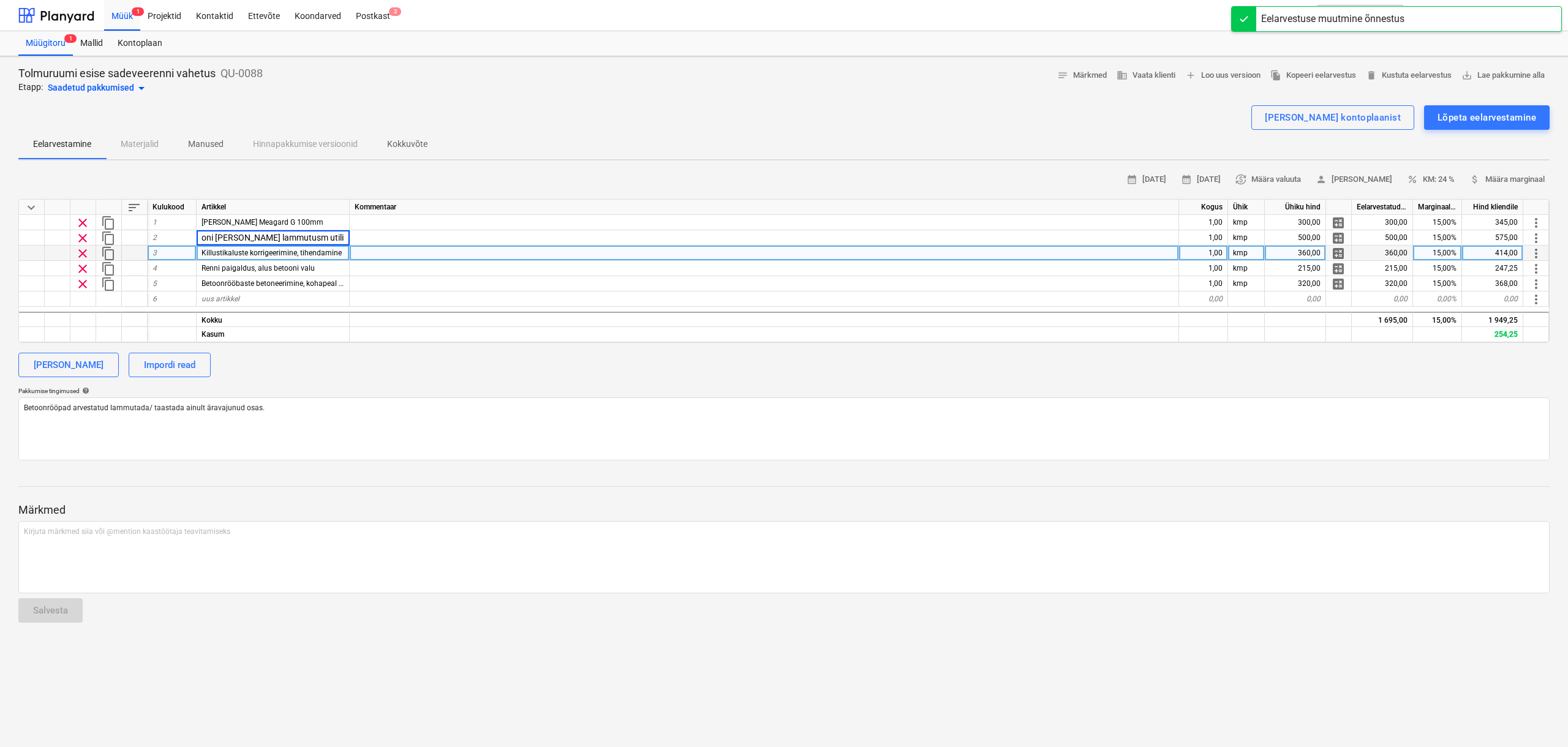
type input "Ol.oleva betooni [PERSON_NAME] lammutus utiliseerimine"
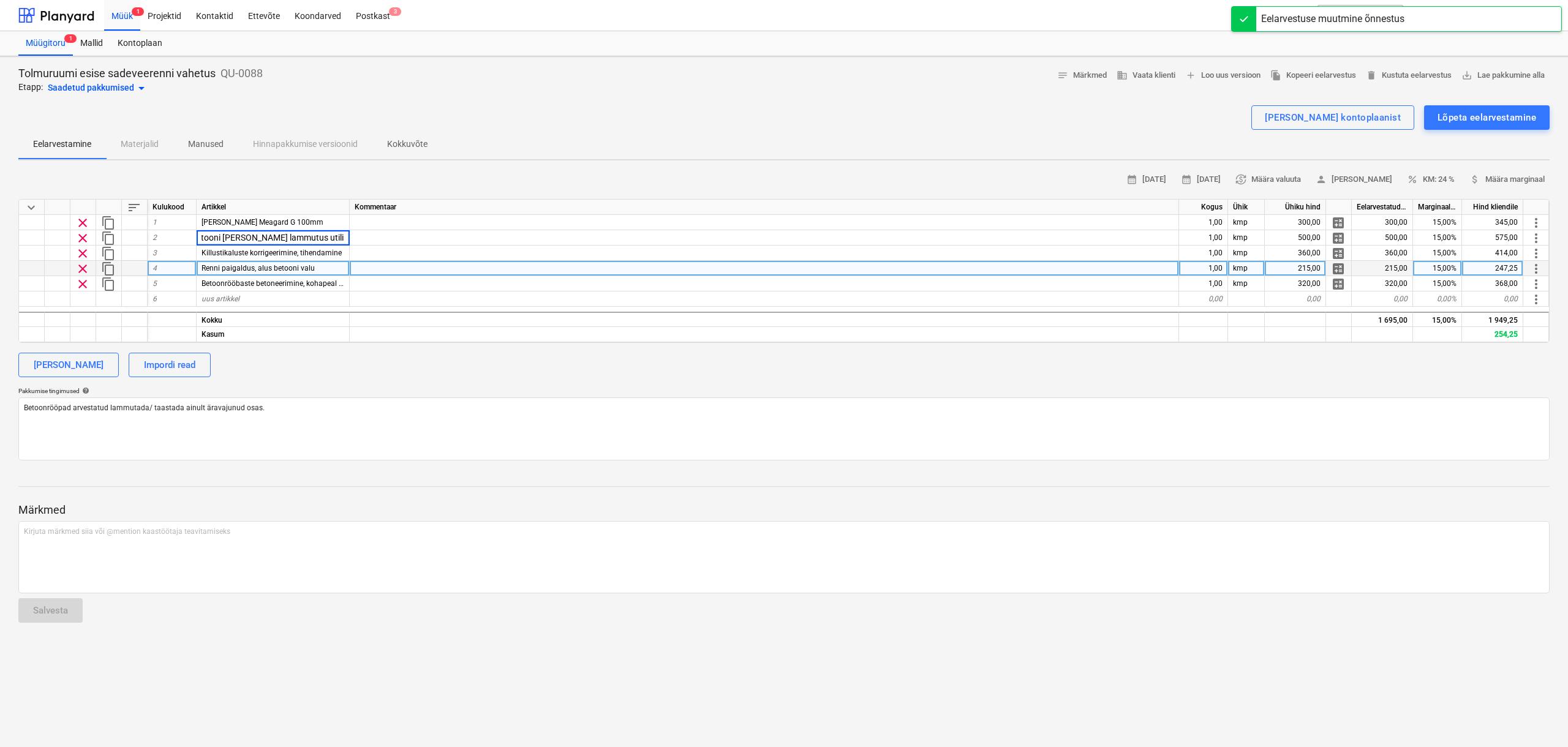
type textarea "x"
click at [291, 273] on div "Renni paigaldus, alus betooni valu" at bounding box center [273, 268] width 153 height 15
click at [307, 268] on input "Renni paigaldus, alus betooni valu" at bounding box center [273, 268] width 153 height 14
type input "Renni paigaldus, alusbetooni valu"
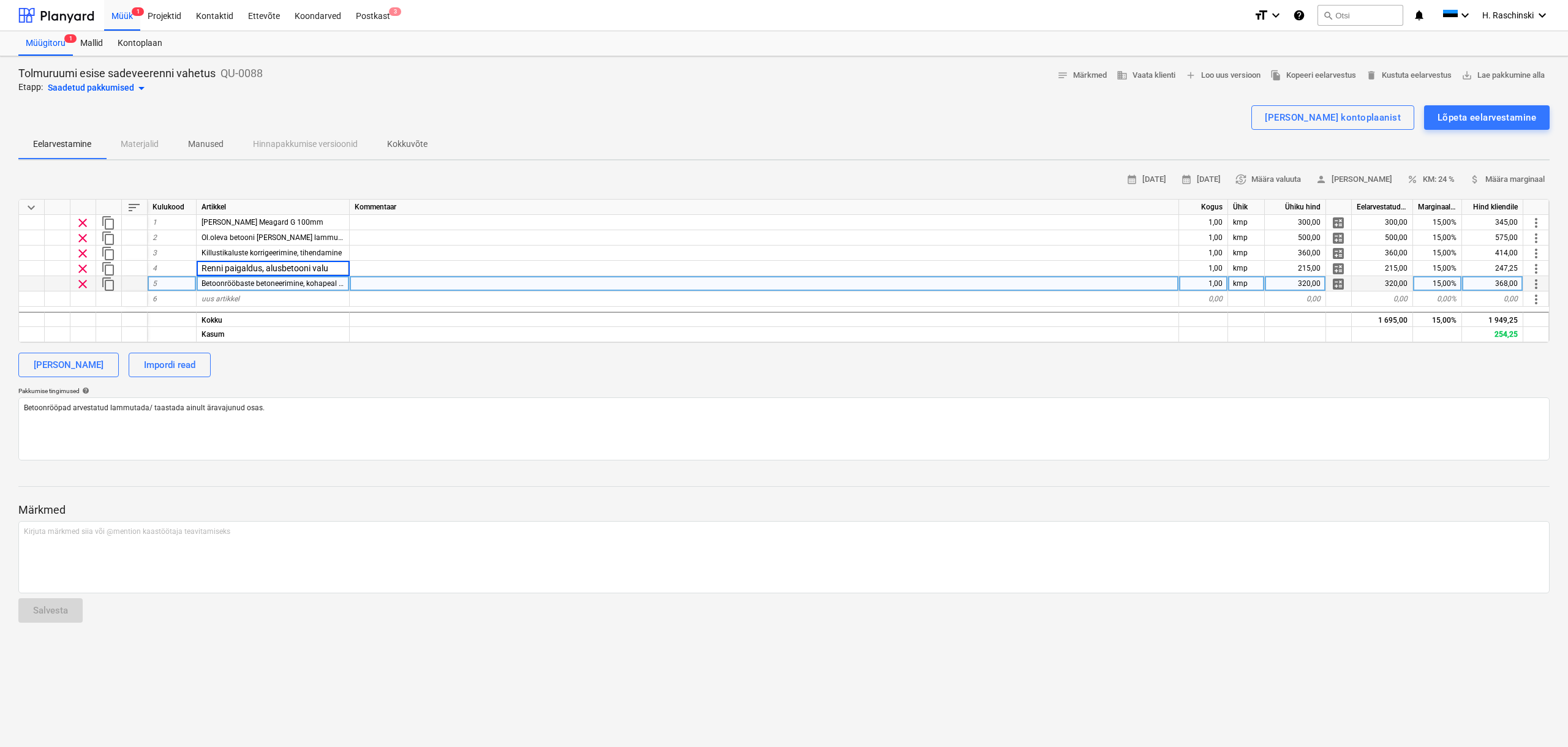
type textarea "x"
click at [316, 284] on span "Betoonrööbaste betoneerimine, kohapeal tehtud betoonisga" at bounding box center [299, 283] width 198 height 9
click at [316, 284] on input "Betoonrööbaste betoneerimine, kohapeal tehtud betoonisga" at bounding box center [273, 283] width 153 height 14
type input "Betoonrööbaste betoneerimine, kohapeal tehtud betooniga"
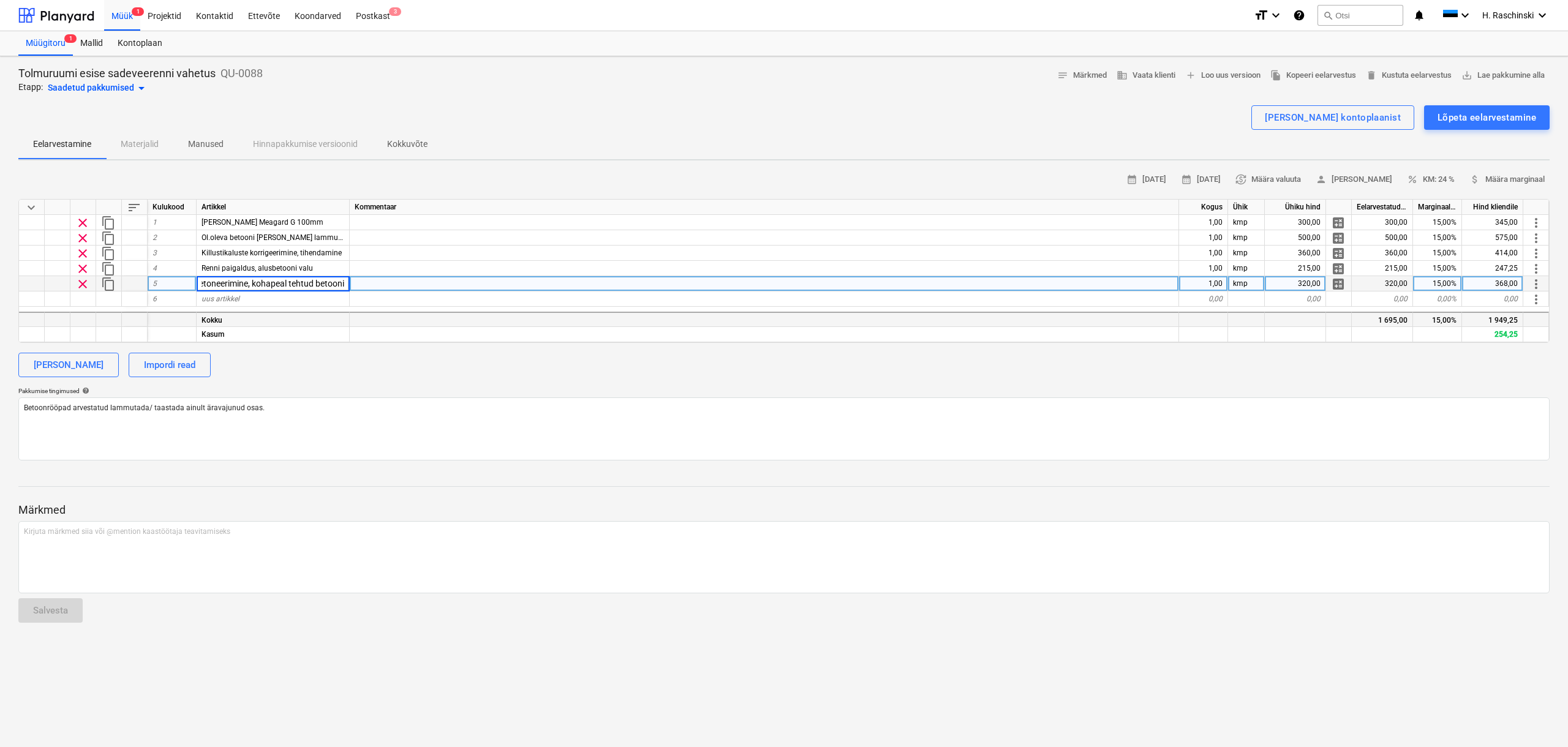
scroll to position [0, 80]
click at [377, 365] on div "[PERSON_NAME] Impordi read" at bounding box center [784, 365] width 1531 height 24
click at [1463, 116] on div "Lõpeta eelarvestamine" at bounding box center [1487, 118] width 98 height 16
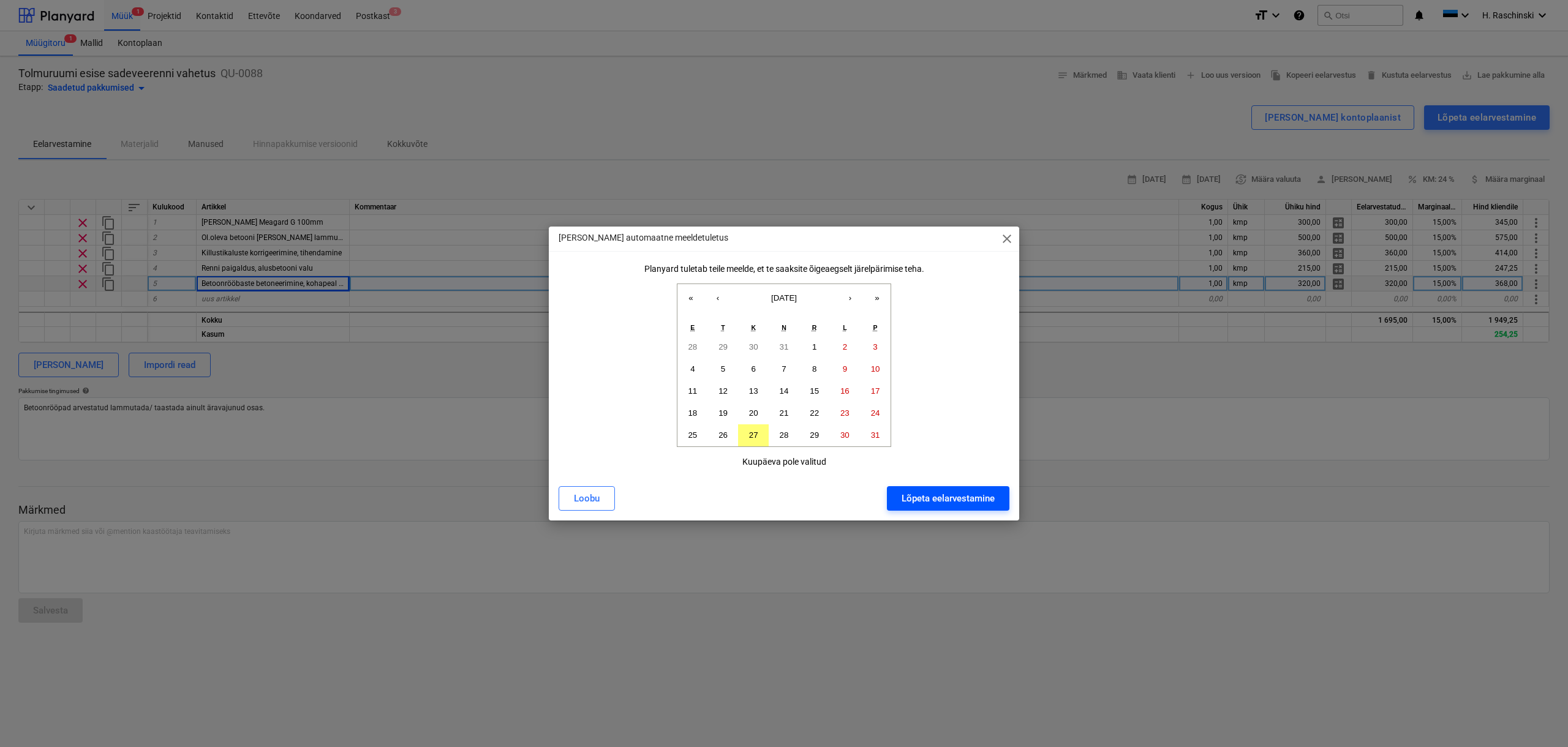
click at [1002, 491] on button "Lõpeta eelarvestamine" at bounding box center [948, 498] width 122 height 24
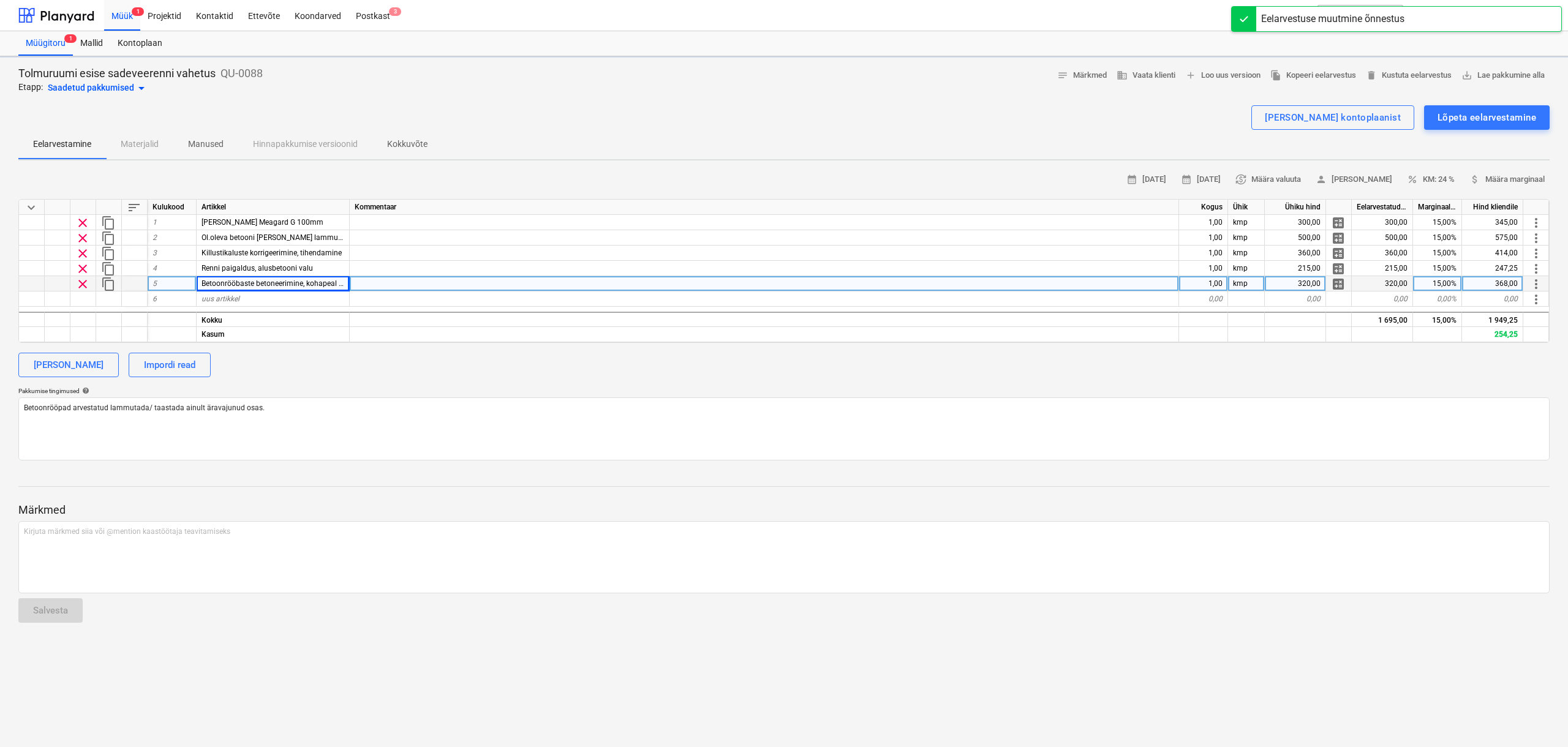
type textarea "x"
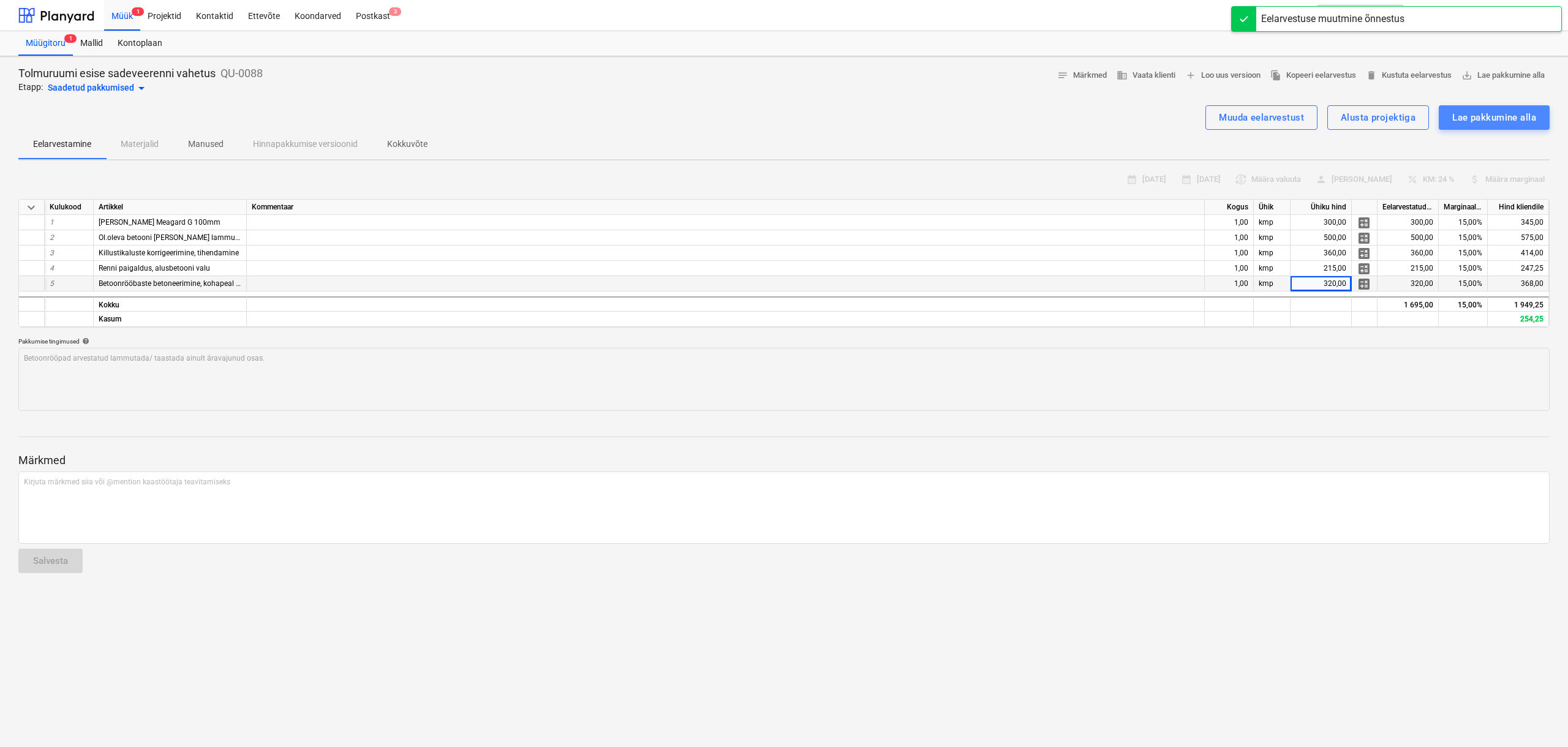
click at [1502, 122] on div "Lae pakkumine alla" at bounding box center [1495, 118] width 84 height 16
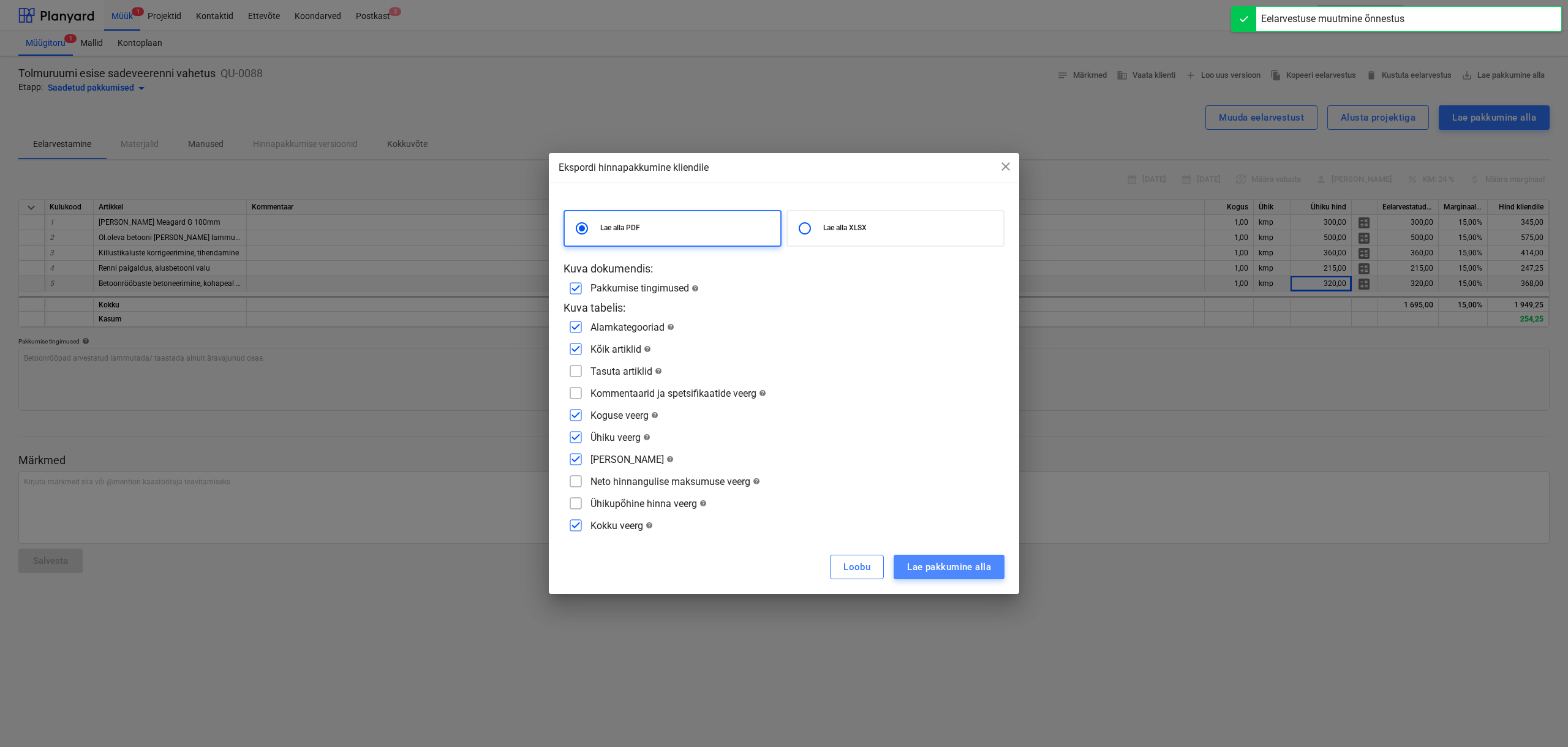
click at [978, 570] on div "Lae pakkumine alla" at bounding box center [949, 567] width 84 height 16
